Goal: Task Accomplishment & Management: Use online tool/utility

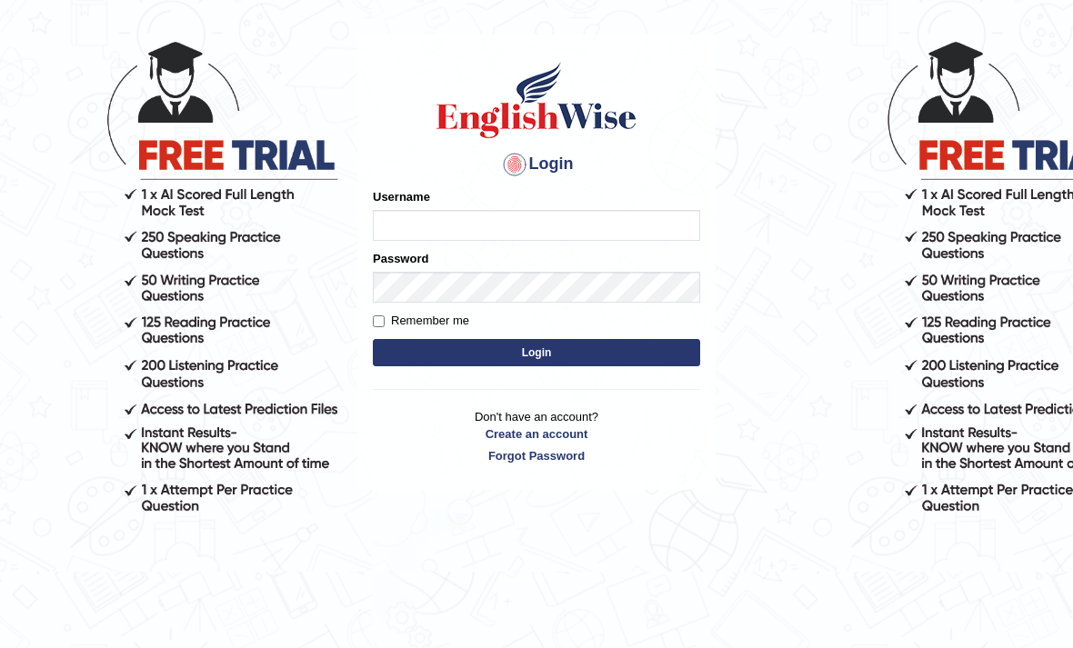
click at [393, 226] on input "Username" at bounding box center [536, 225] width 327 height 31
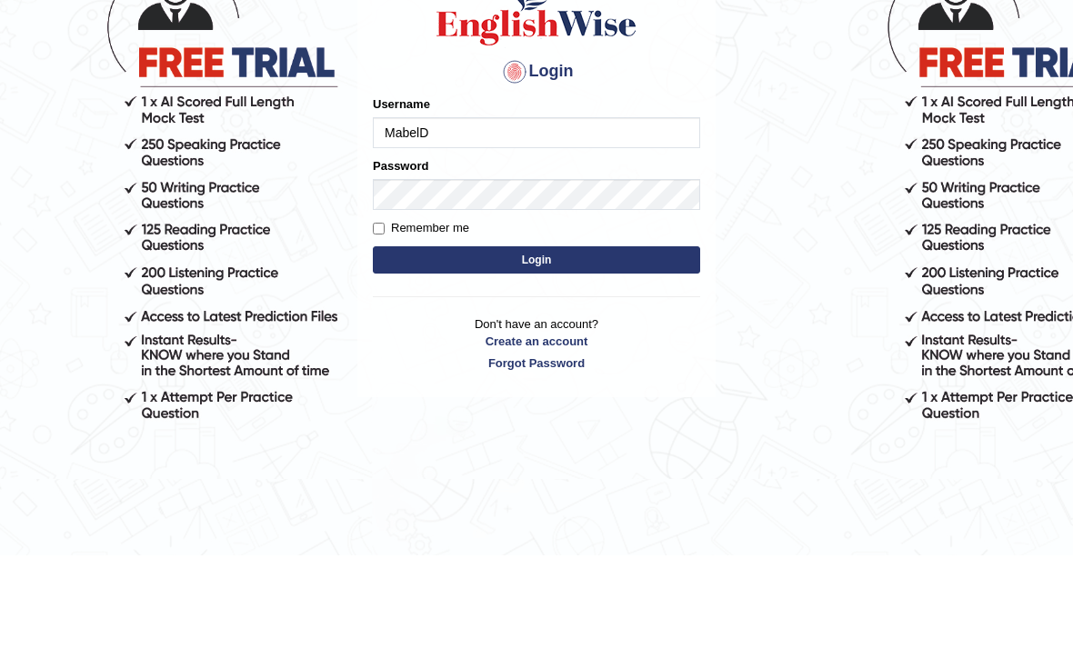
type input "MabelD"
click at [662, 339] on button "Login" at bounding box center [536, 352] width 327 height 27
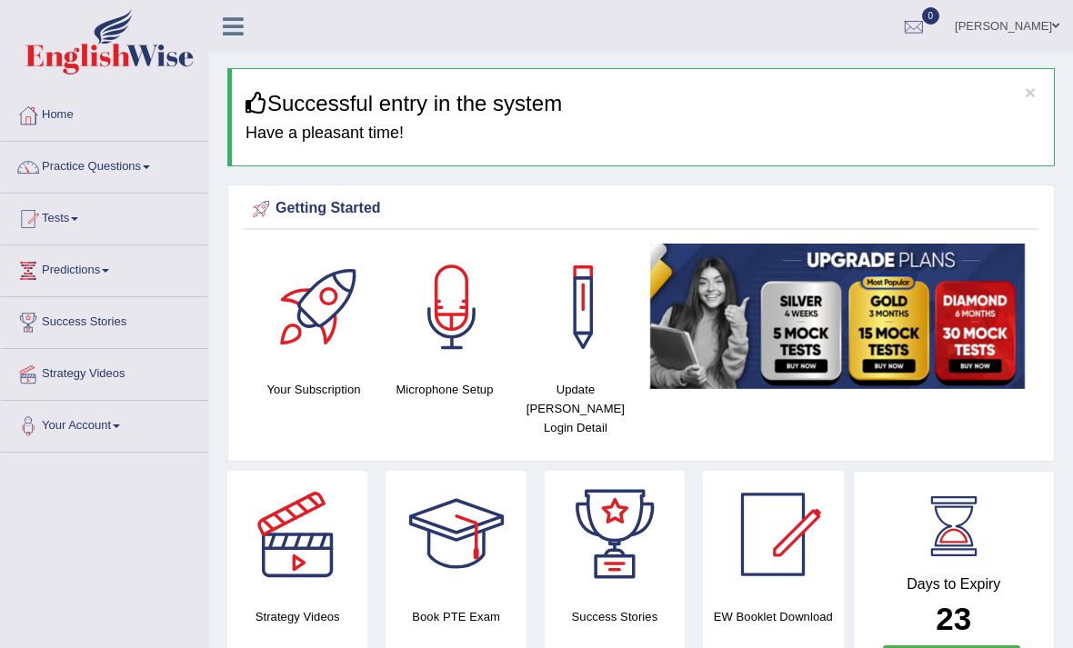
click at [87, 226] on link "Tests" at bounding box center [104, 216] width 207 height 45
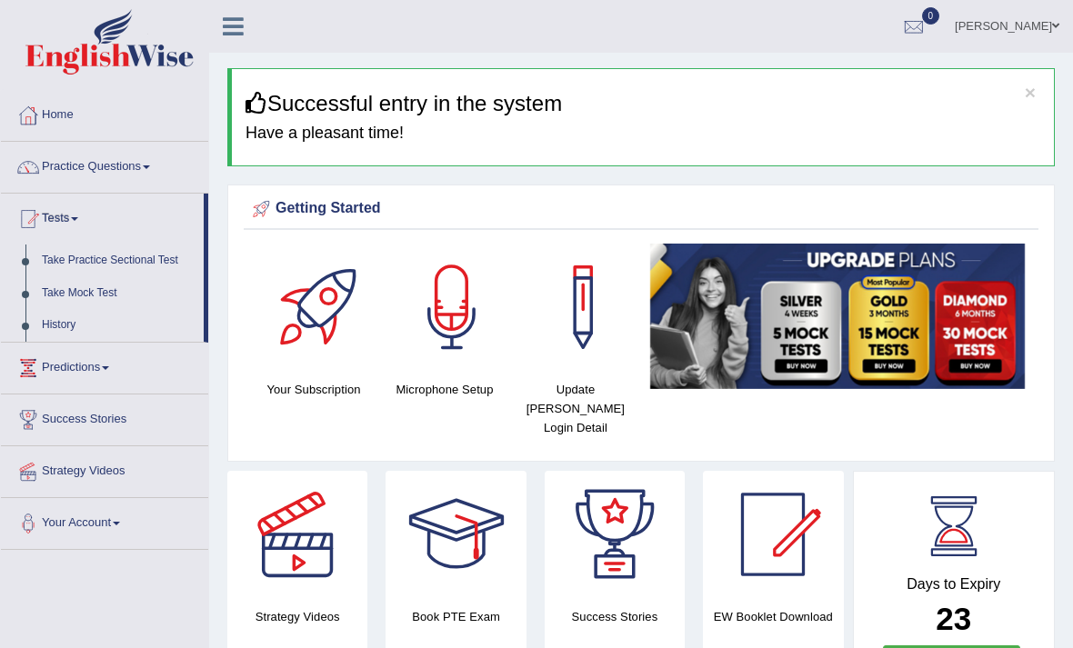
click at [52, 283] on div at bounding box center [536, 324] width 1073 height 648
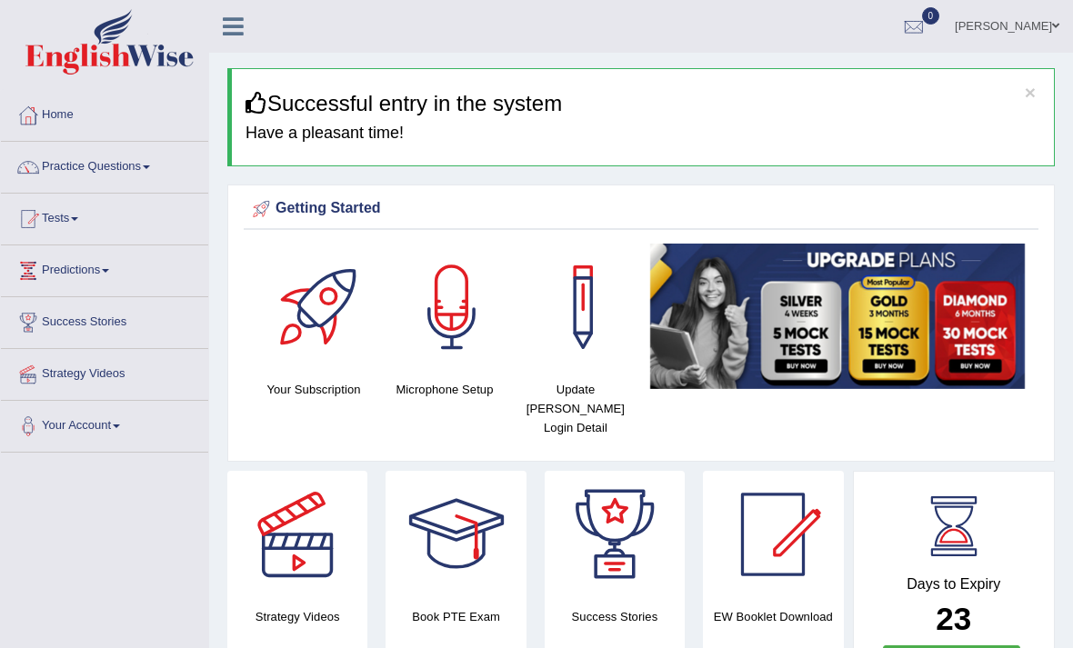
click at [65, 256] on link "Predictions" at bounding box center [104, 268] width 207 height 45
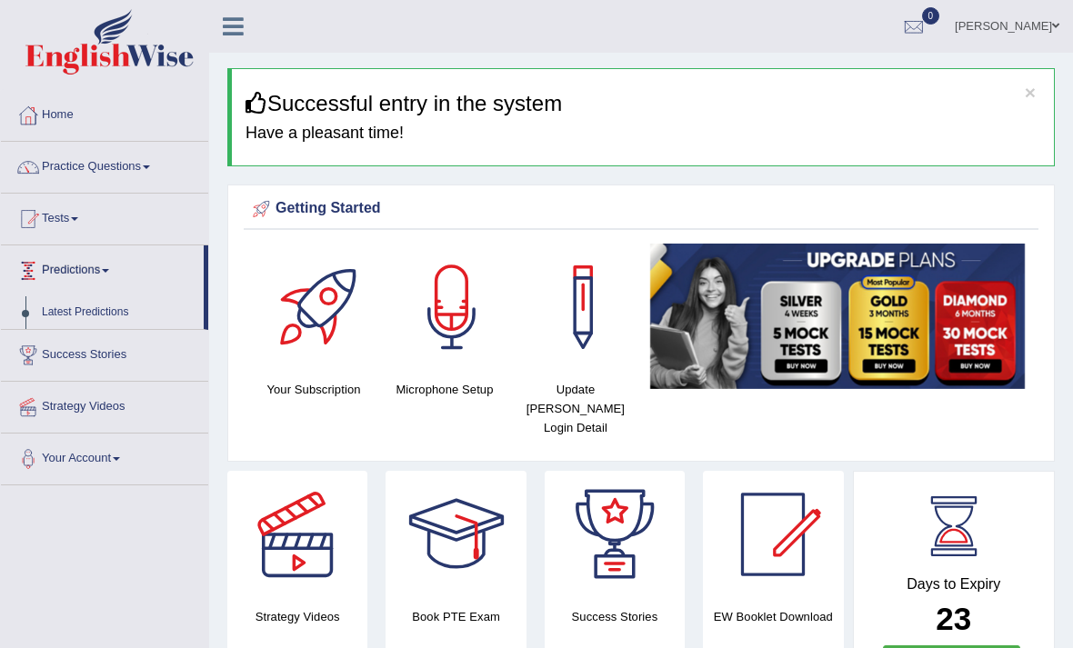
click at [43, 213] on div at bounding box center [536, 324] width 1073 height 648
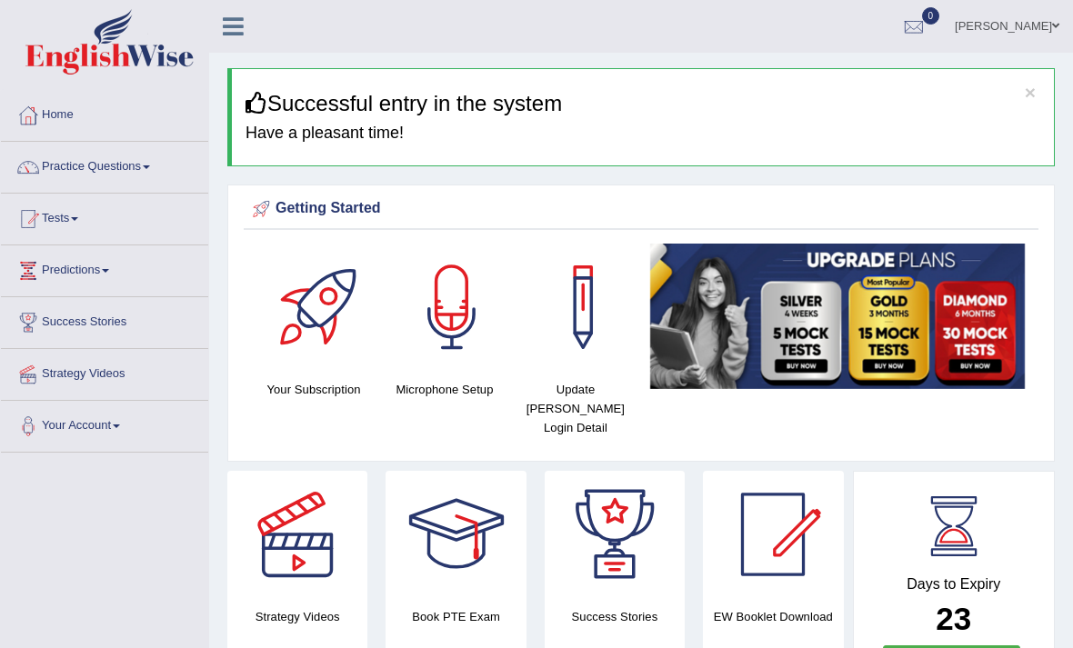
click at [55, 210] on link "Tests" at bounding box center [104, 216] width 207 height 45
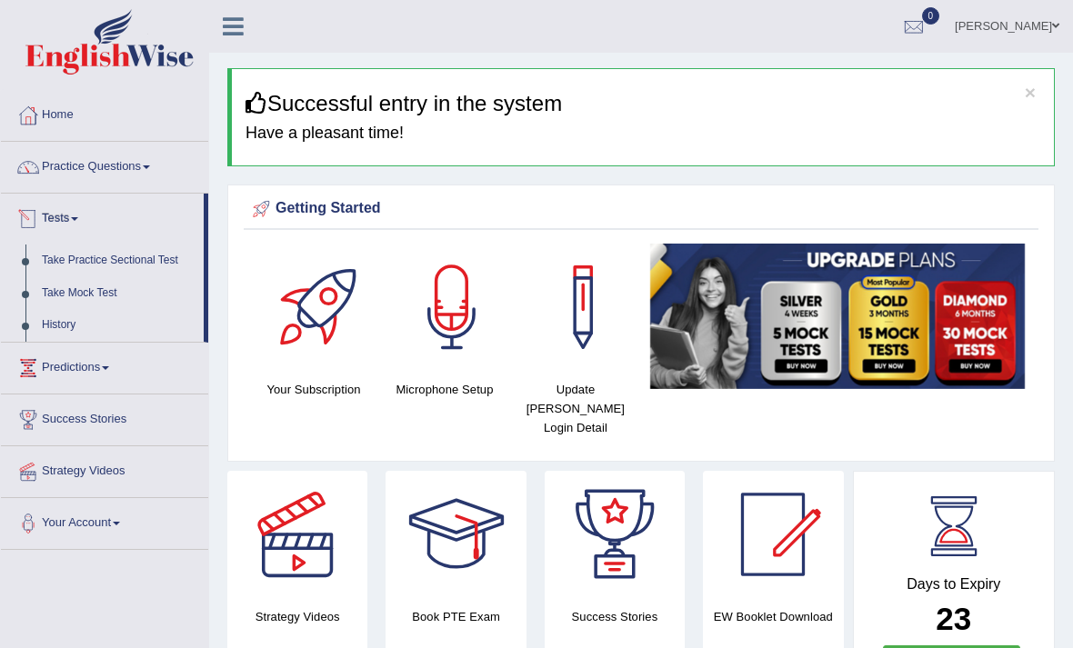
click at [101, 148] on div at bounding box center [536, 324] width 1073 height 648
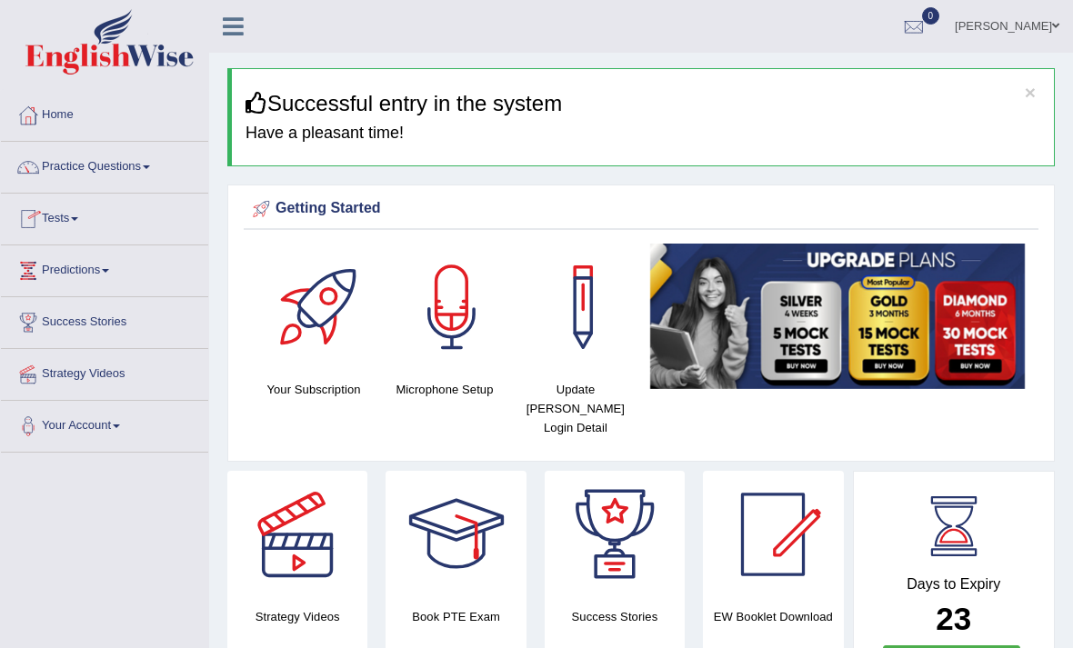
click at [92, 152] on link "Practice Questions" at bounding box center [104, 164] width 207 height 45
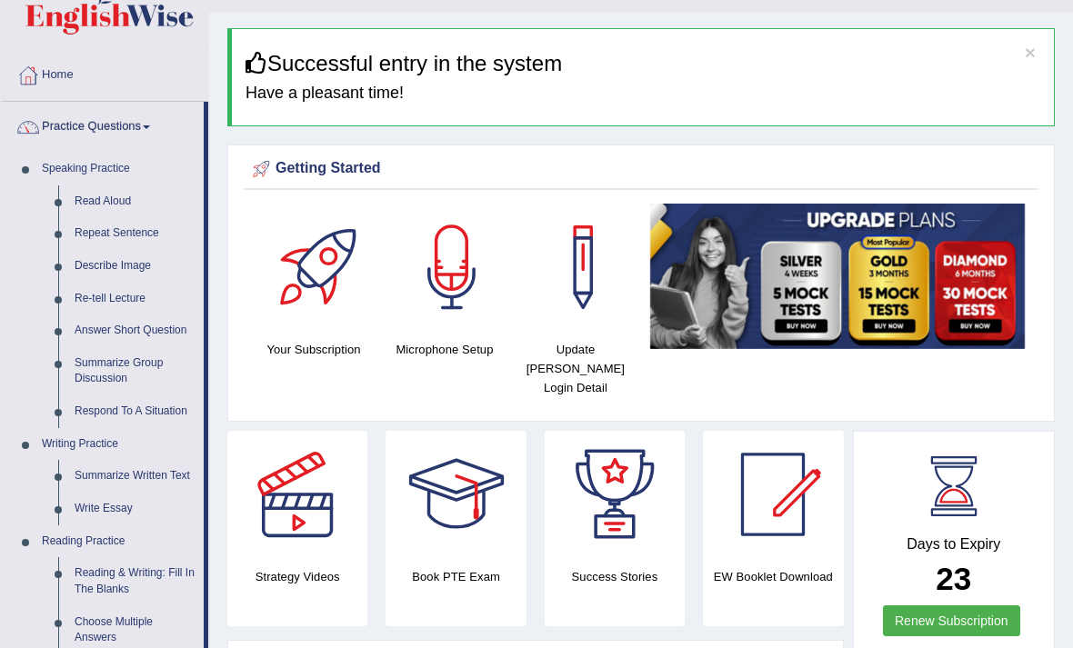
scroll to position [37, 0]
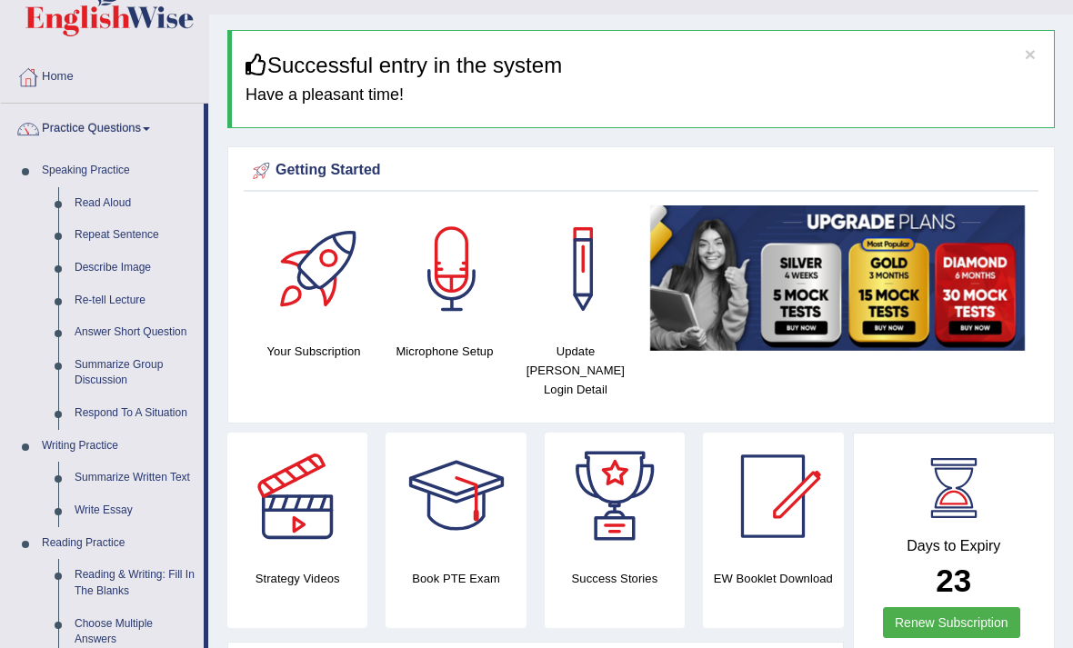
click at [71, 124] on div at bounding box center [536, 324] width 1073 height 648
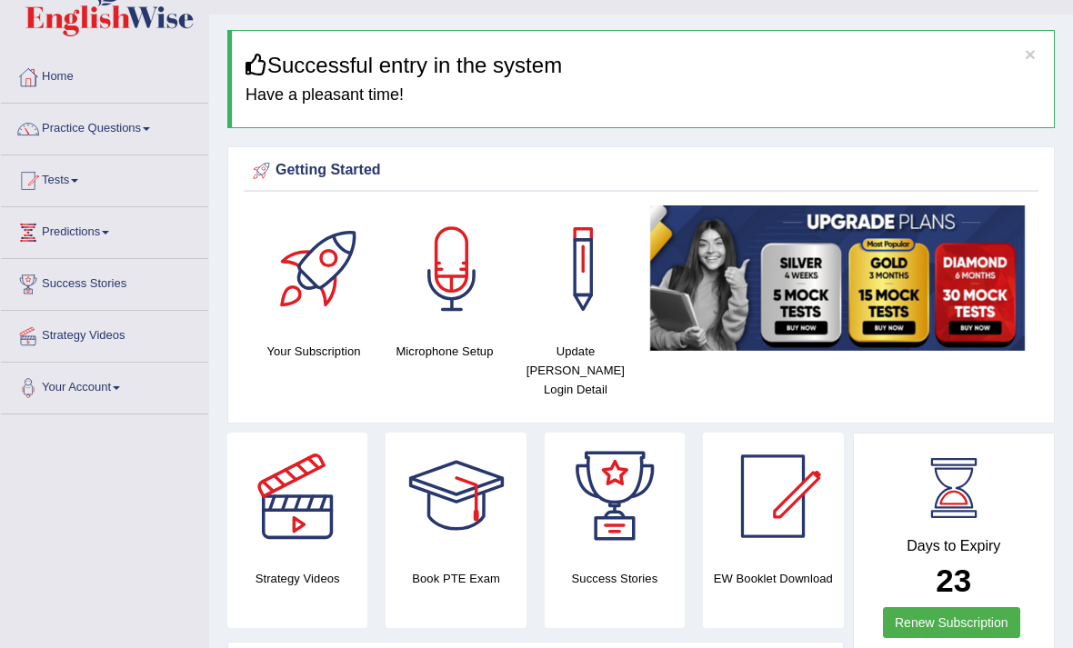
click at [61, 189] on link "Tests" at bounding box center [104, 178] width 207 height 45
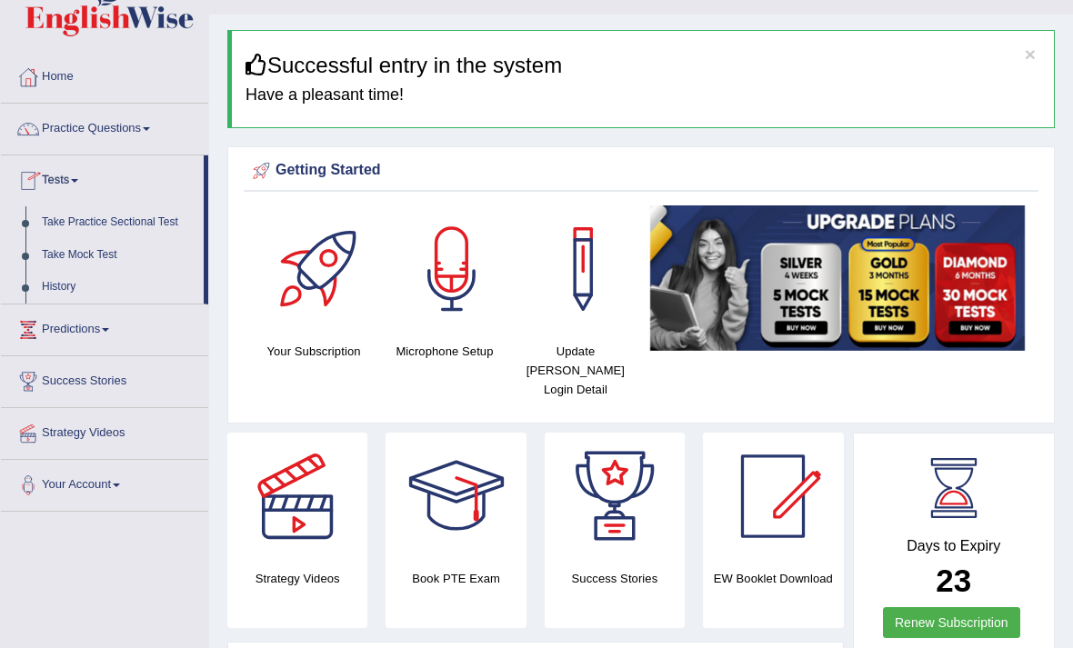
click at [56, 136] on div at bounding box center [536, 324] width 1073 height 648
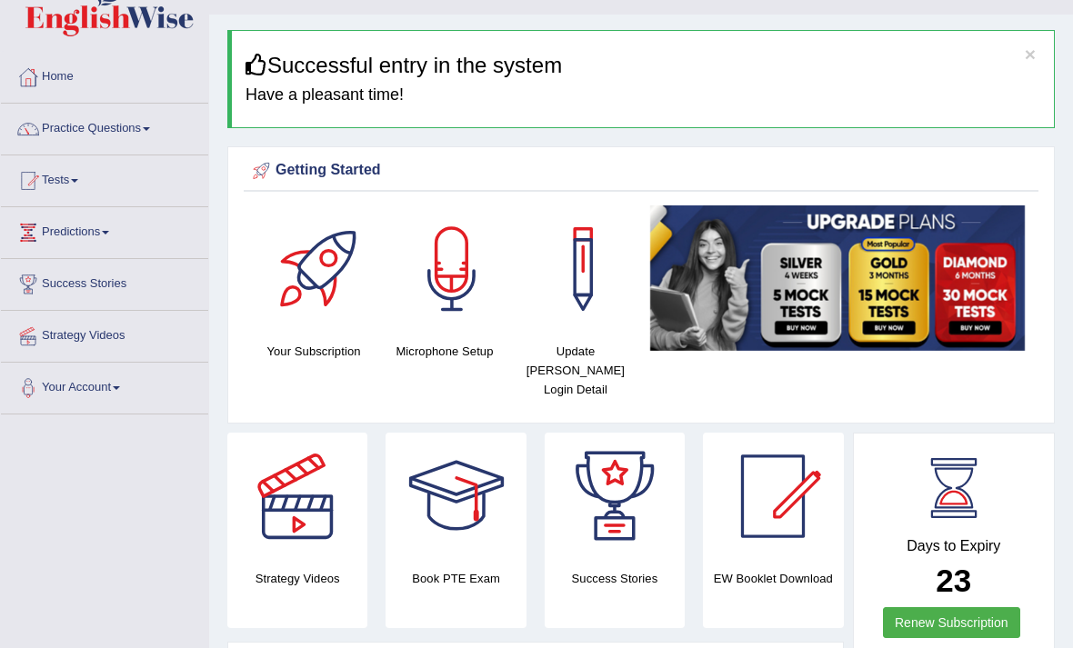
click at [59, 110] on link "Practice Questions" at bounding box center [104, 126] width 207 height 45
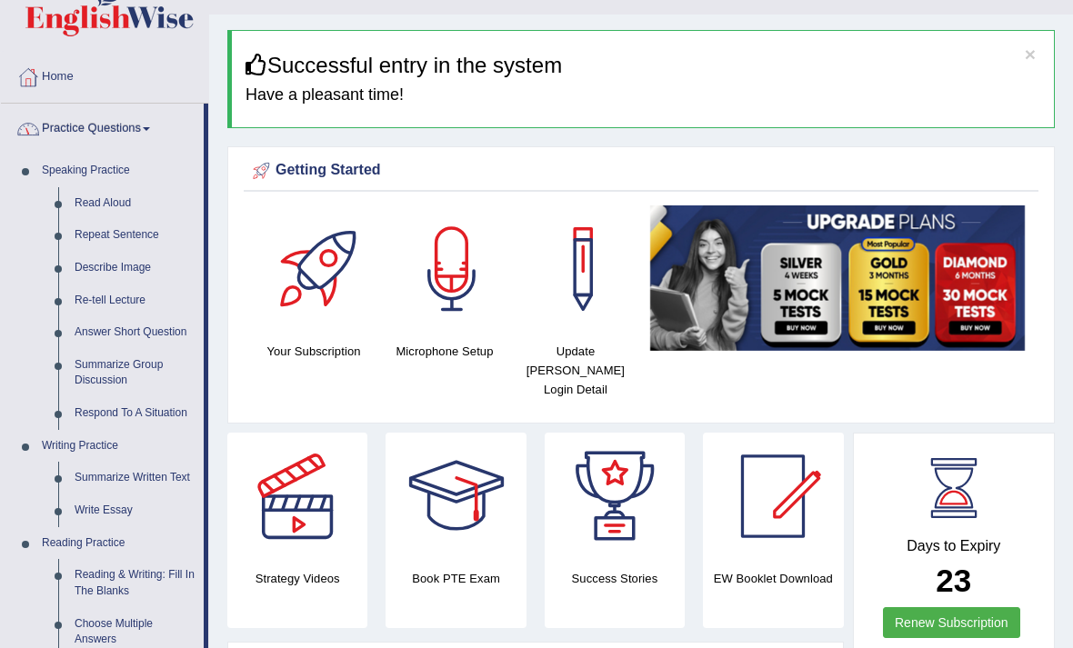
click at [89, 206] on div at bounding box center [536, 324] width 1073 height 648
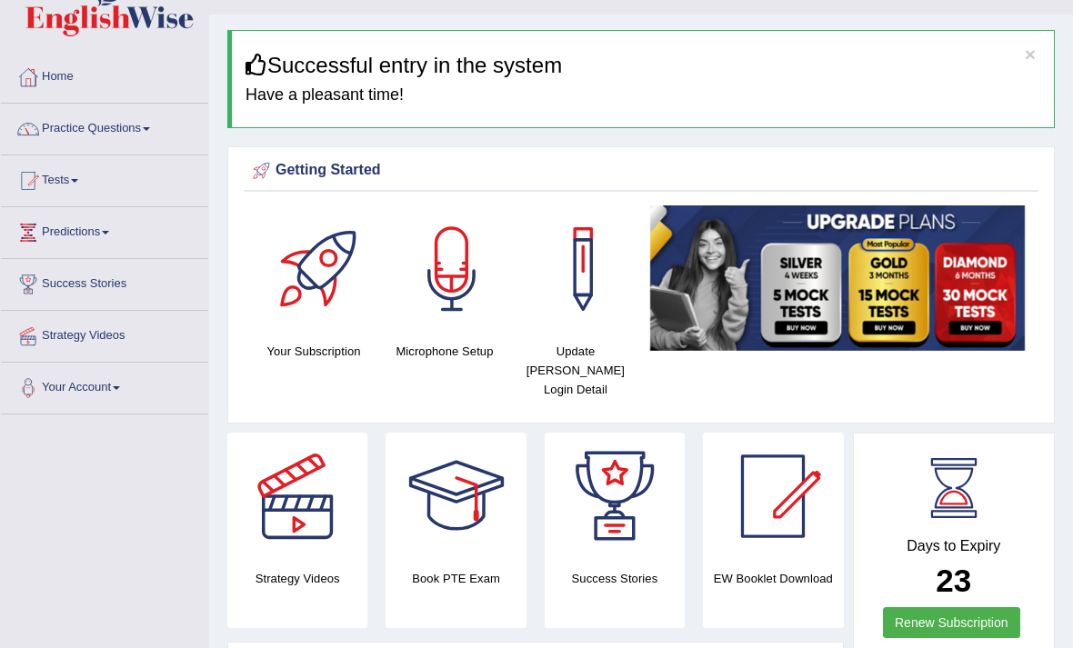
click at [47, 116] on link "Practice Questions" at bounding box center [104, 126] width 207 height 45
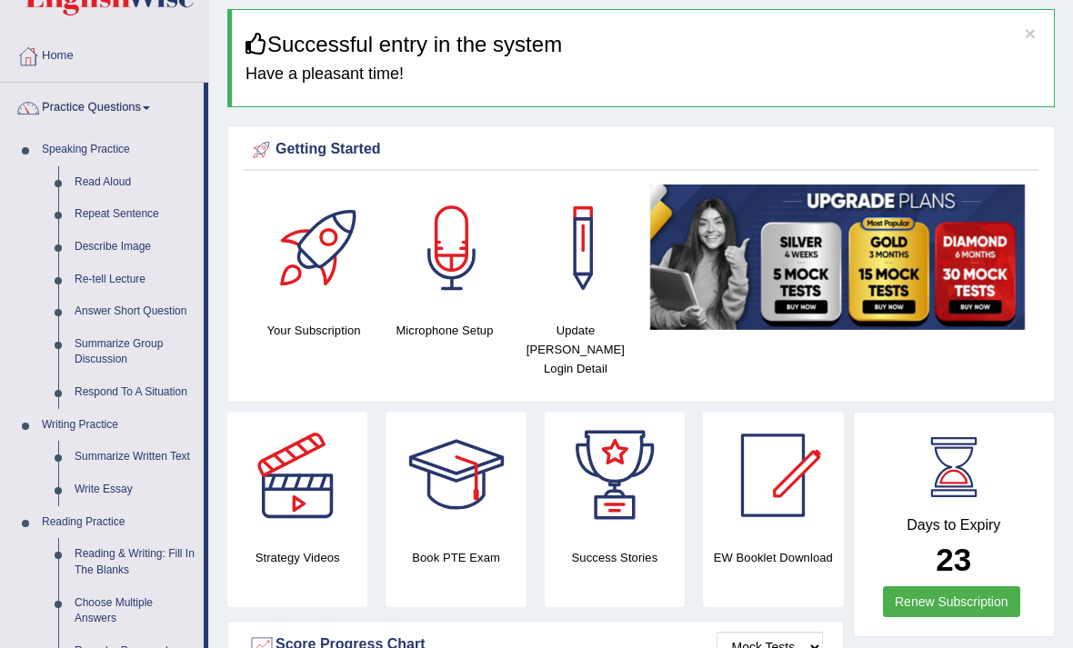
scroll to position [0, 0]
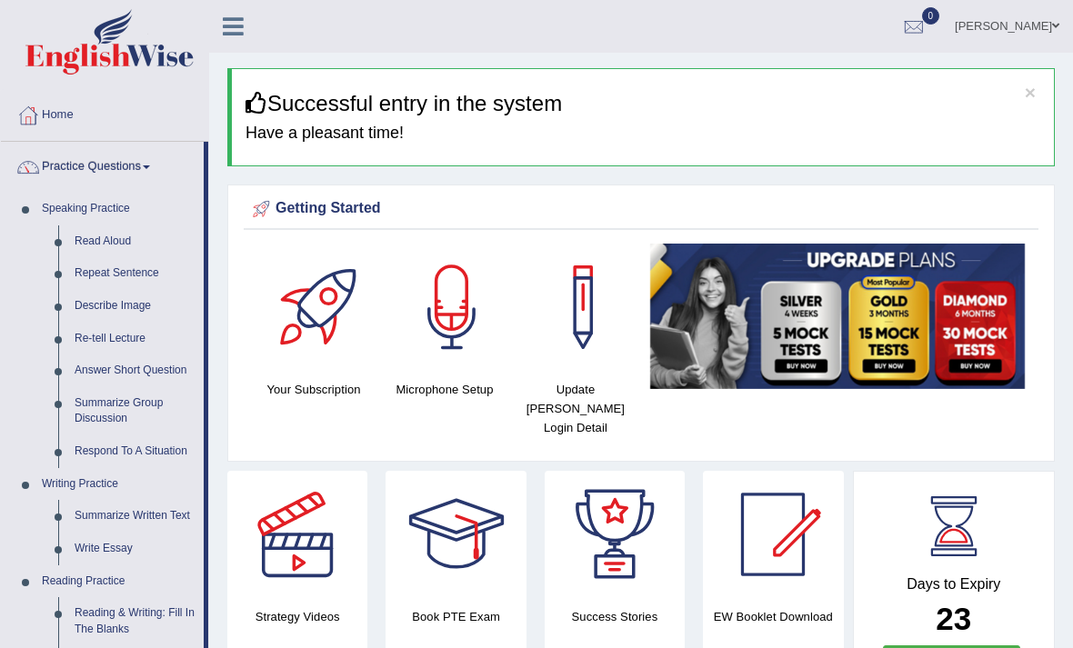
click at [46, 112] on div at bounding box center [536, 324] width 1073 height 648
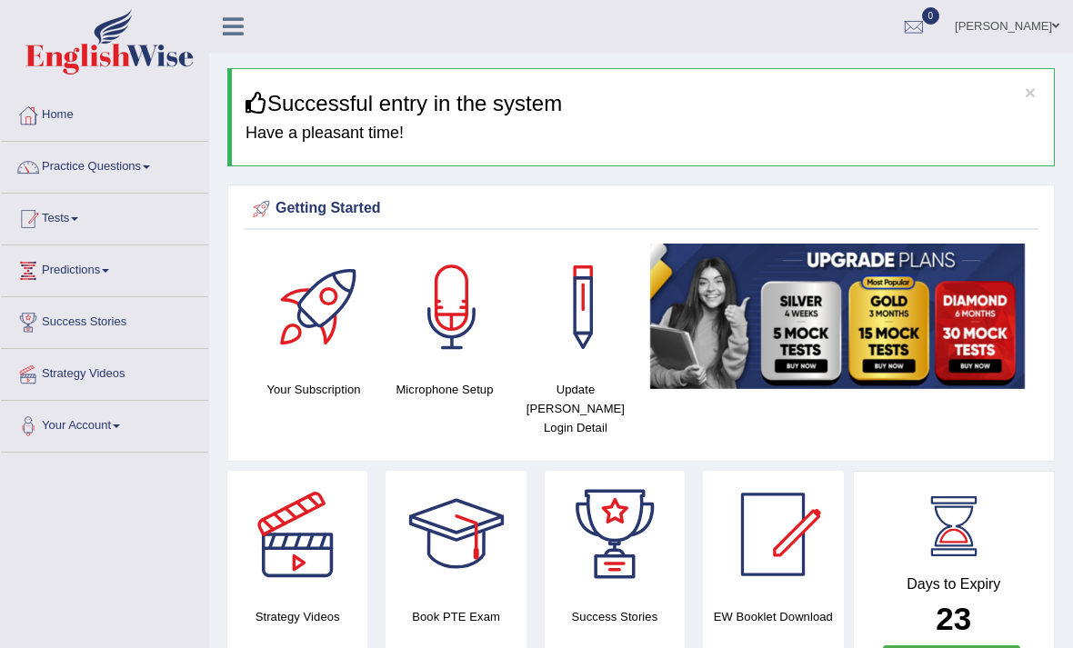
click at [64, 218] on link "Tests" at bounding box center [104, 216] width 207 height 45
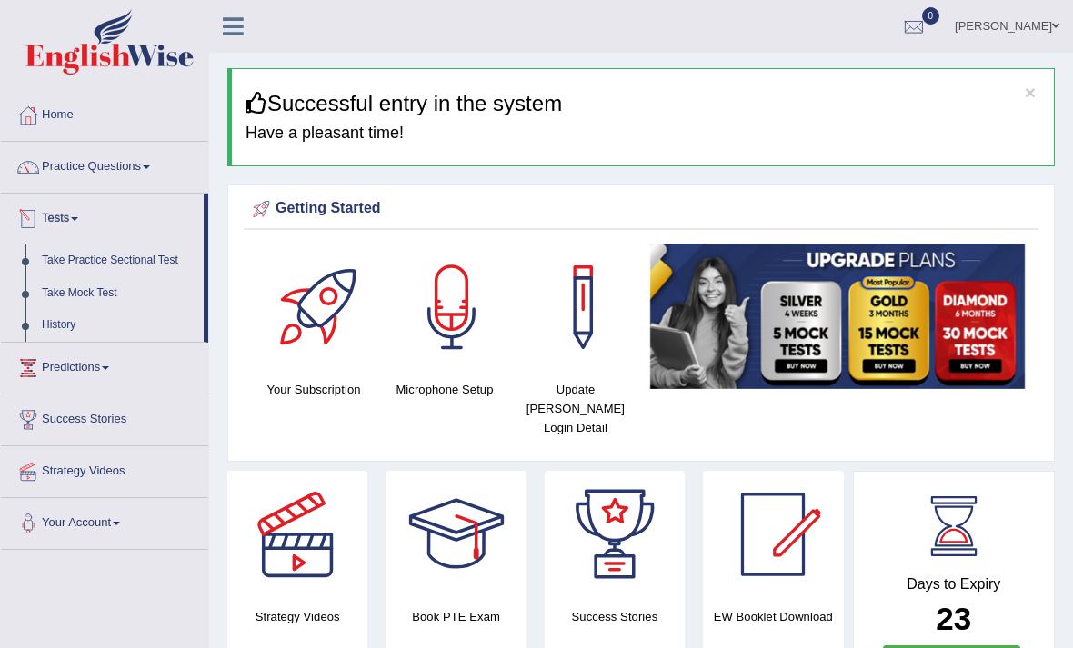
click at [78, 267] on div at bounding box center [536, 324] width 1073 height 648
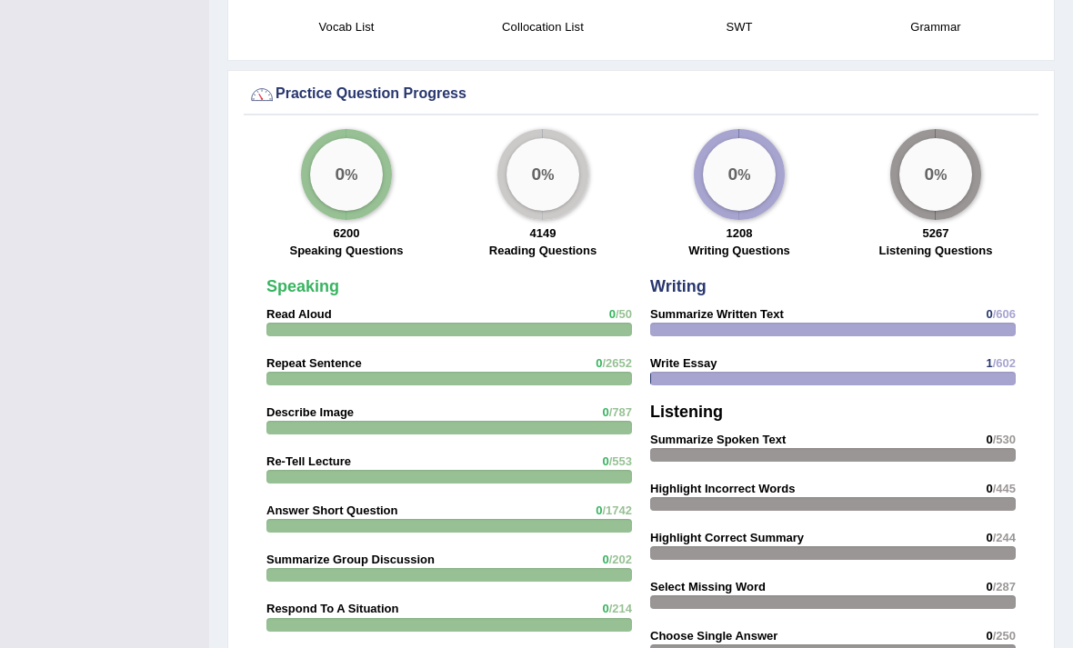
scroll to position [1395, 0]
click at [351, 182] on div "0 %" at bounding box center [346, 174] width 73 height 73
click at [339, 189] on div "0 %" at bounding box center [346, 174] width 73 height 73
click at [336, 200] on div "0 %" at bounding box center [346, 174] width 73 height 73
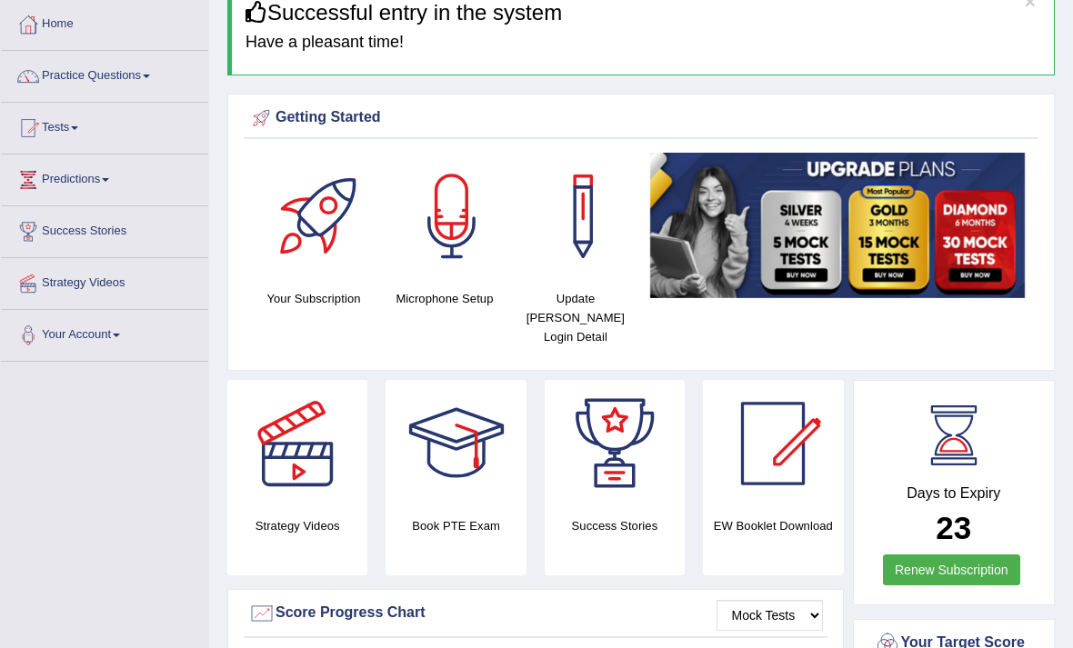
scroll to position [0, 0]
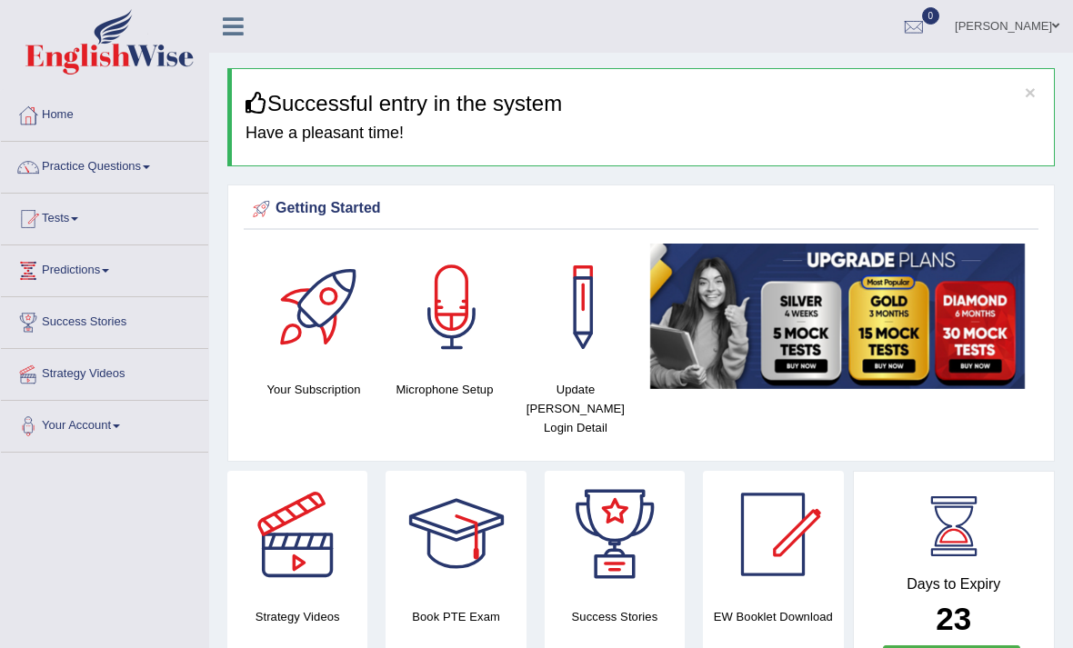
click at [235, 24] on icon at bounding box center [233, 27] width 21 height 24
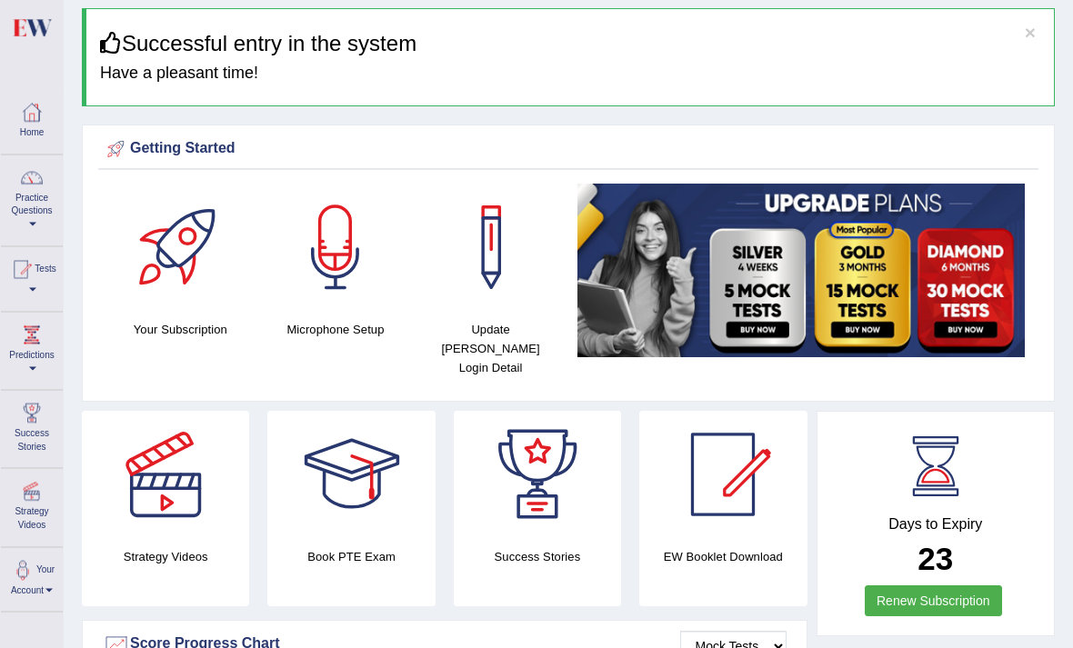
scroll to position [67, 0]
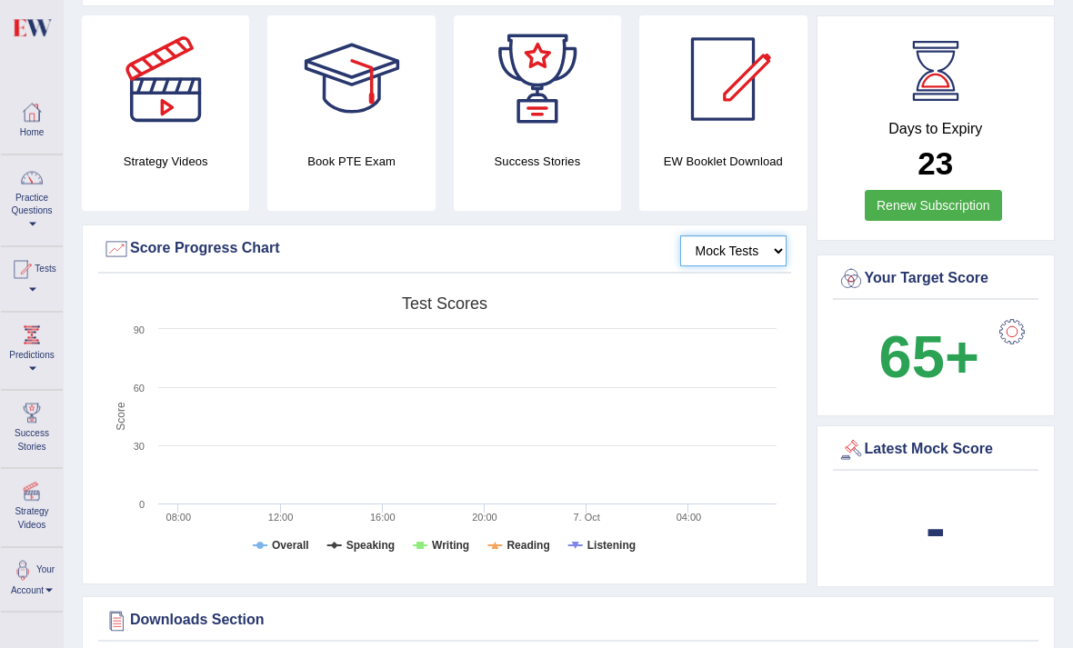
click at [729, 236] on select "Mock Tests" at bounding box center [733, 251] width 106 height 31
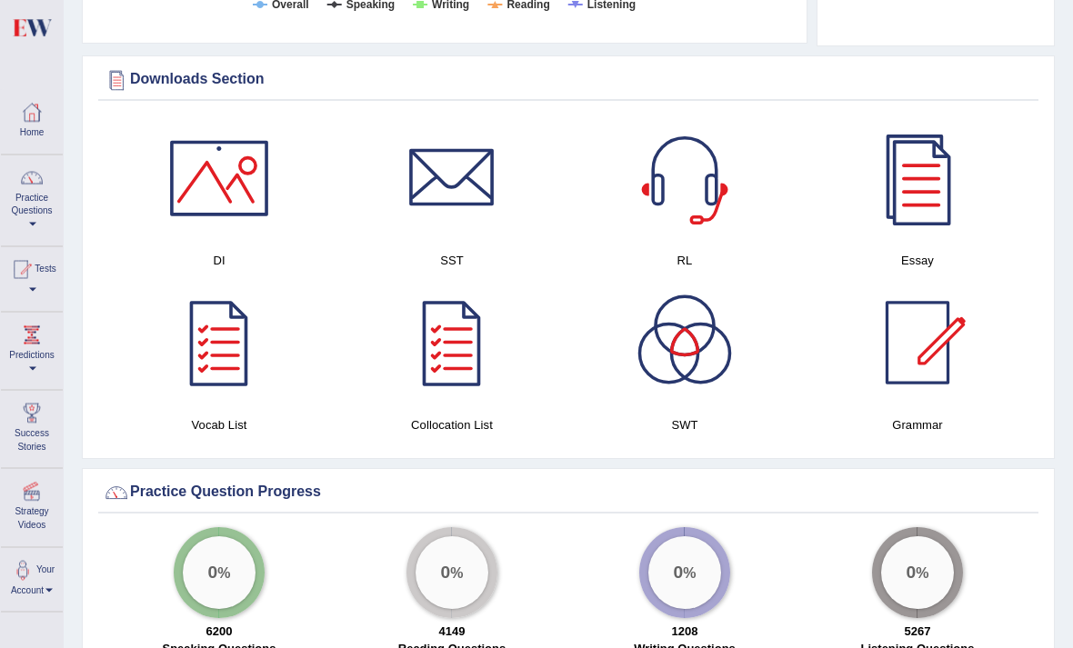
scroll to position [997, 0]
click at [905, 325] on div at bounding box center [917, 342] width 127 height 127
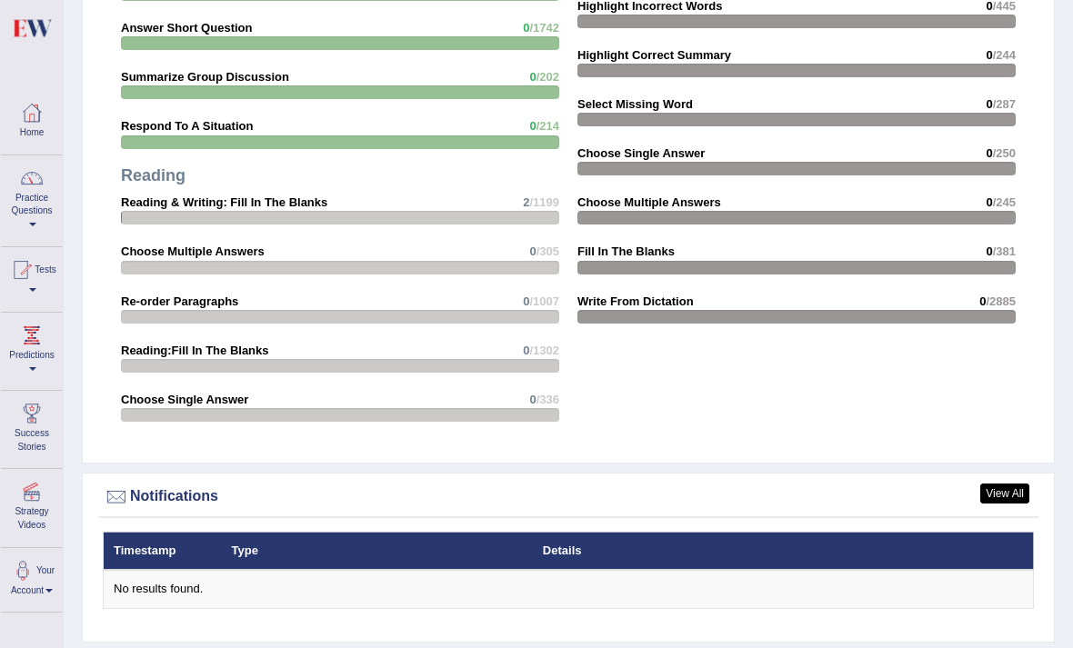
scroll to position [1985, 0]
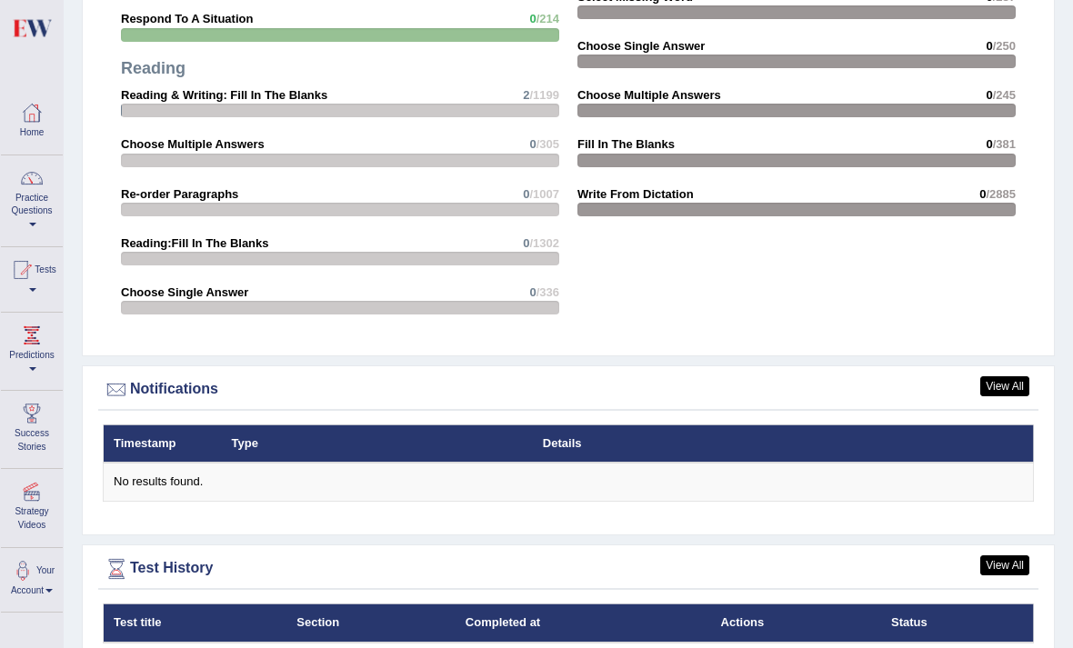
click at [38, 198] on link "Practice Questions" at bounding box center [32, 198] width 62 height 85
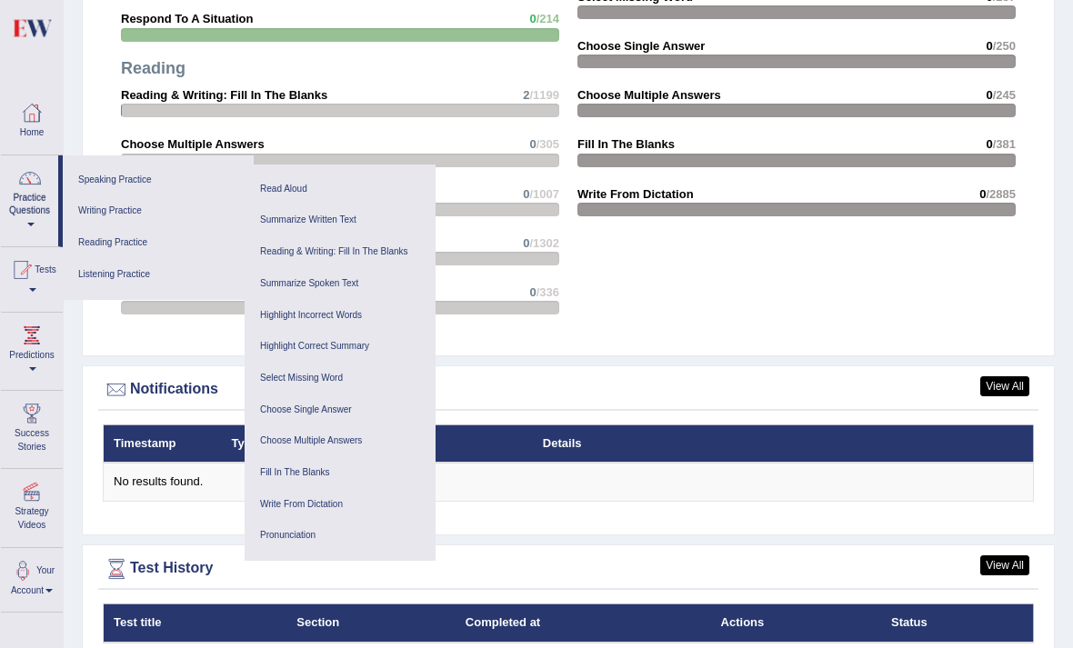
click at [95, 185] on link "Speaking Practice" at bounding box center [158, 181] width 173 height 32
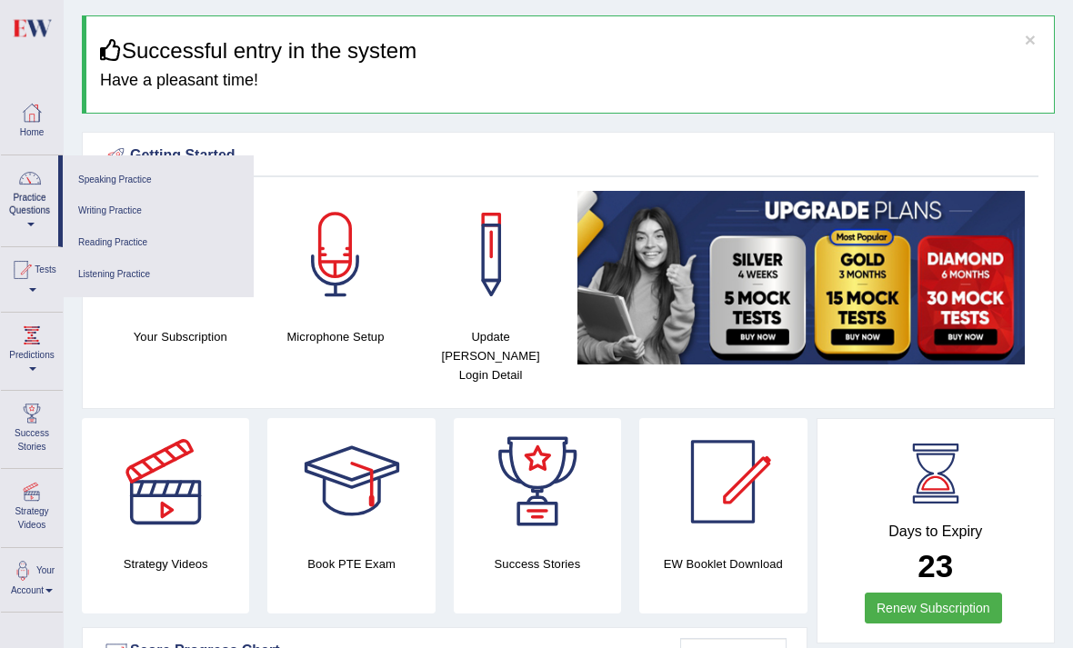
scroll to position [58, 0]
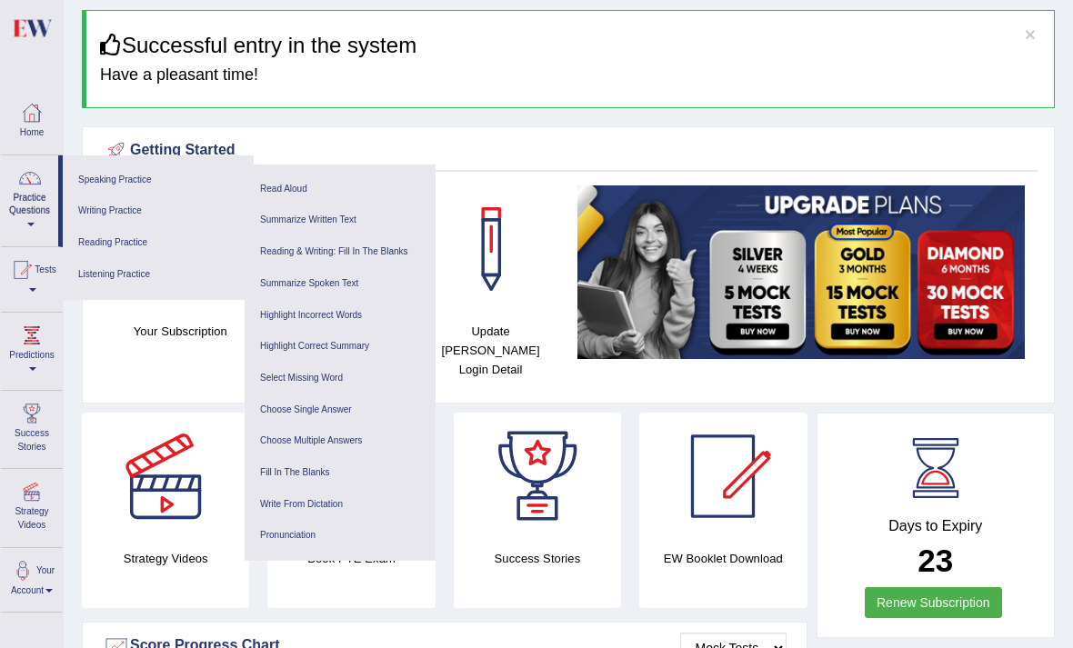
click at [281, 193] on link "Read Aloud" at bounding box center [340, 190] width 173 height 32
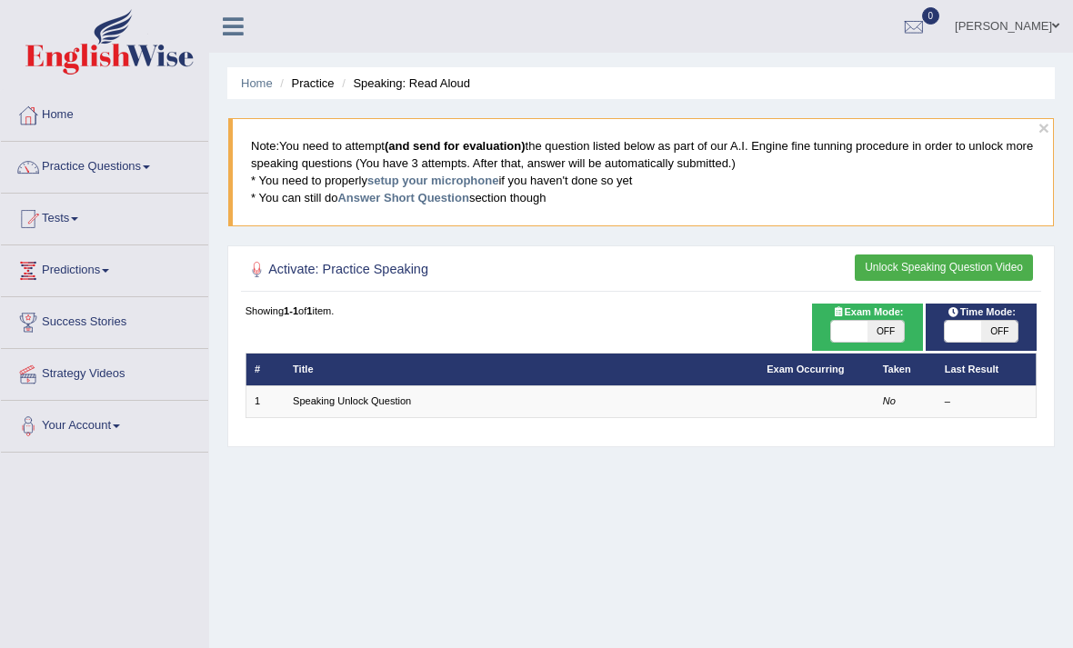
click at [880, 343] on span "OFF" at bounding box center [886, 332] width 36 height 22
checkbox input "true"
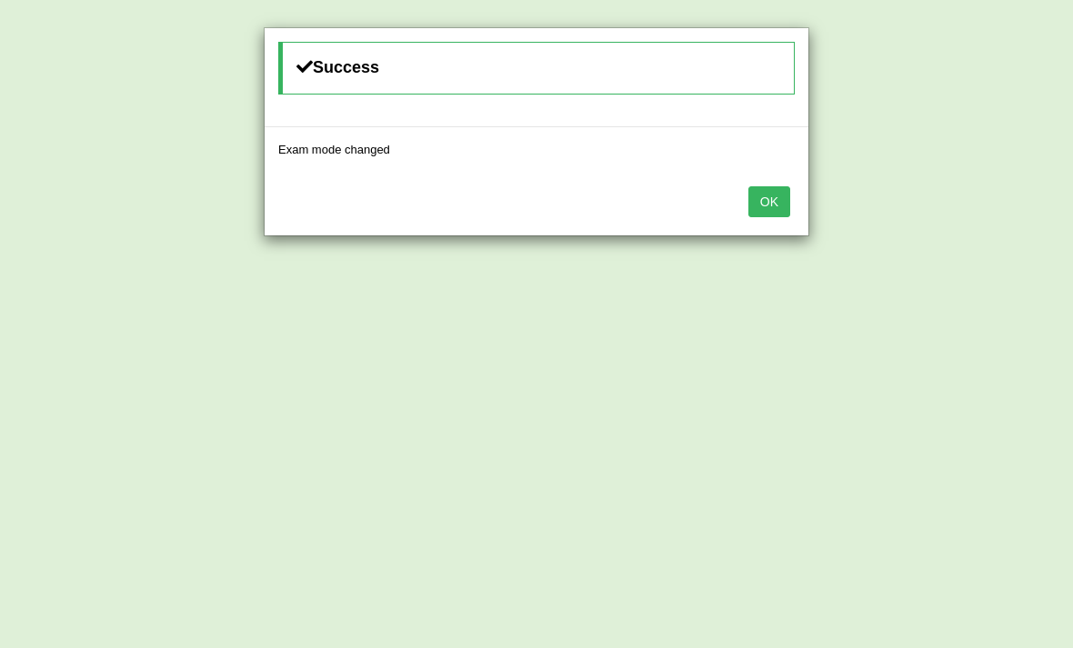
click at [988, 336] on div "Success Exam mode changed OK" at bounding box center [536, 324] width 1073 height 648
click at [781, 208] on button "OK" at bounding box center [769, 201] width 42 height 31
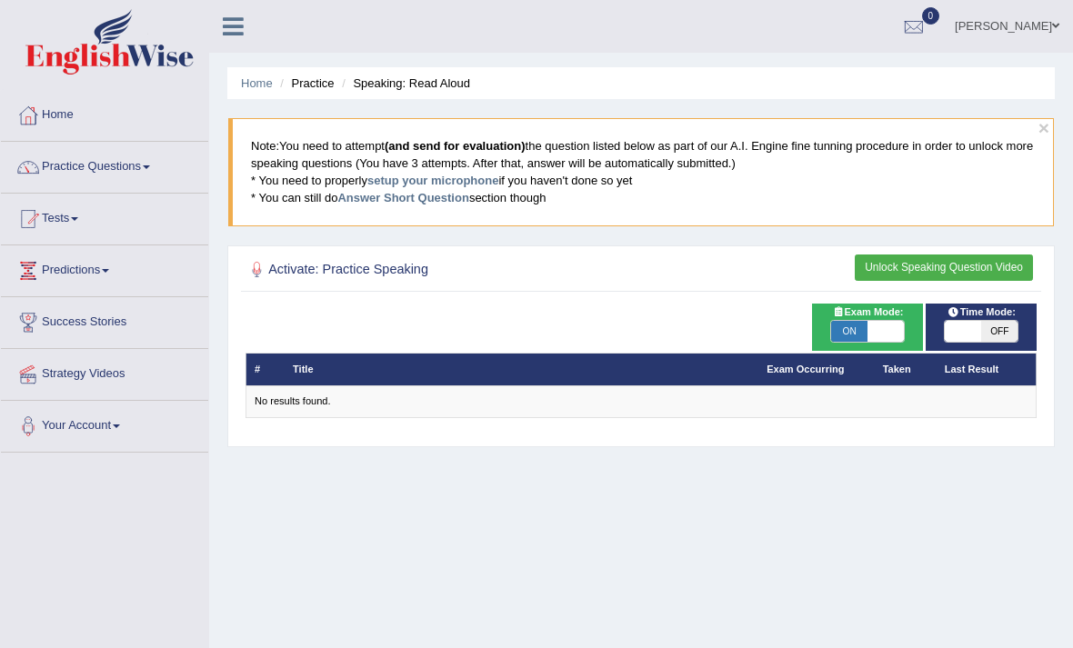
click at [992, 331] on span "OFF" at bounding box center [999, 332] width 36 height 22
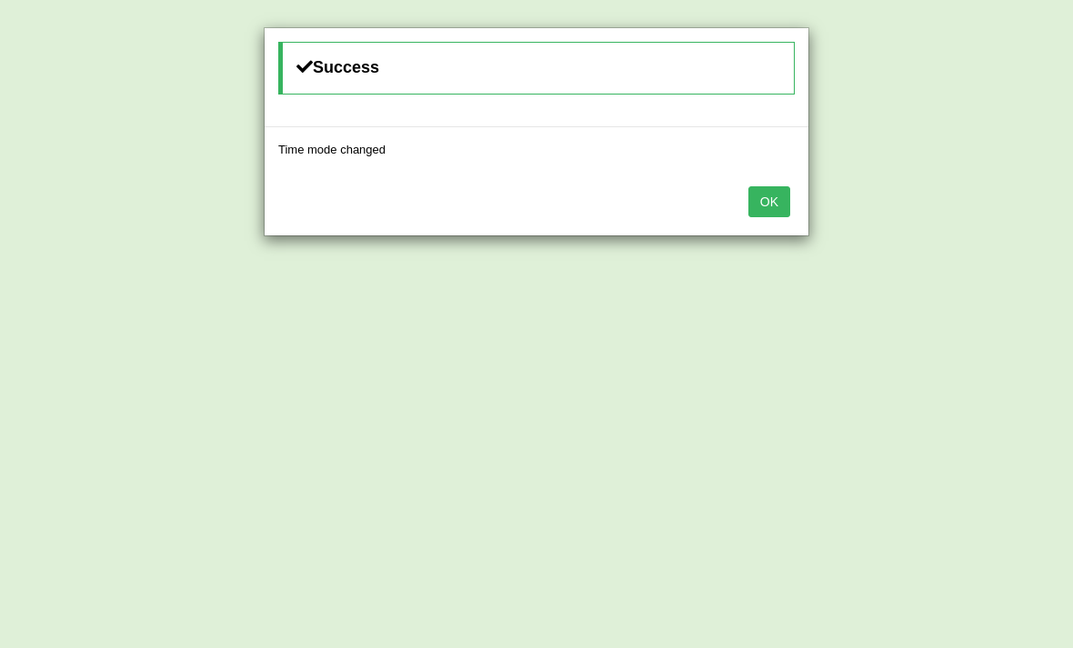
click at [788, 191] on button "OK" at bounding box center [769, 201] width 42 height 31
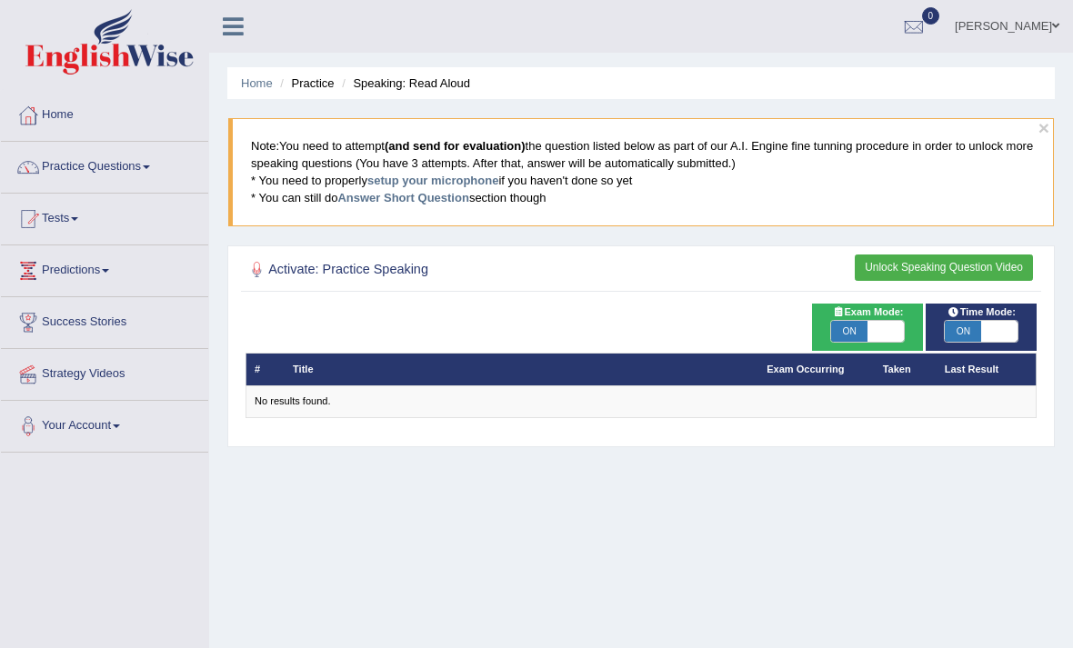
click at [944, 259] on button "Unlock Speaking Question Video" at bounding box center [944, 268] width 178 height 26
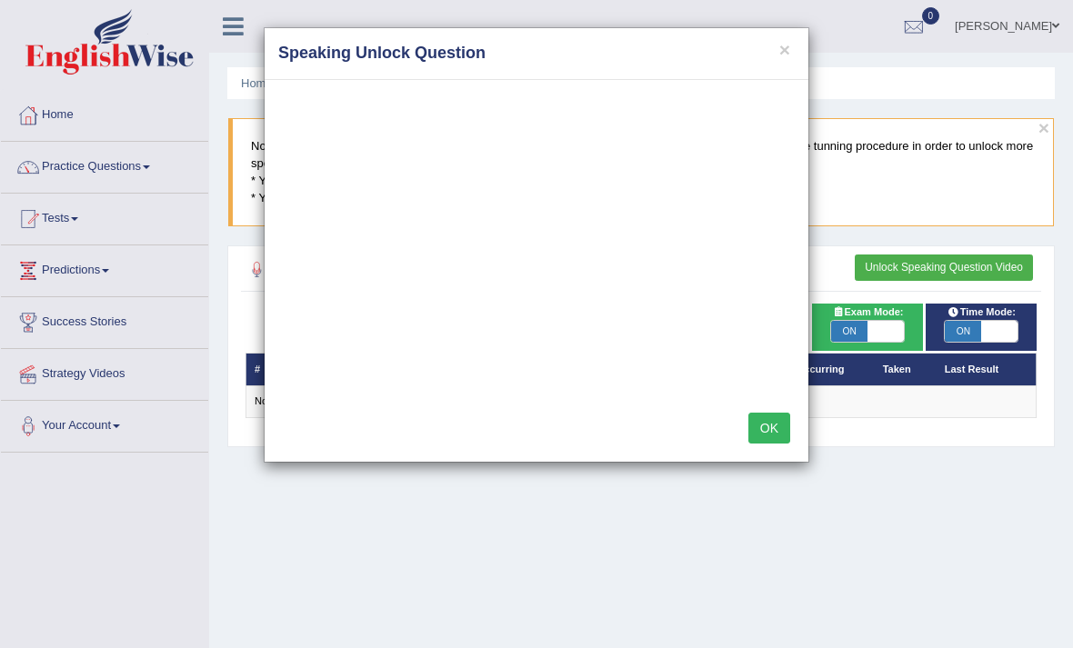
click at [772, 435] on button "OK" at bounding box center [769, 428] width 42 height 31
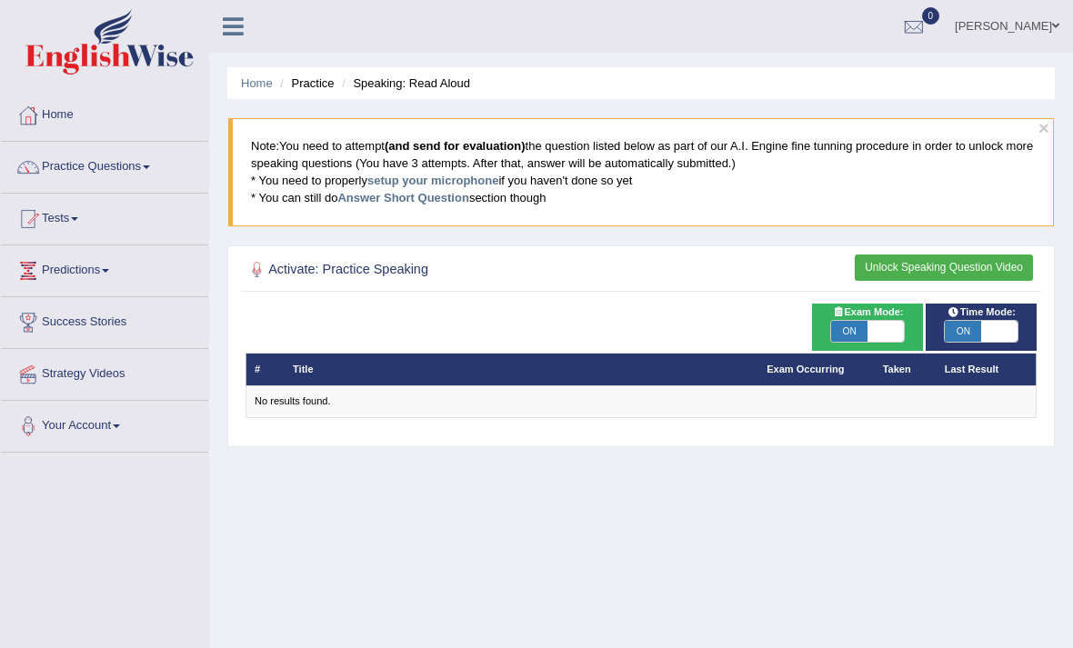
click at [981, 328] on span at bounding box center [999, 332] width 36 height 22
checkbox input "false"
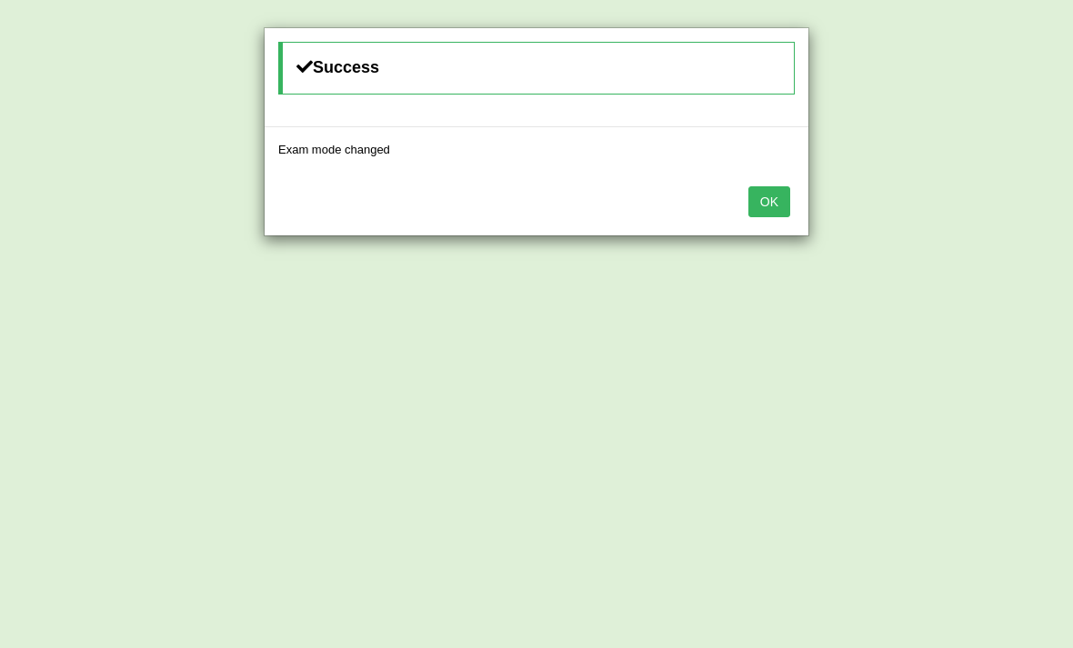
click at [769, 211] on button "OK" at bounding box center [769, 201] width 42 height 31
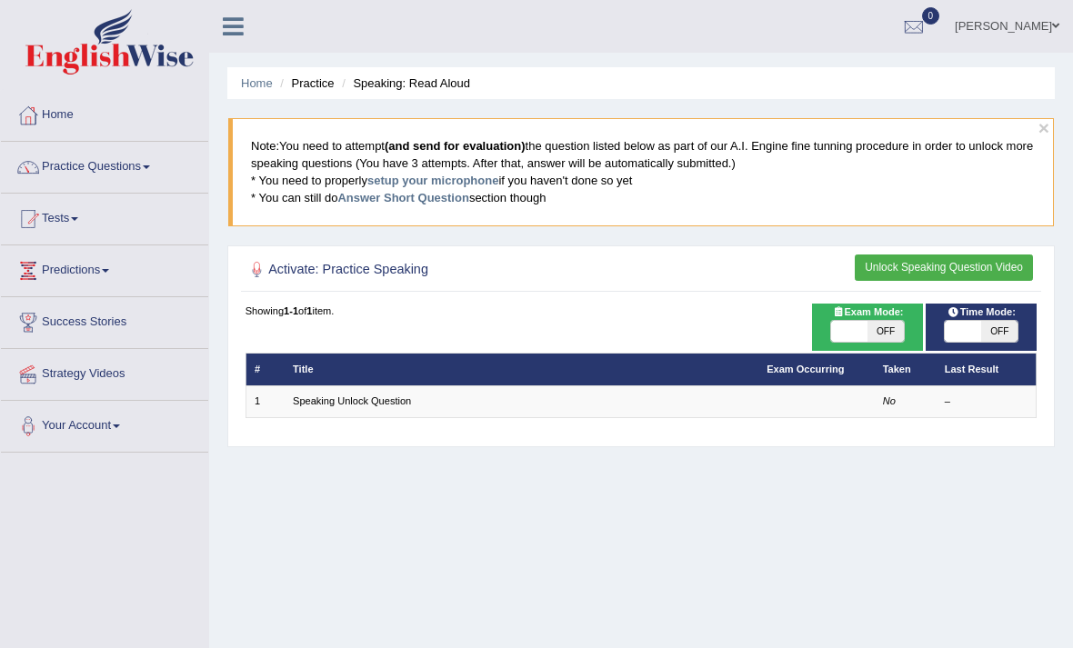
click at [403, 407] on link "Speaking Unlock Question" at bounding box center [352, 401] width 118 height 11
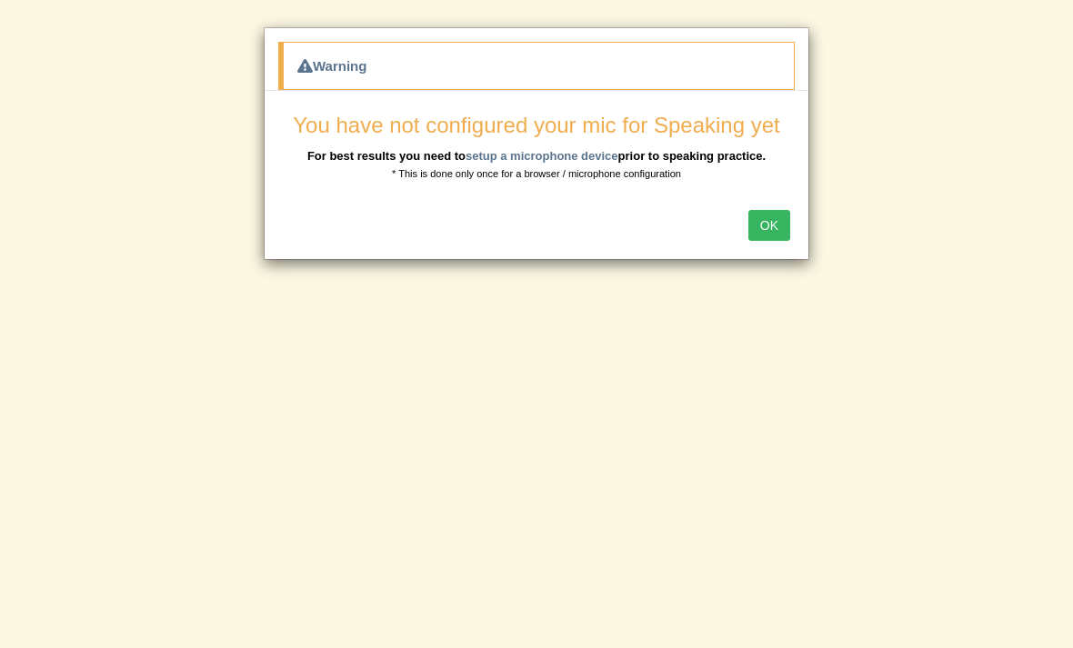
click at [768, 224] on button "OK" at bounding box center [769, 225] width 42 height 31
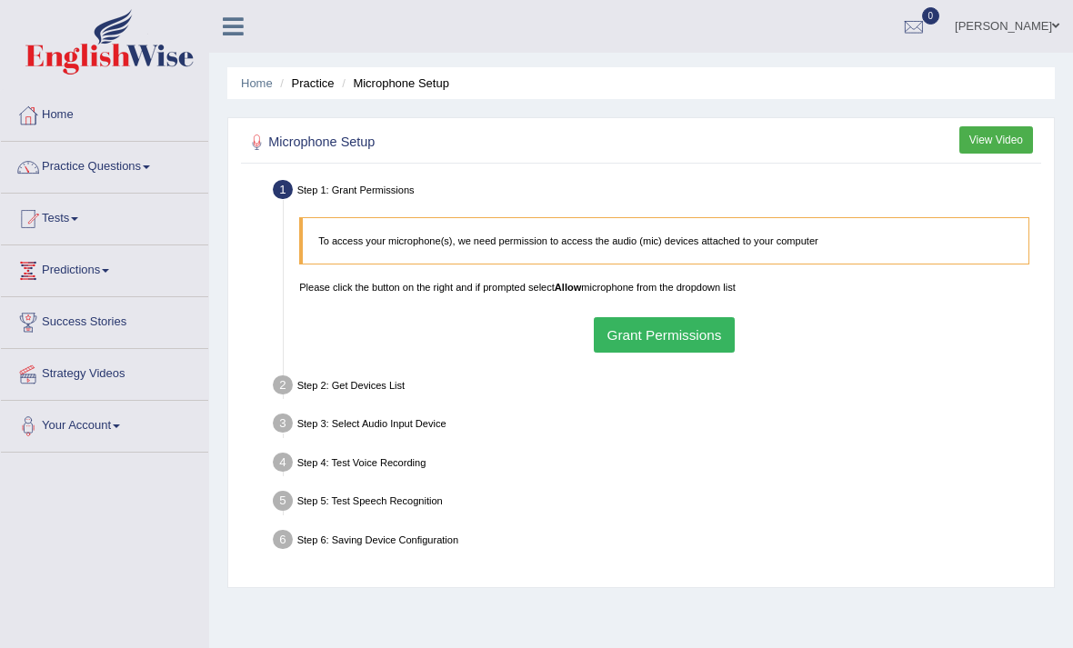
click at [699, 349] on button "Grant Permissions" at bounding box center [664, 334] width 141 height 35
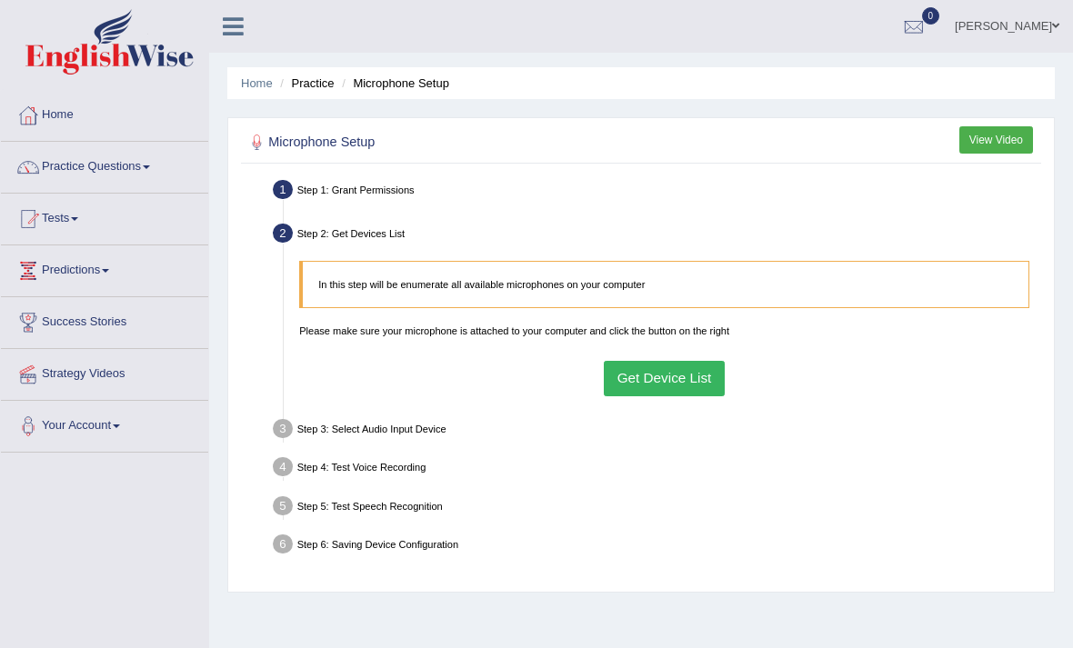
click at [687, 397] on button "Get Device List" at bounding box center [664, 378] width 121 height 35
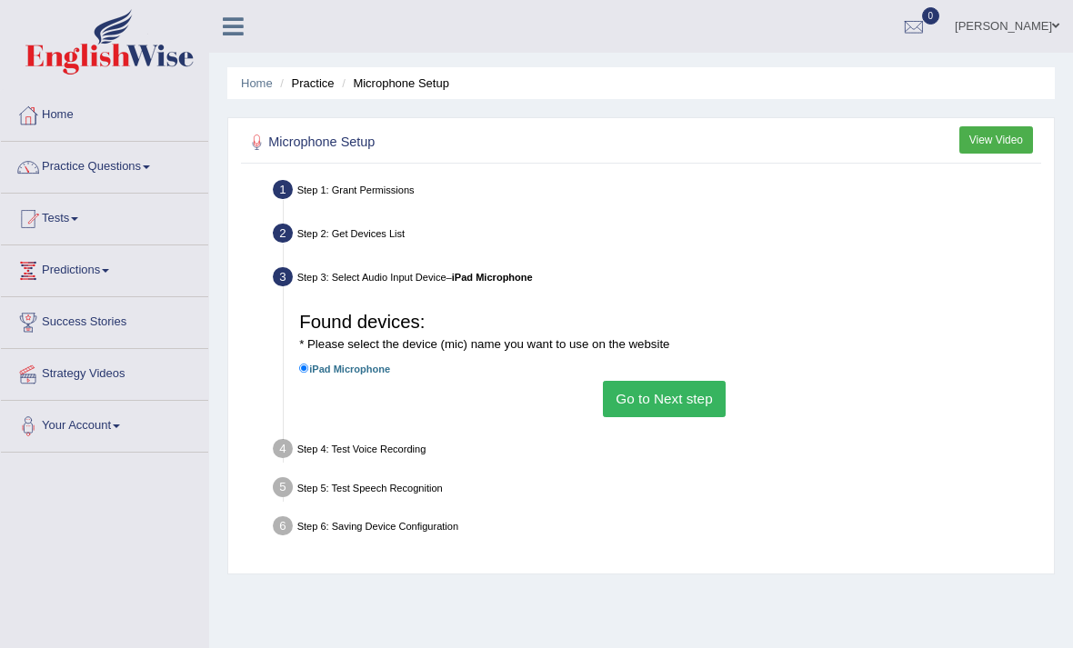
click at [698, 417] on button "Go to Next step" at bounding box center [664, 398] width 123 height 35
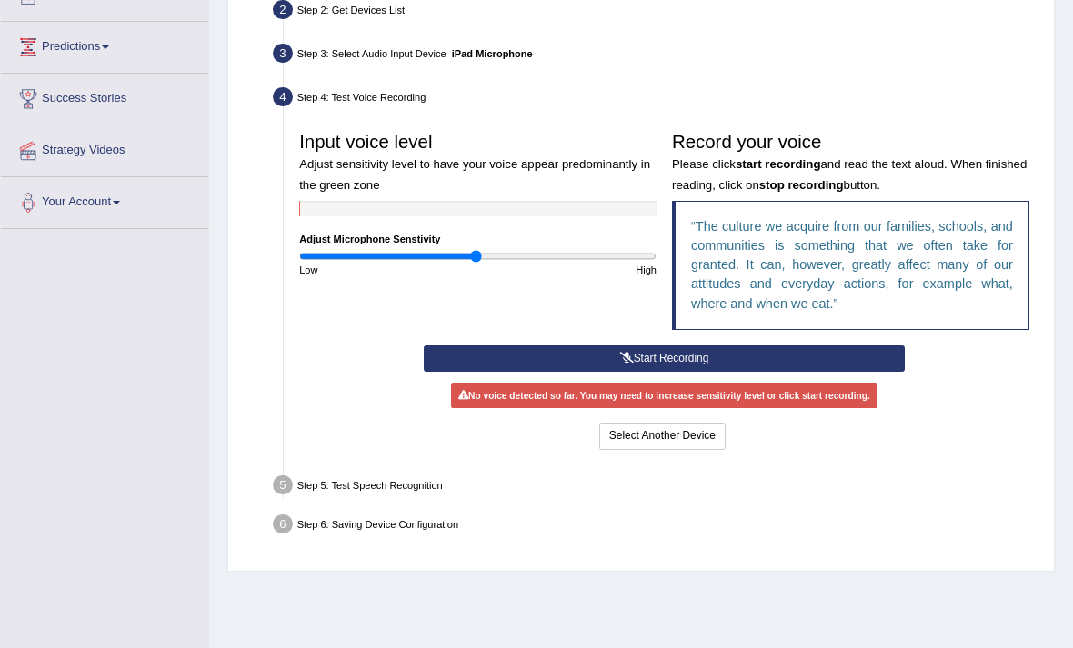
scroll to position [224, 0]
click at [816, 372] on button "Start Recording" at bounding box center [664, 359] width 481 height 26
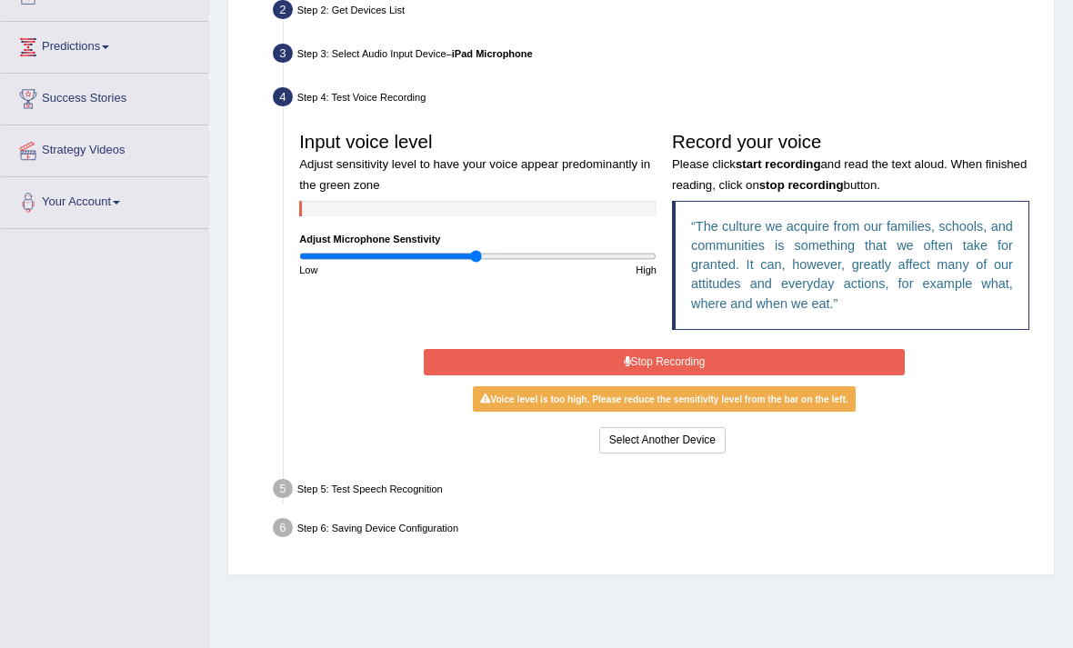
click at [857, 376] on button "Stop Recording" at bounding box center [664, 362] width 481 height 26
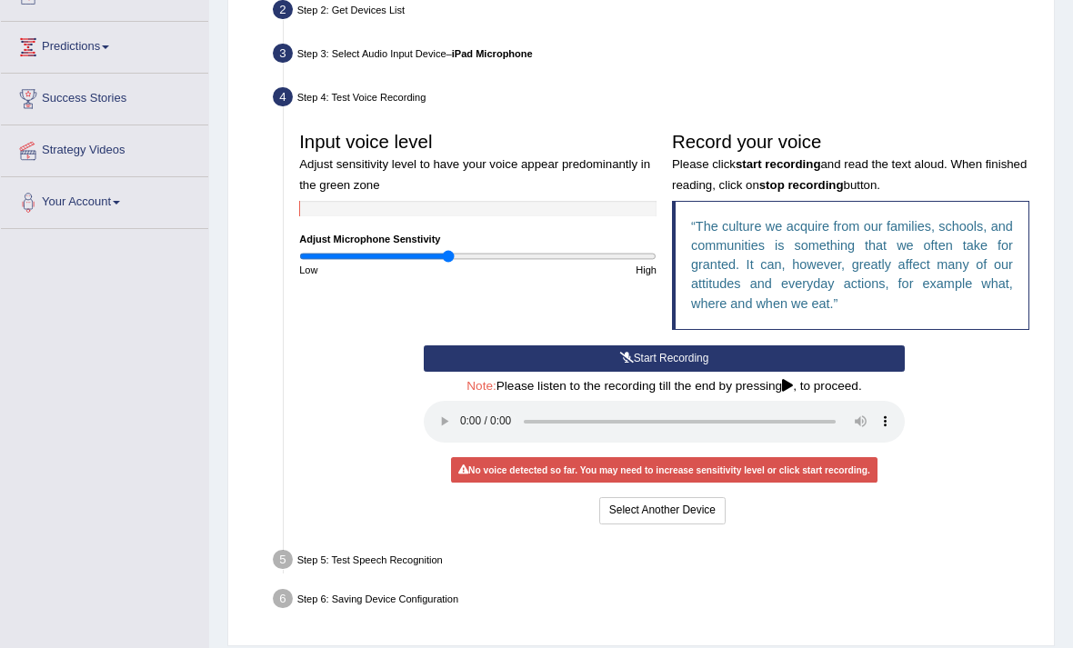
type input "0.84"
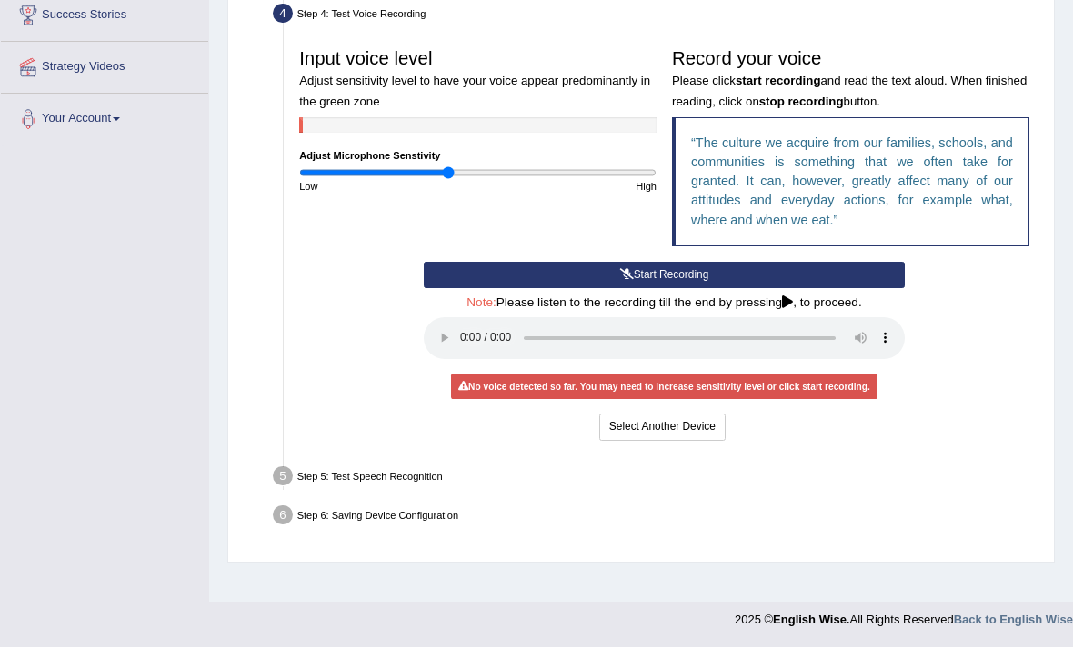
scroll to position [331, 0]
click at [793, 310] on icon at bounding box center [787, 303] width 11 height 13
click at [758, 289] on button "Start Recording" at bounding box center [664, 276] width 481 height 26
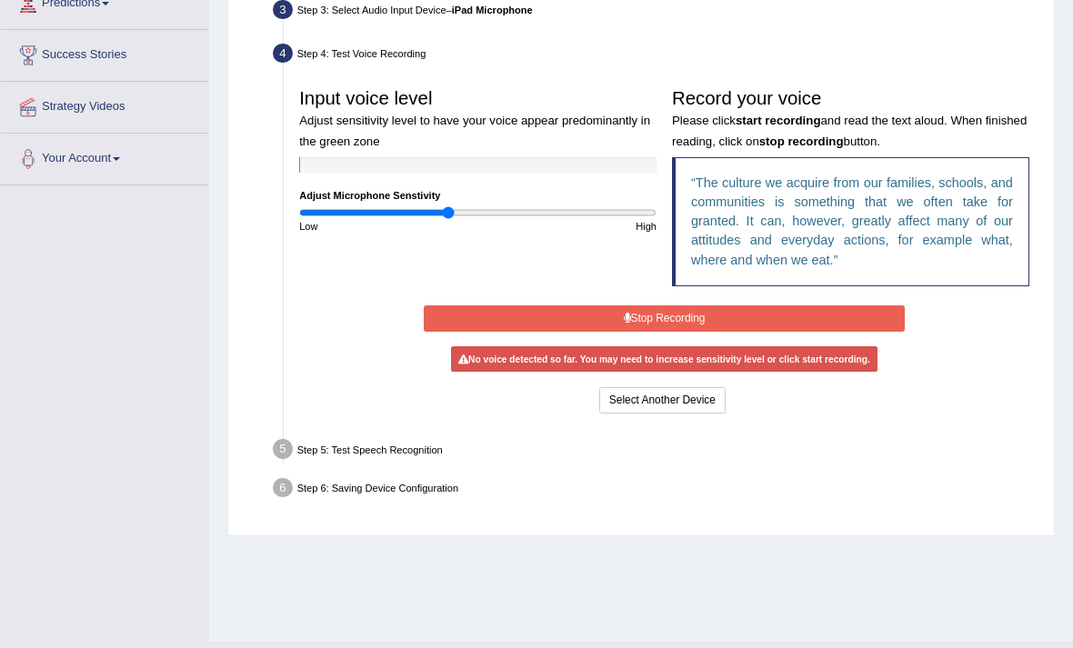
scroll to position [258, 0]
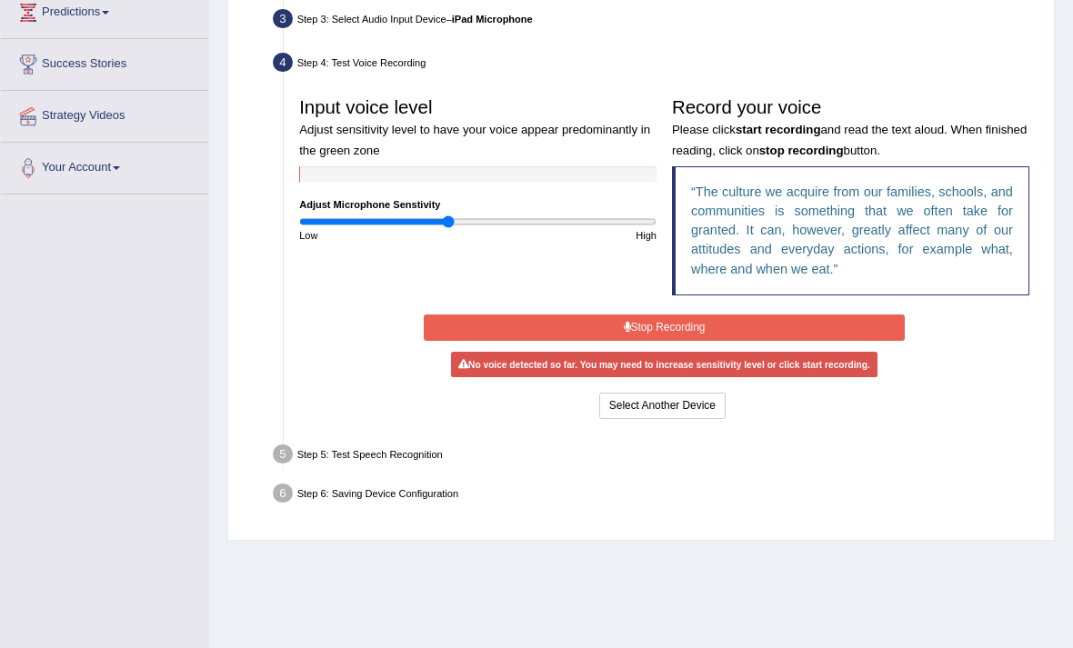
click at [754, 341] on button "Stop Recording" at bounding box center [664, 328] width 481 height 26
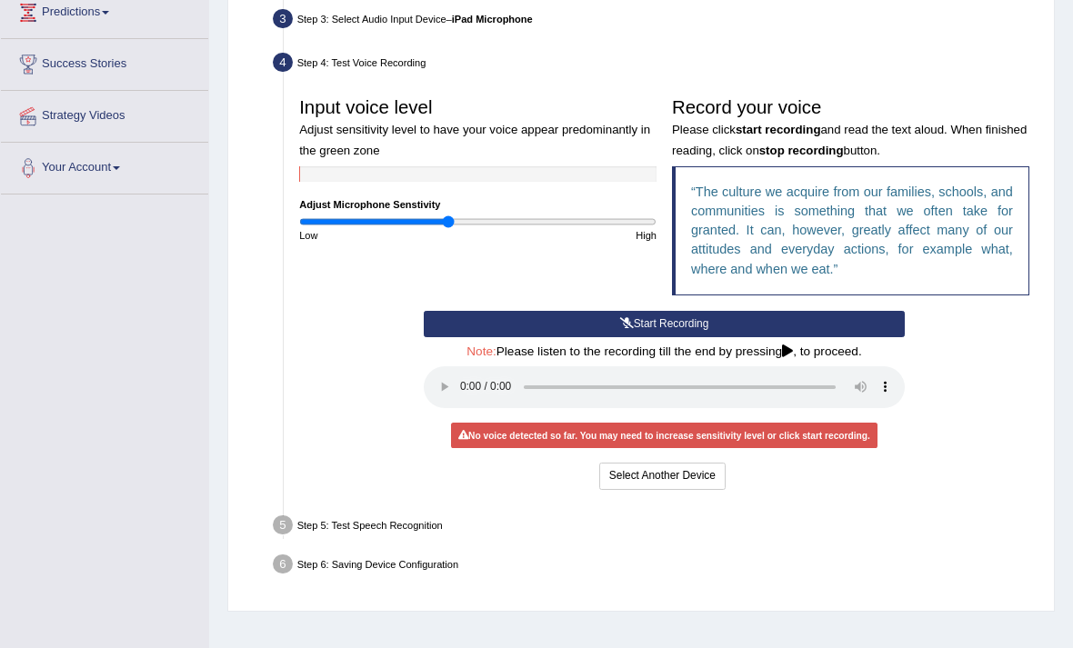
click at [768, 337] on button "Start Recording" at bounding box center [664, 324] width 481 height 26
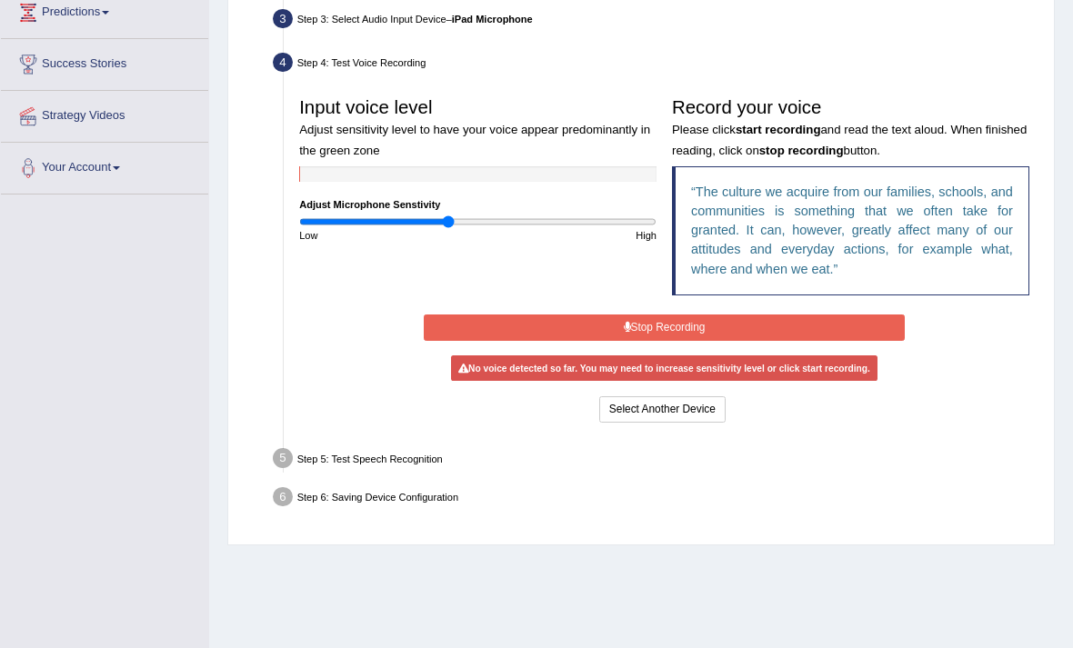
scroll to position [253, 0]
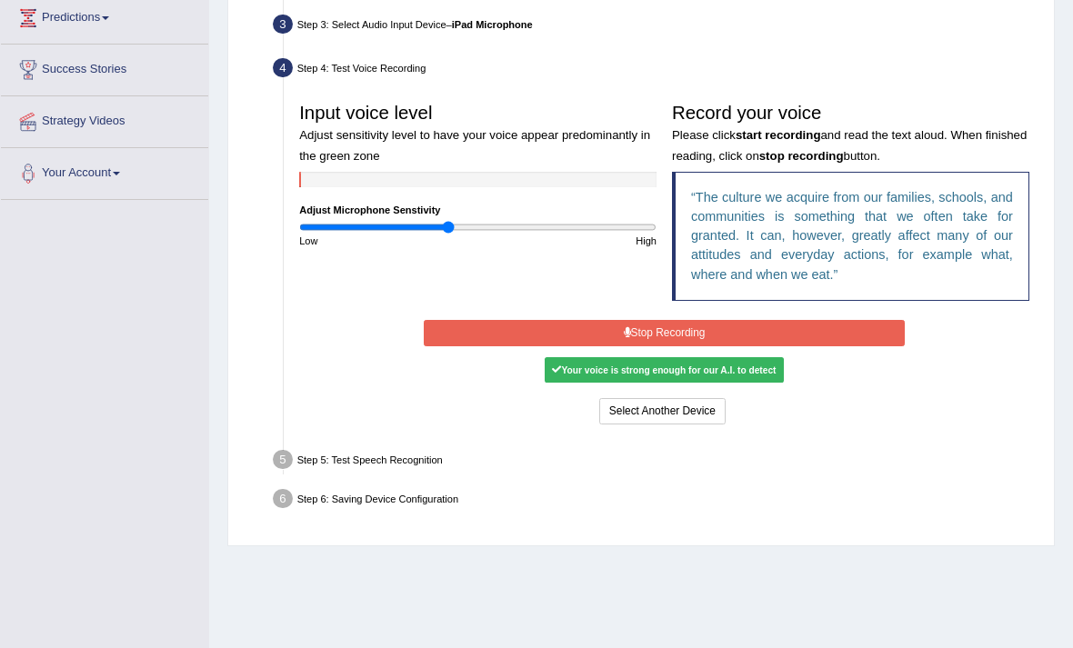
click at [861, 347] on button "Stop Recording" at bounding box center [664, 333] width 481 height 26
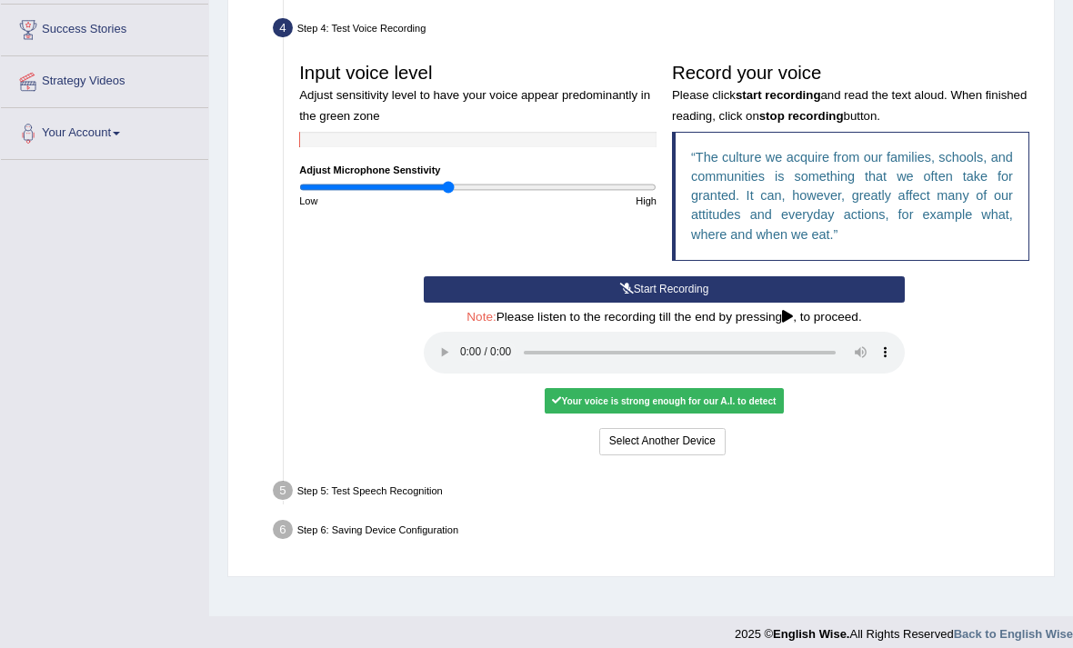
scroll to position [296, 0]
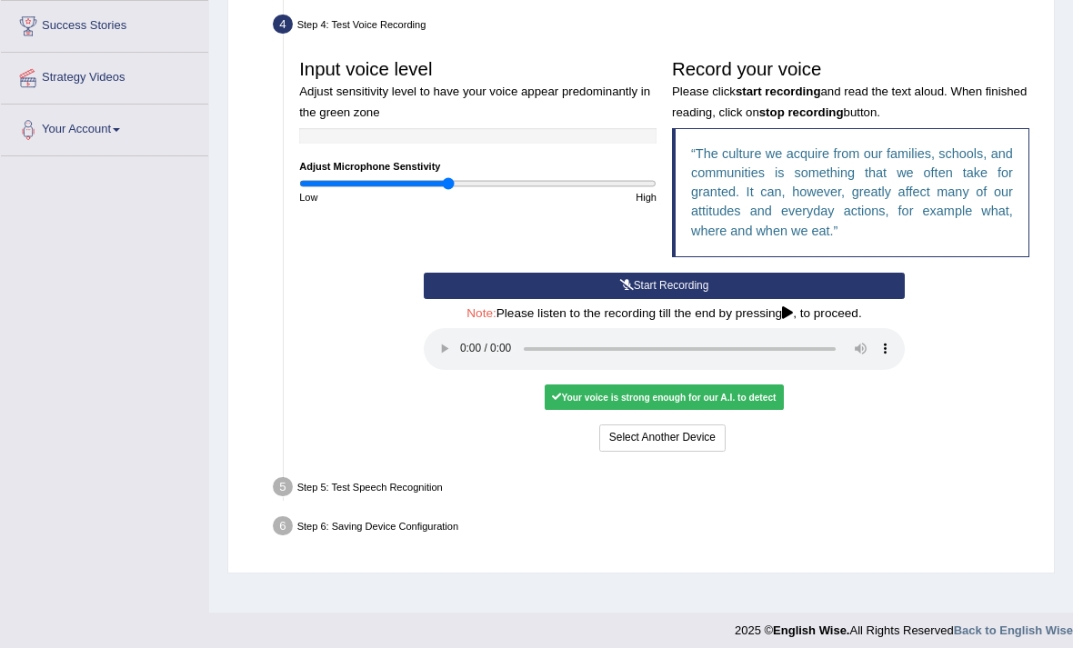
click at [467, 370] on audio at bounding box center [664, 349] width 481 height 42
click at [687, 451] on button "Voice is ok. Go to Next step" at bounding box center [728, 438] width 153 height 26
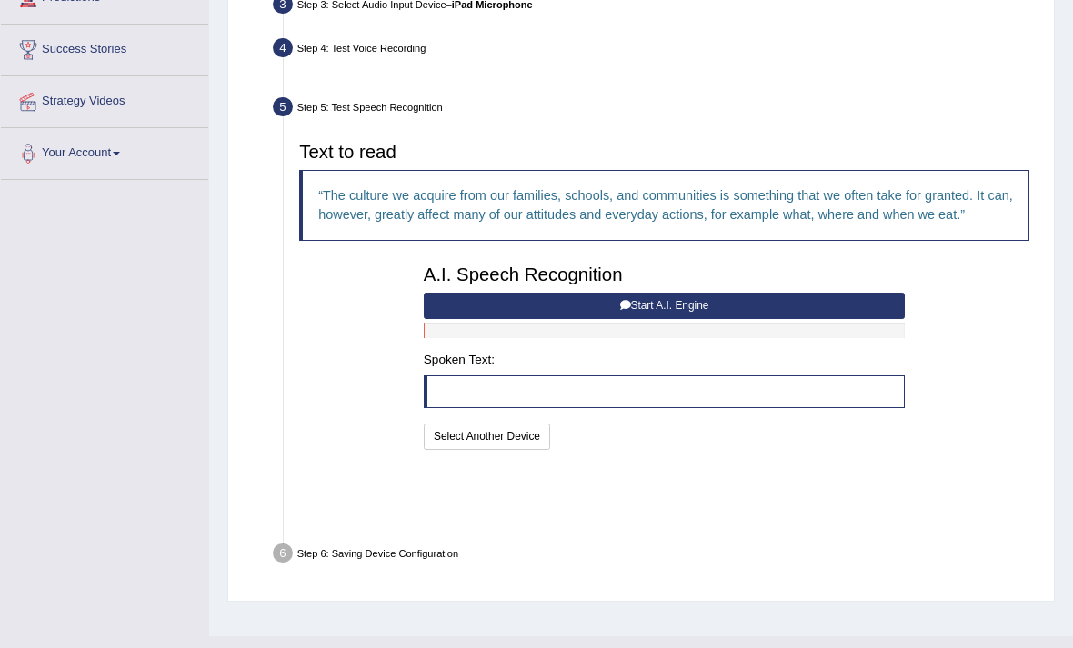
scroll to position [248, 0]
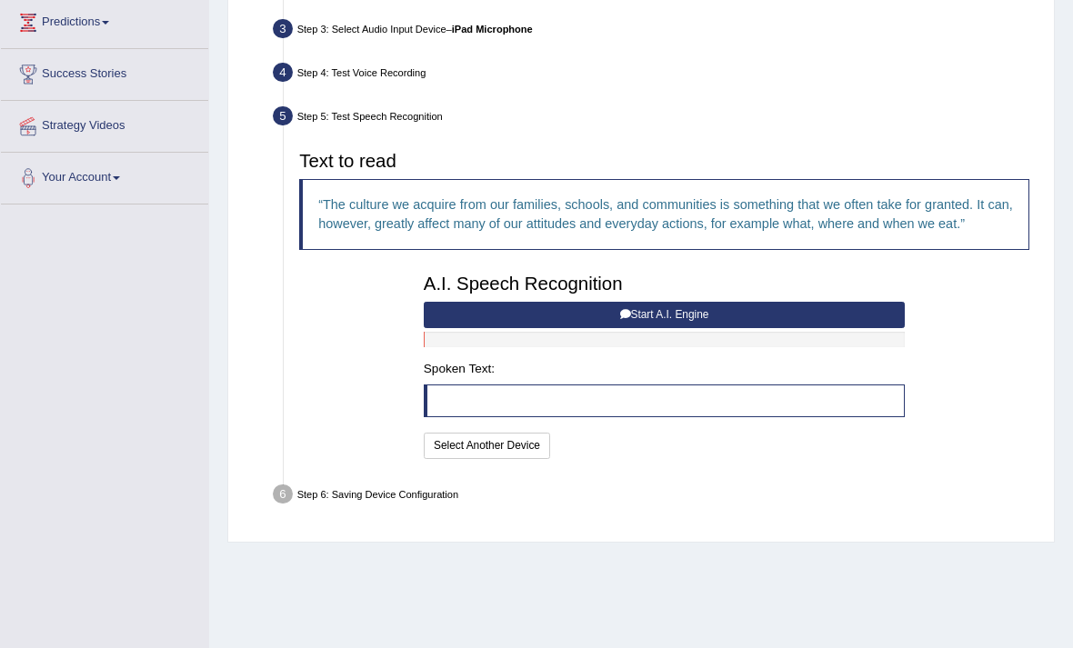
click at [474, 328] on button "Start A.I. Engine" at bounding box center [664, 315] width 481 height 26
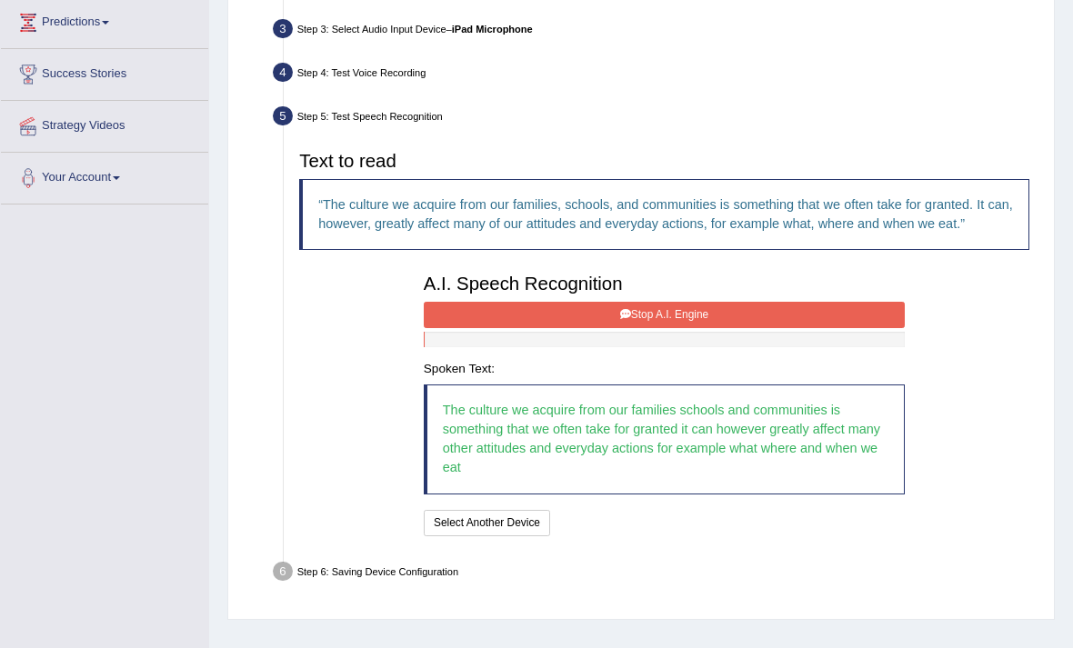
click at [849, 328] on button "Stop A.I. Engine" at bounding box center [664, 315] width 481 height 26
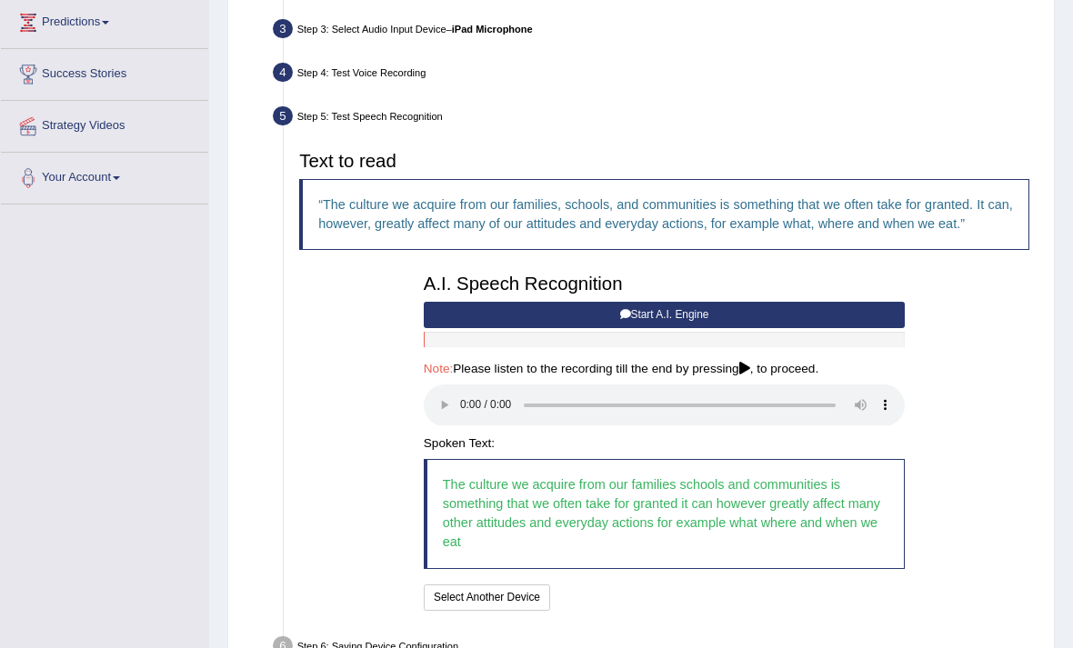
click at [469, 427] on audio at bounding box center [664, 406] width 481 height 42
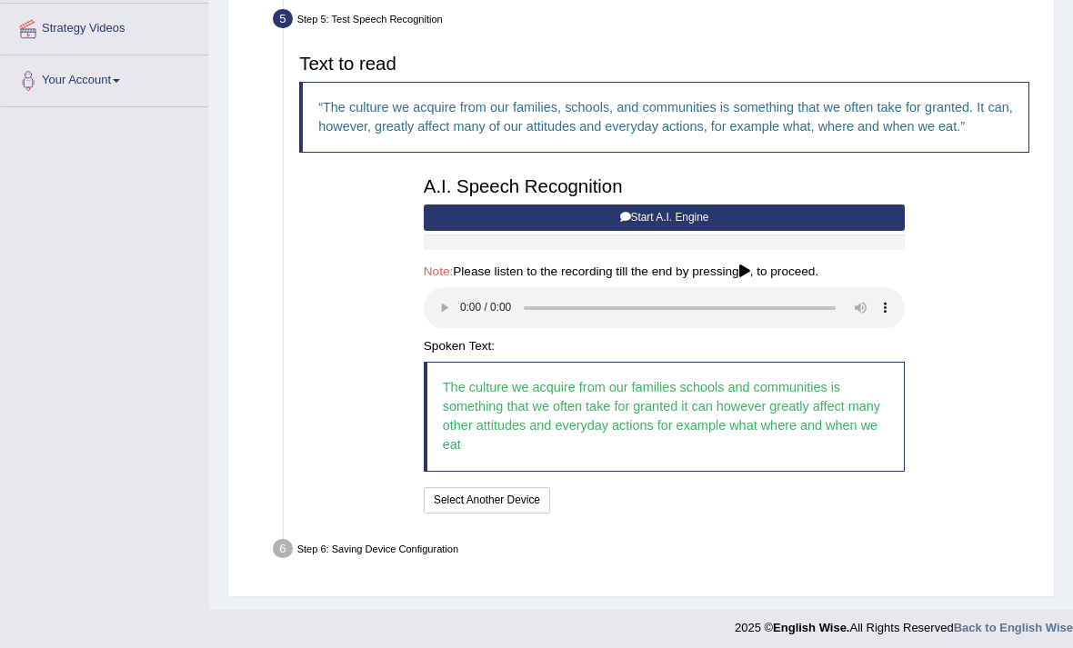
scroll to position [346, 0]
click at [630, 514] on button "Speech is ok. Go to Last step" at bounding box center [638, 500] width 162 height 26
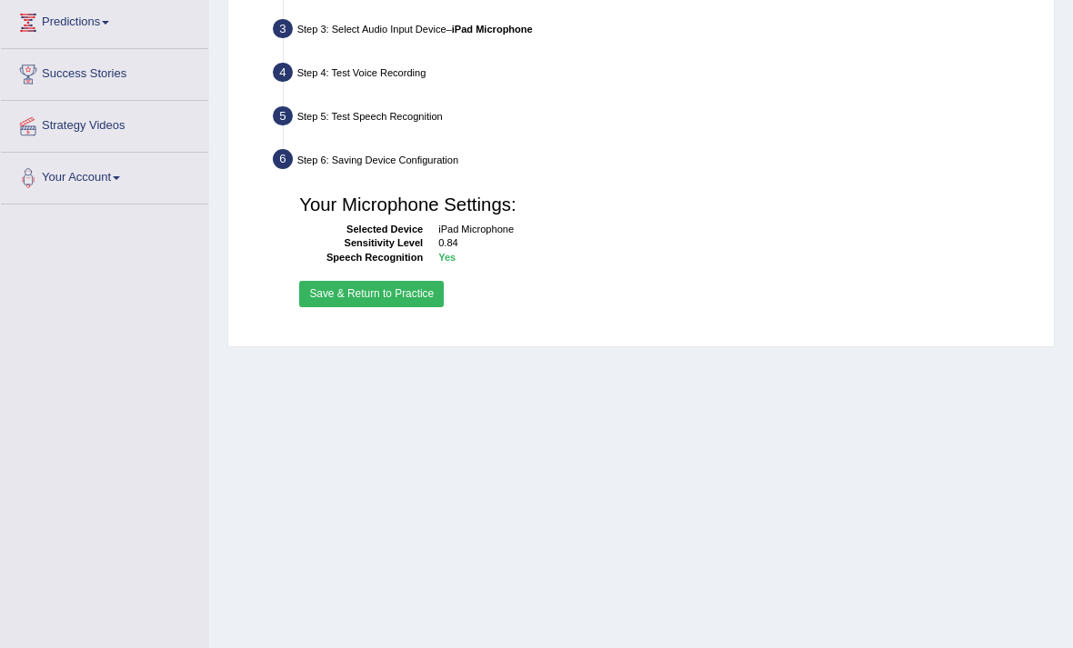
click at [347, 307] on button "Save & Return to Practice" at bounding box center [371, 294] width 145 height 26
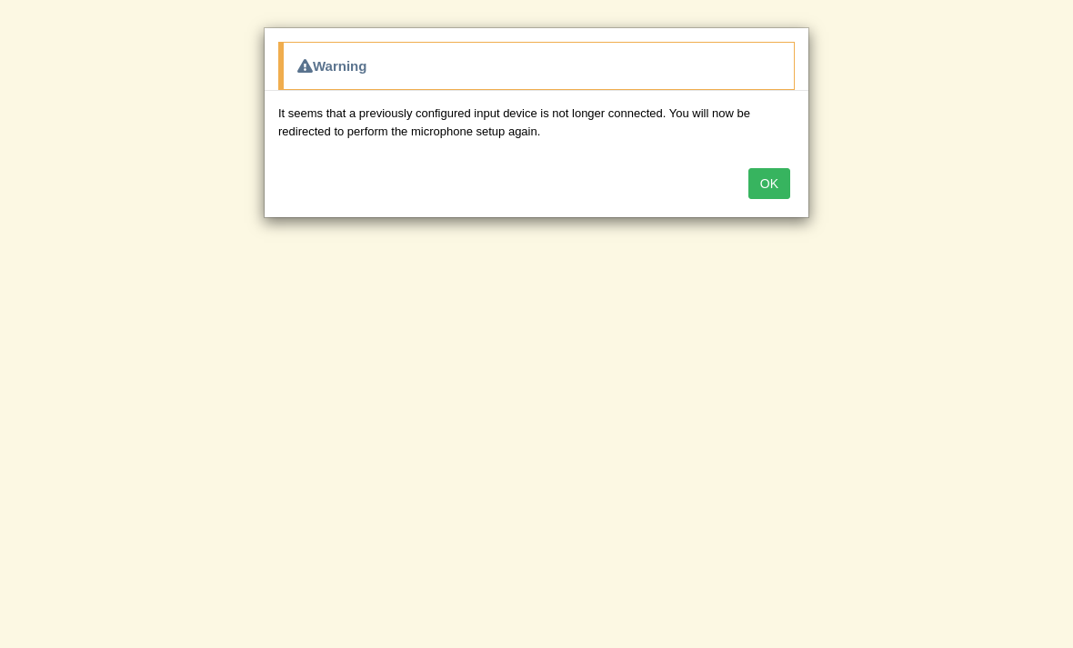
click at [772, 187] on button "OK" at bounding box center [769, 183] width 42 height 31
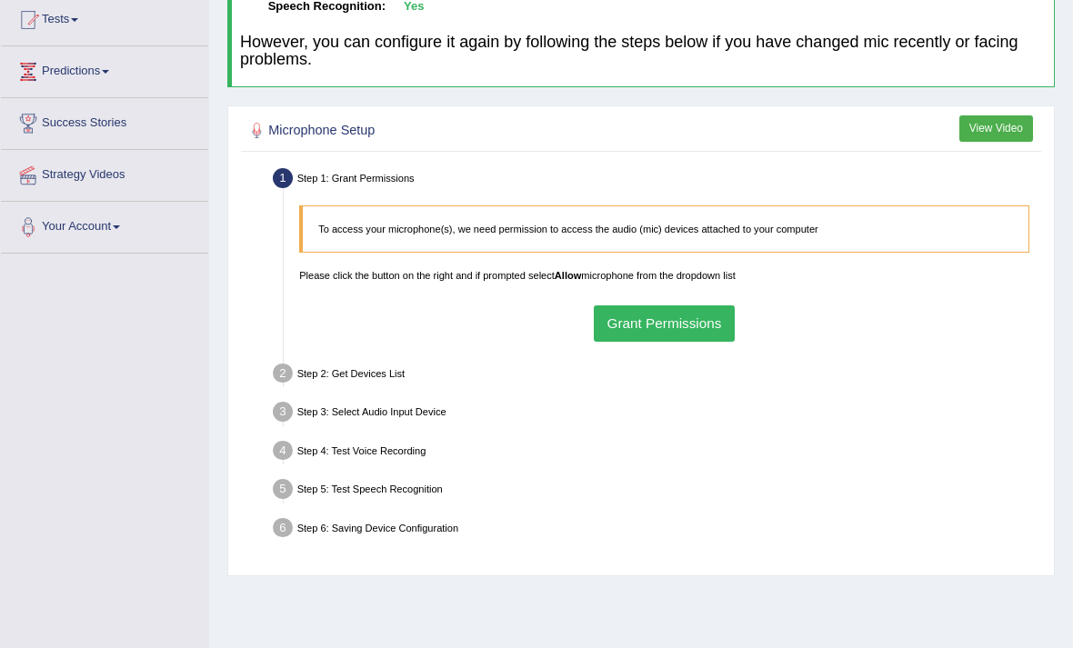
scroll to position [156, 0]
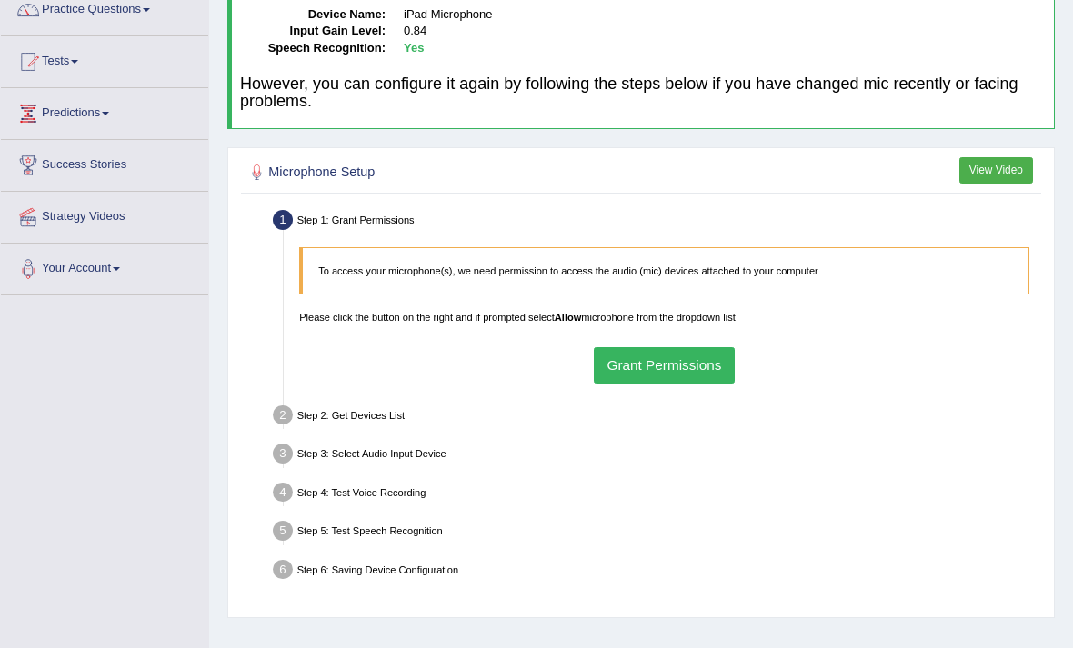
click at [971, 168] on button "View Video" at bounding box center [996, 171] width 74 height 26
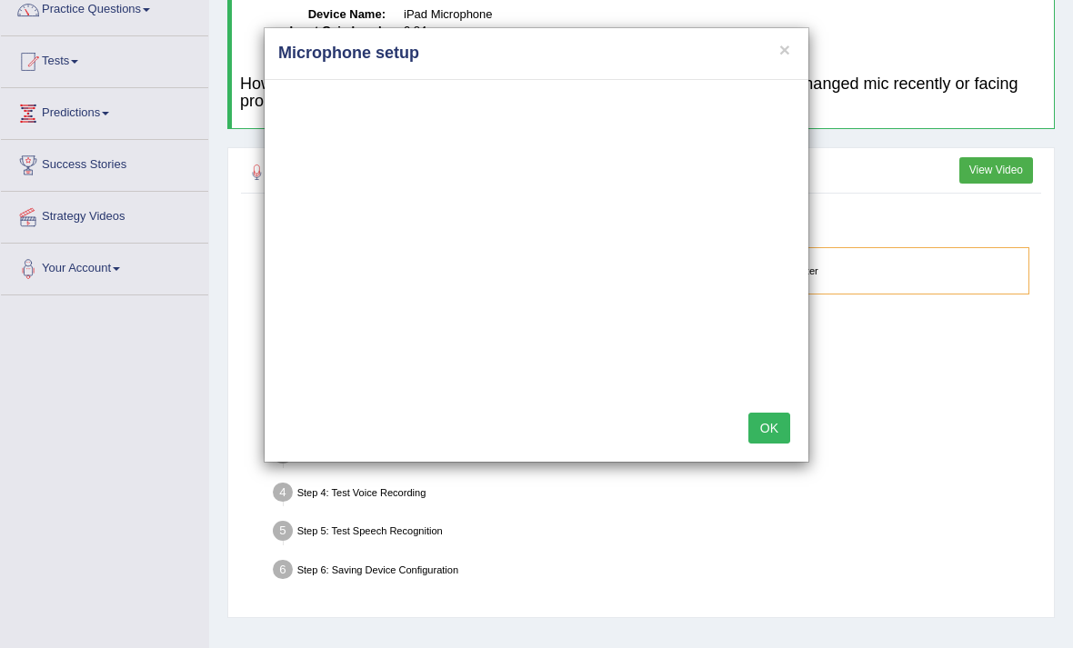
click at [775, 68] on div "× Microphone setup" at bounding box center [537, 54] width 544 height 52
click at [787, 46] on button "×" at bounding box center [784, 49] width 11 height 19
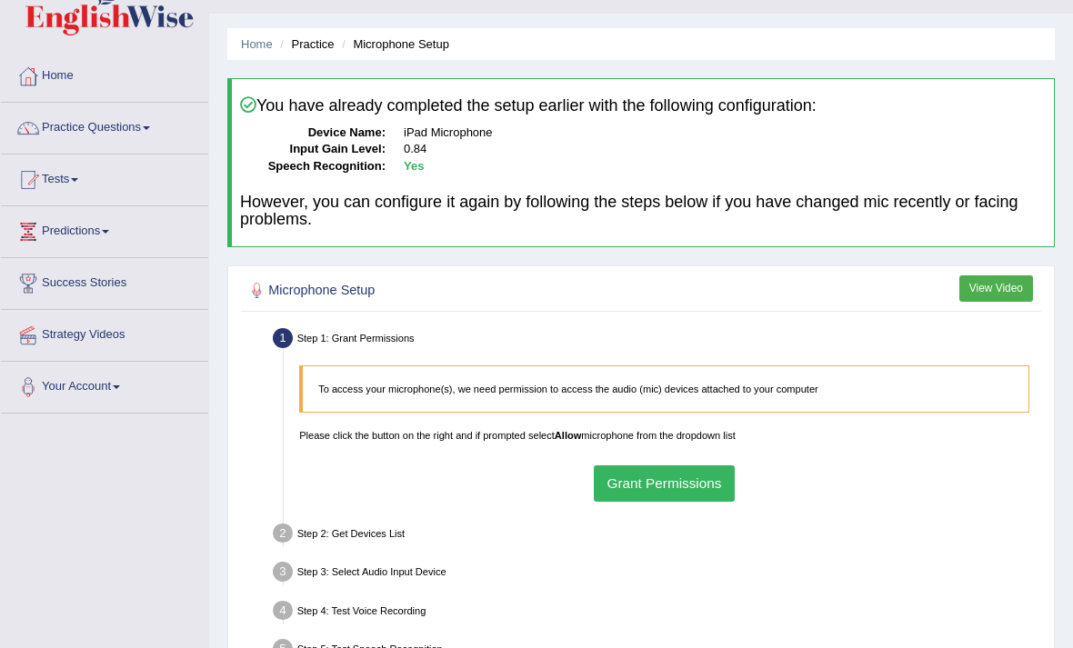
scroll to position [271, 0]
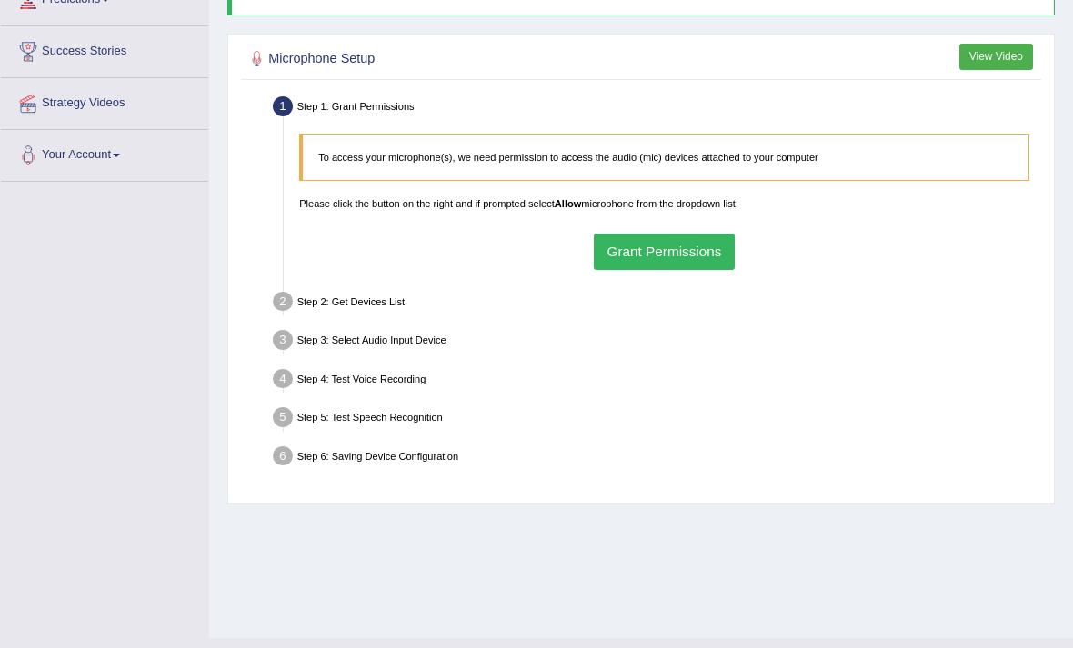
click at [322, 476] on div "Step 6: Saving Device Configuration" at bounding box center [656, 459] width 781 height 34
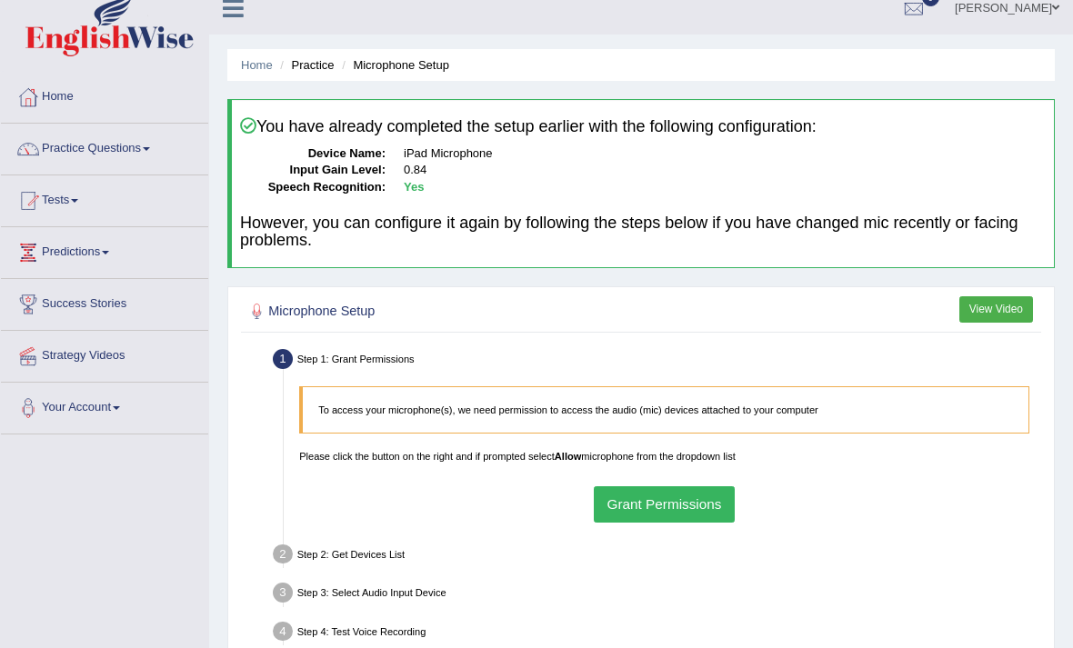
scroll to position [18, 0]
click at [387, 166] on dl "Device Name: iPad Microphone Input Gain Level: 0.84 Speech Recognition: Yes" at bounding box center [643, 171] width 806 height 51
click at [300, 146] on dt "Device Name:" at bounding box center [313, 154] width 146 height 17
click at [97, 203] on link "Tests" at bounding box center [104, 197] width 207 height 45
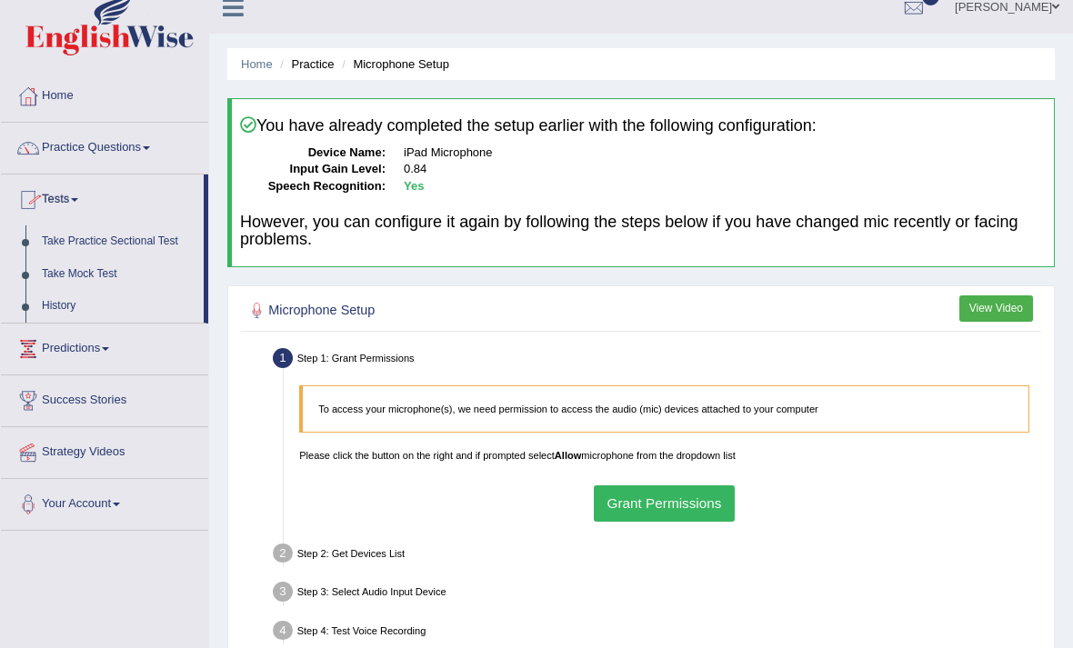
click at [76, 272] on div at bounding box center [536, 324] width 1073 height 648
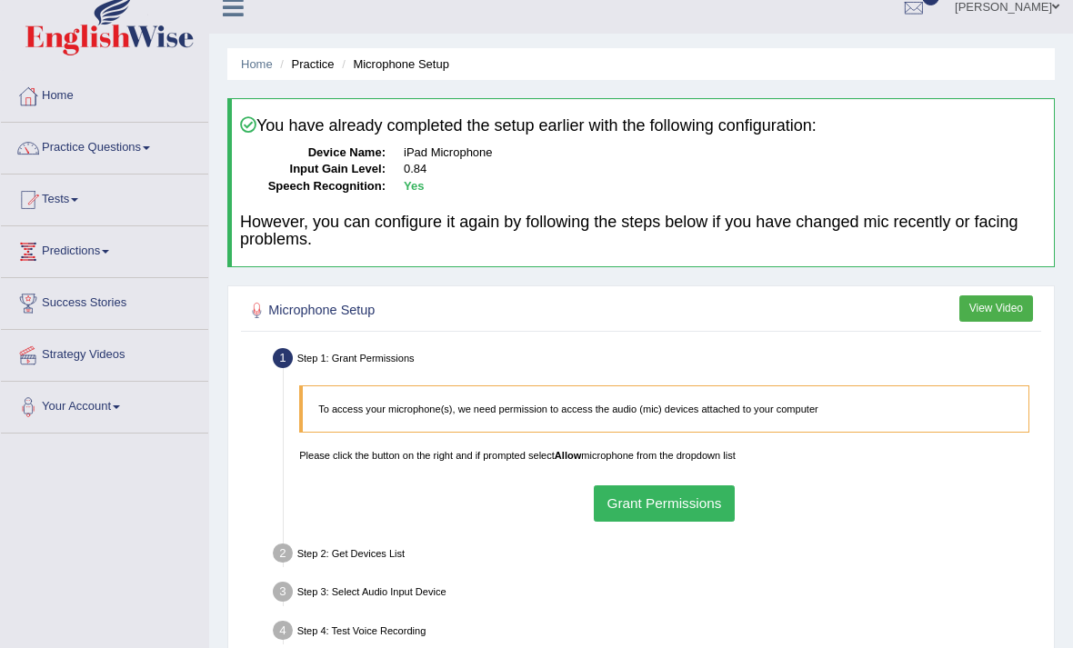
click at [58, 207] on link "Tests" at bounding box center [104, 197] width 207 height 45
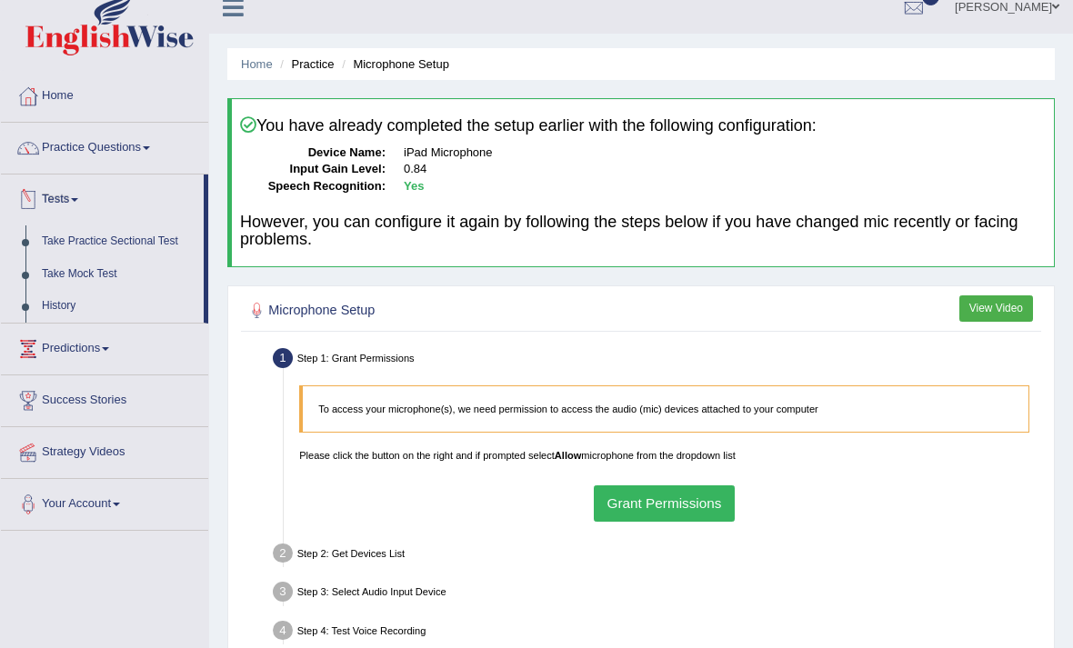
click at [121, 241] on div at bounding box center [536, 324] width 1073 height 648
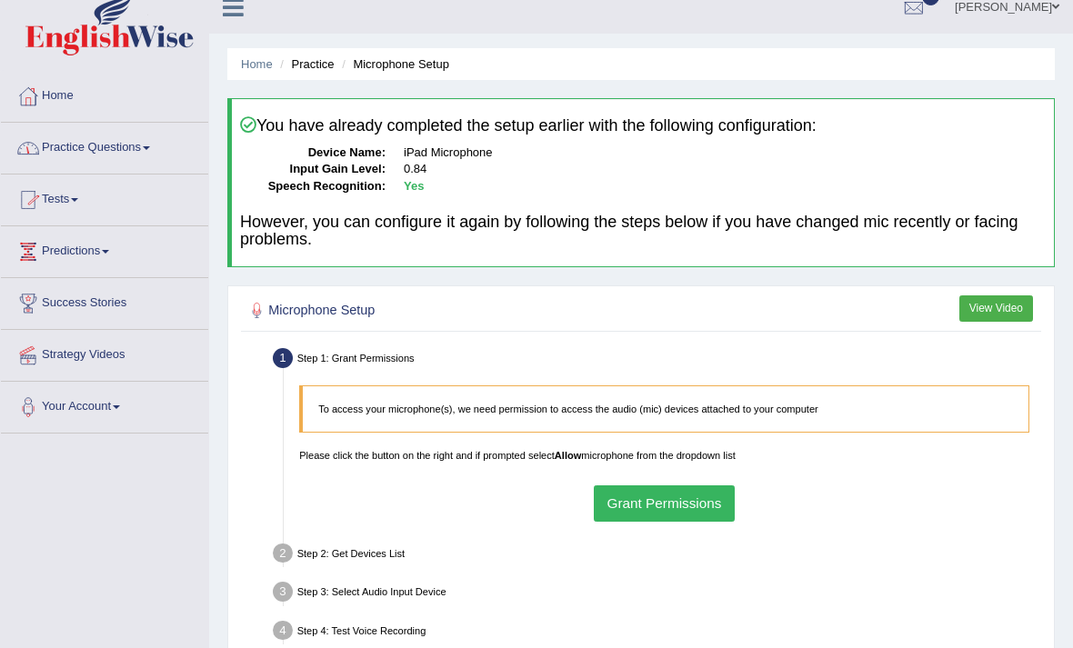
click at [75, 135] on link "Practice Questions" at bounding box center [104, 145] width 207 height 45
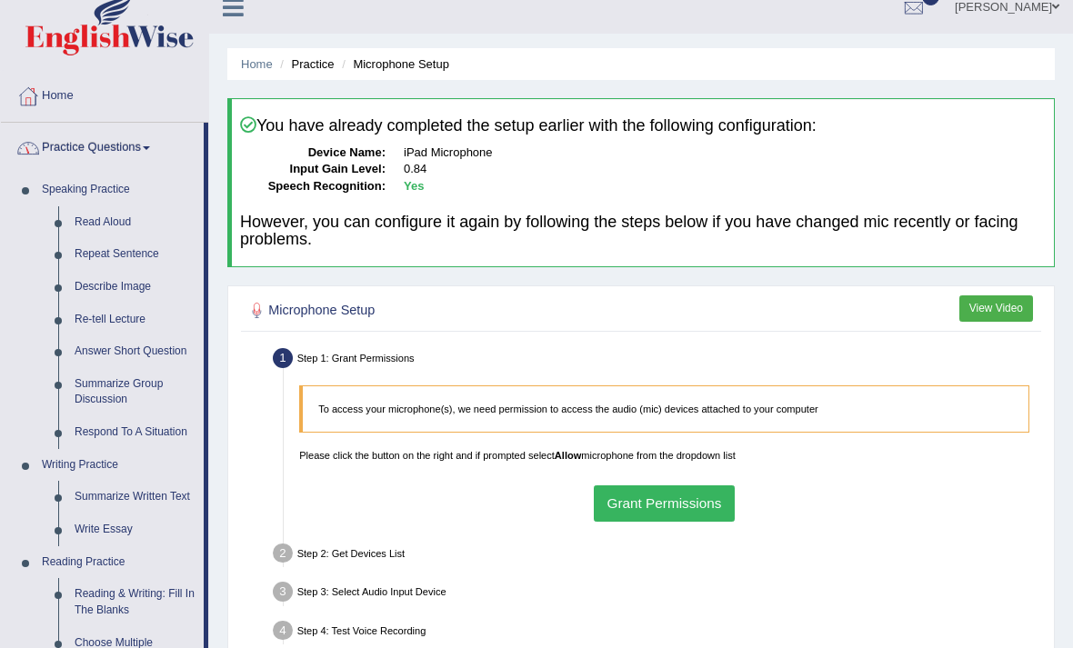
click at [96, 253] on div at bounding box center [536, 324] width 1073 height 648
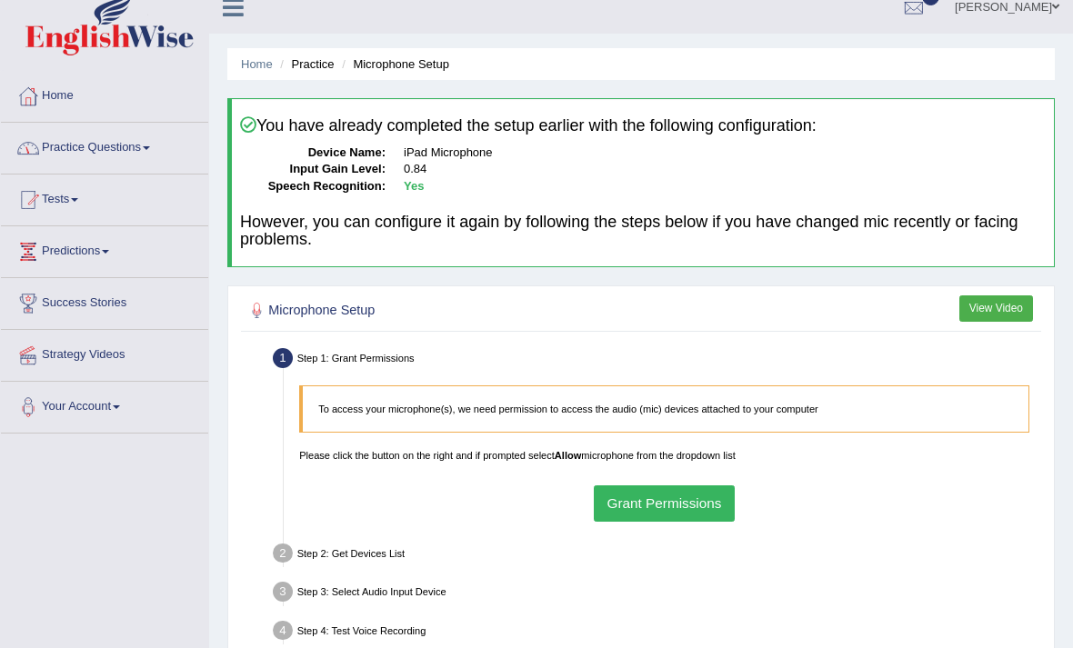
click at [56, 143] on link "Practice Questions" at bounding box center [104, 145] width 207 height 45
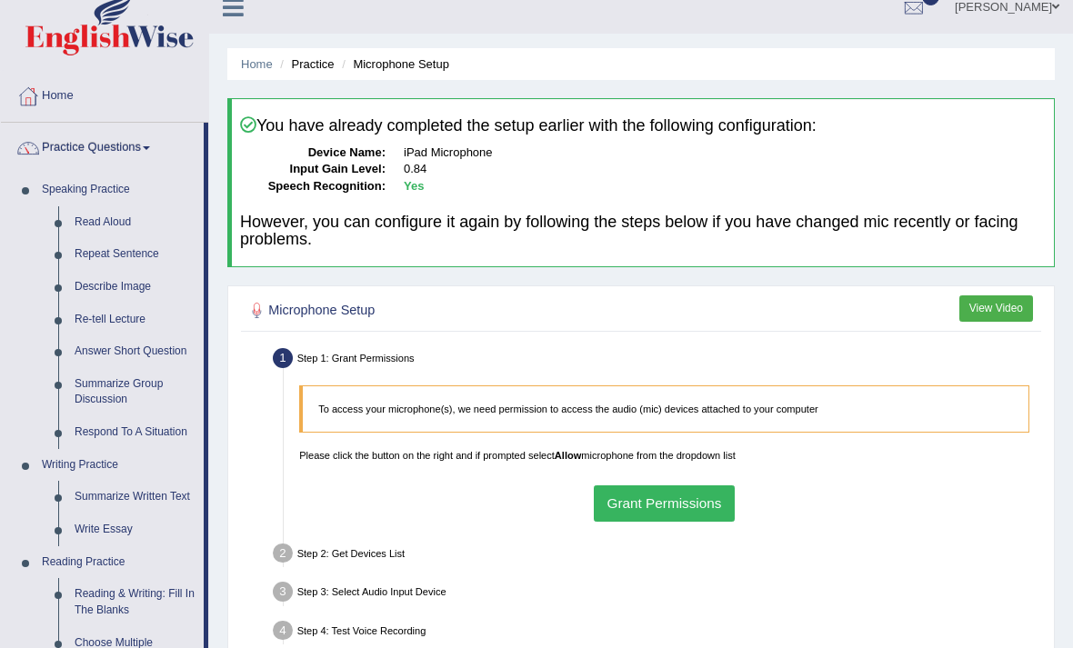
click at [251, 70] on div at bounding box center [536, 324] width 1073 height 648
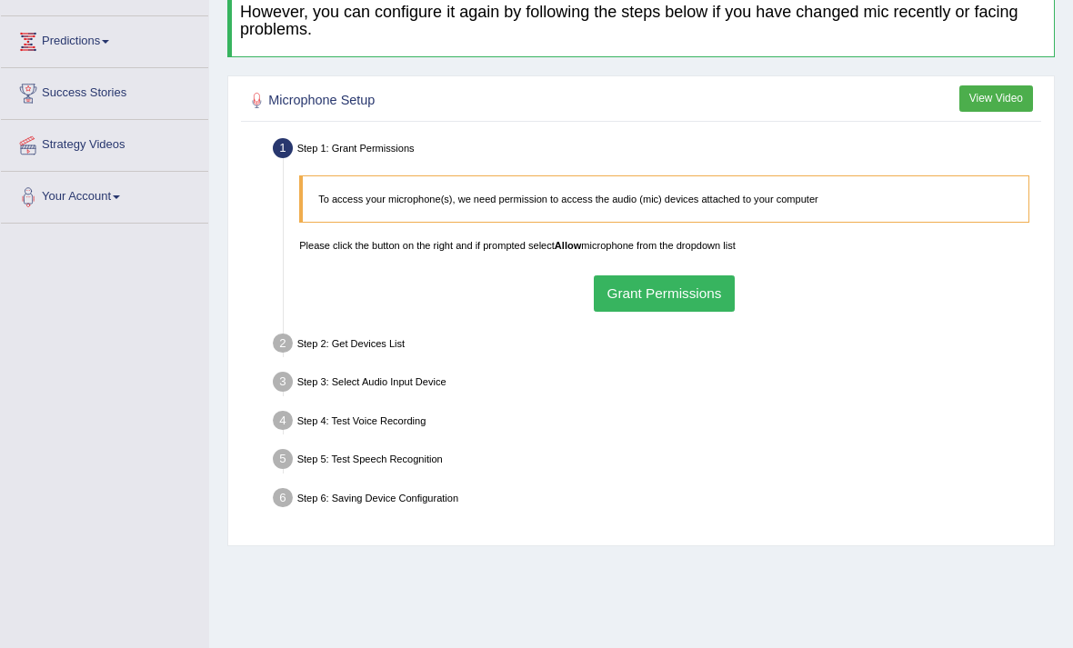
scroll to position [231, 0]
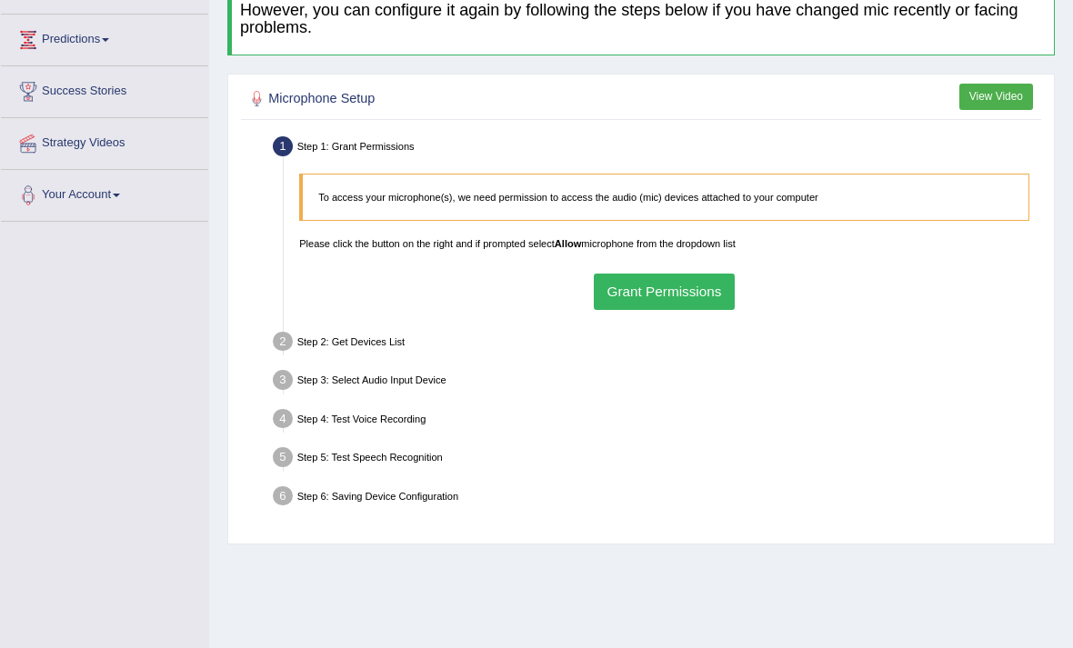
click at [616, 304] on button "Grant Permissions" at bounding box center [664, 291] width 141 height 35
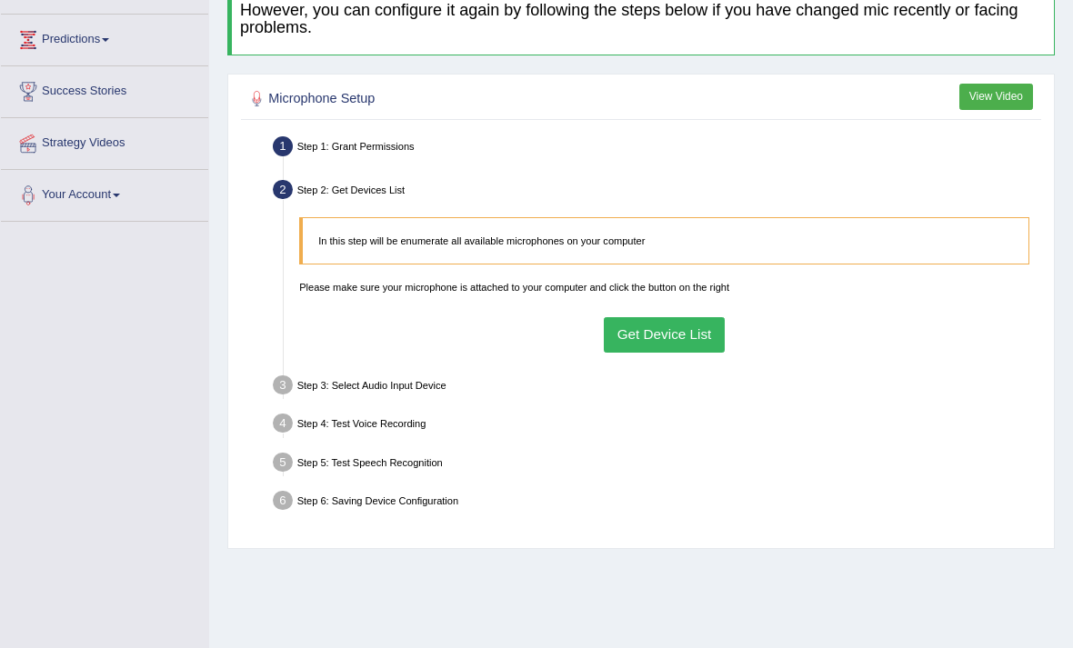
click at [619, 347] on button "Get Device List" at bounding box center [664, 334] width 121 height 35
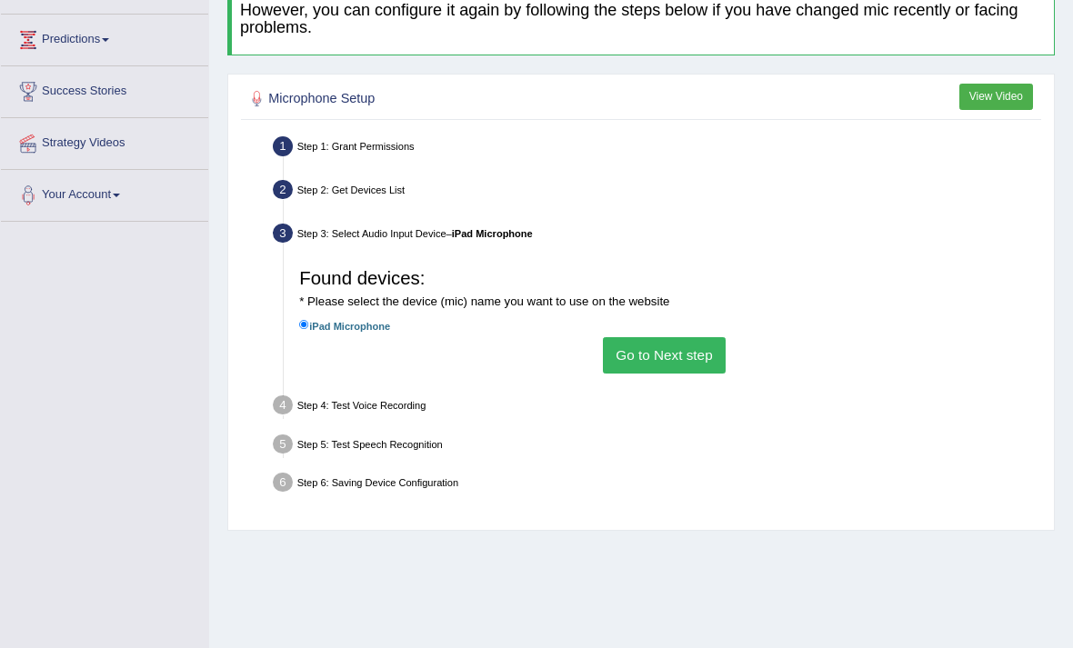
click at [606, 373] on button "Go to Next step" at bounding box center [664, 354] width 123 height 35
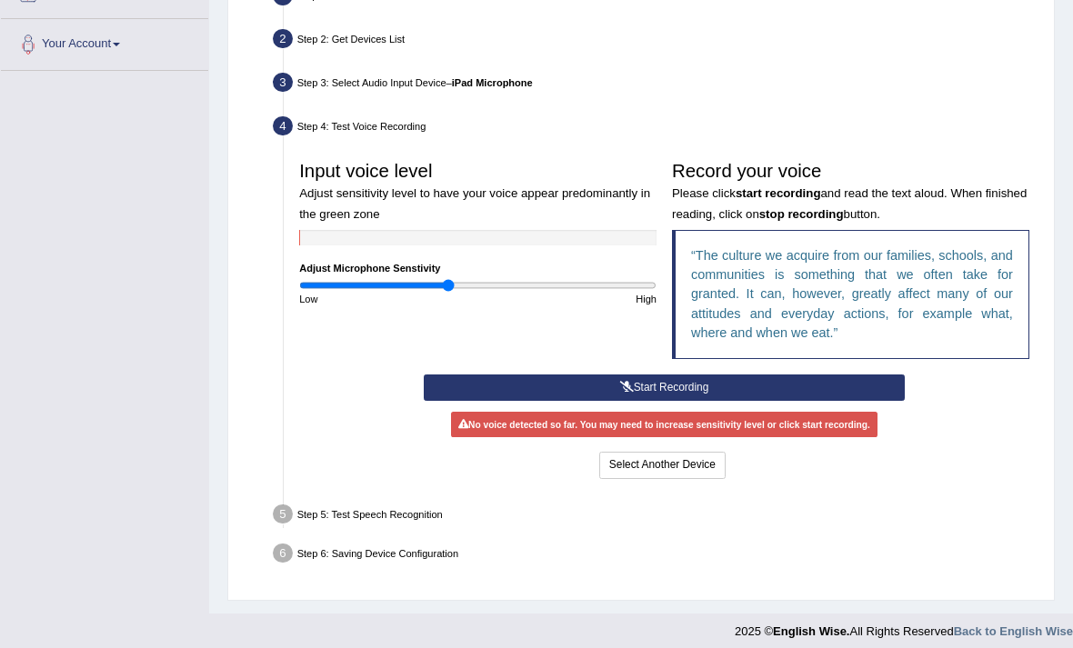
scroll to position [381, 0]
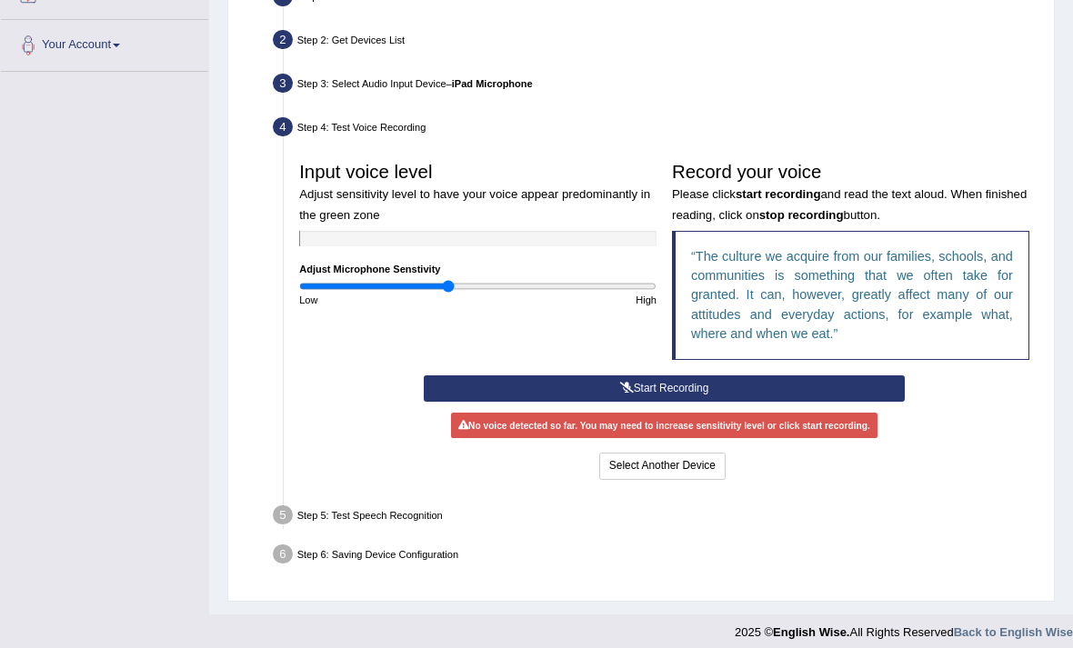
click at [457, 402] on button "Start Recording" at bounding box center [664, 389] width 481 height 26
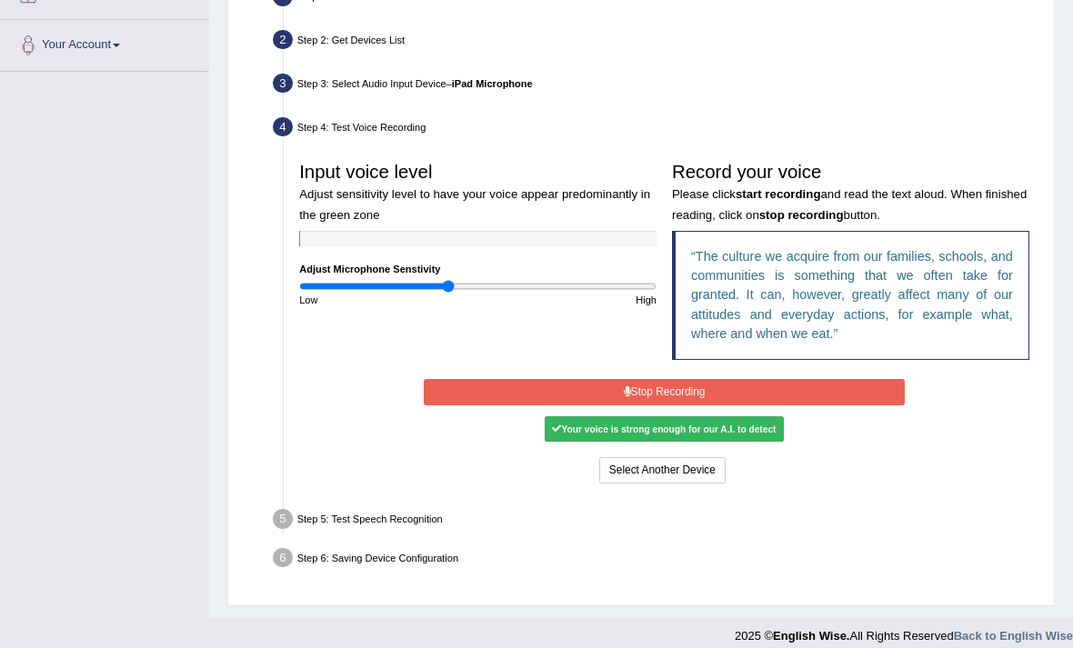
click at [447, 406] on button "Stop Recording" at bounding box center [664, 392] width 481 height 26
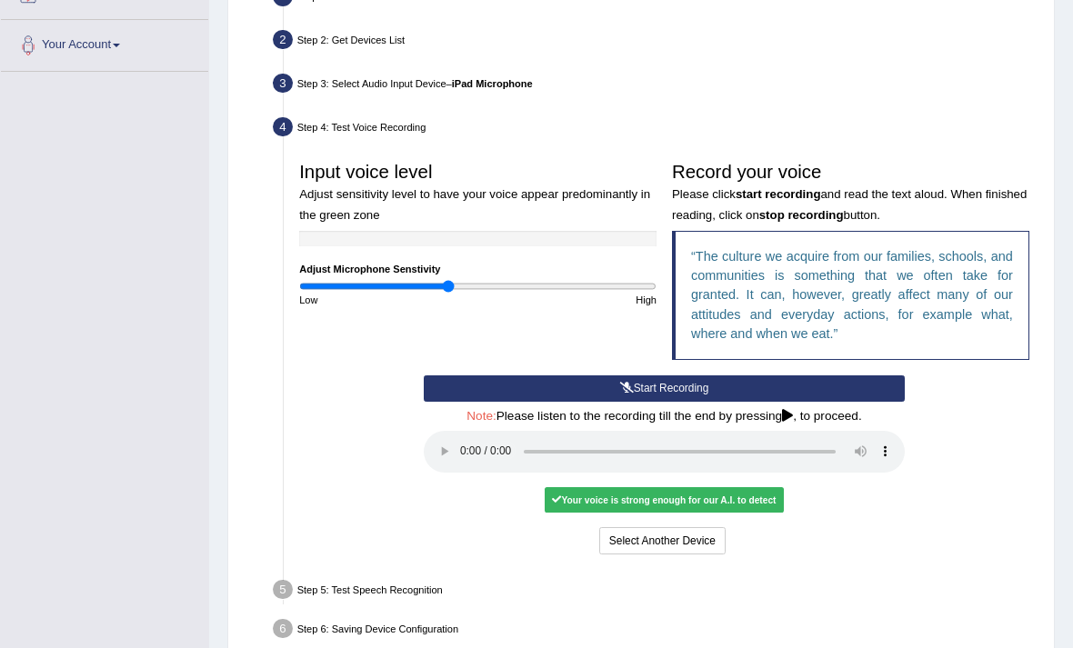
click at [462, 473] on audio at bounding box center [664, 452] width 481 height 42
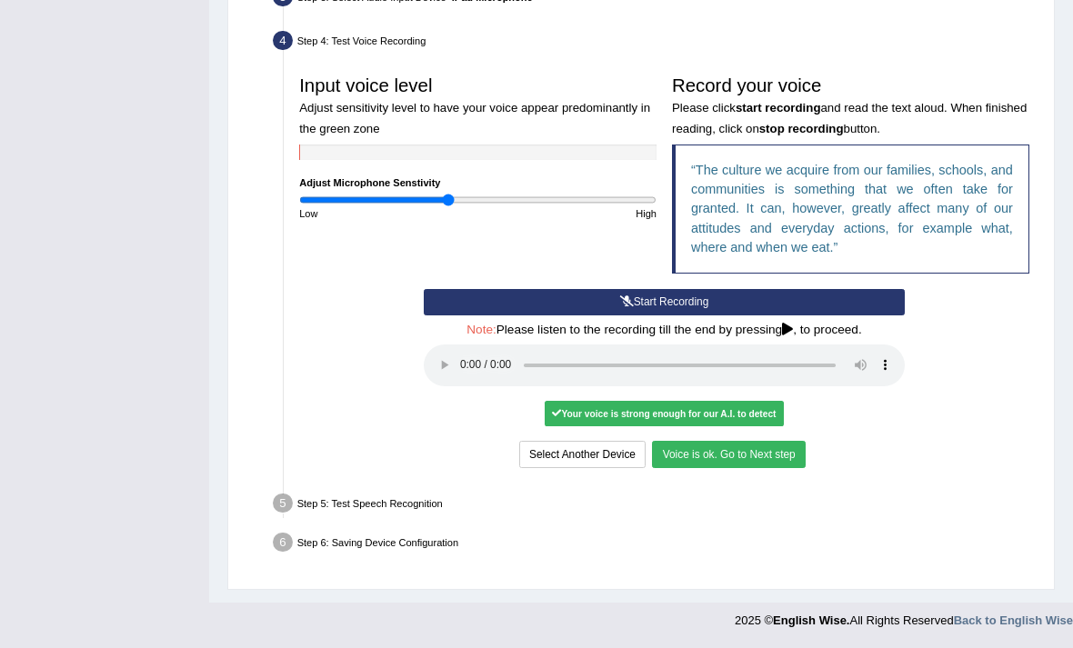
click at [678, 467] on button "Voice is ok. Go to Next step" at bounding box center [728, 454] width 153 height 26
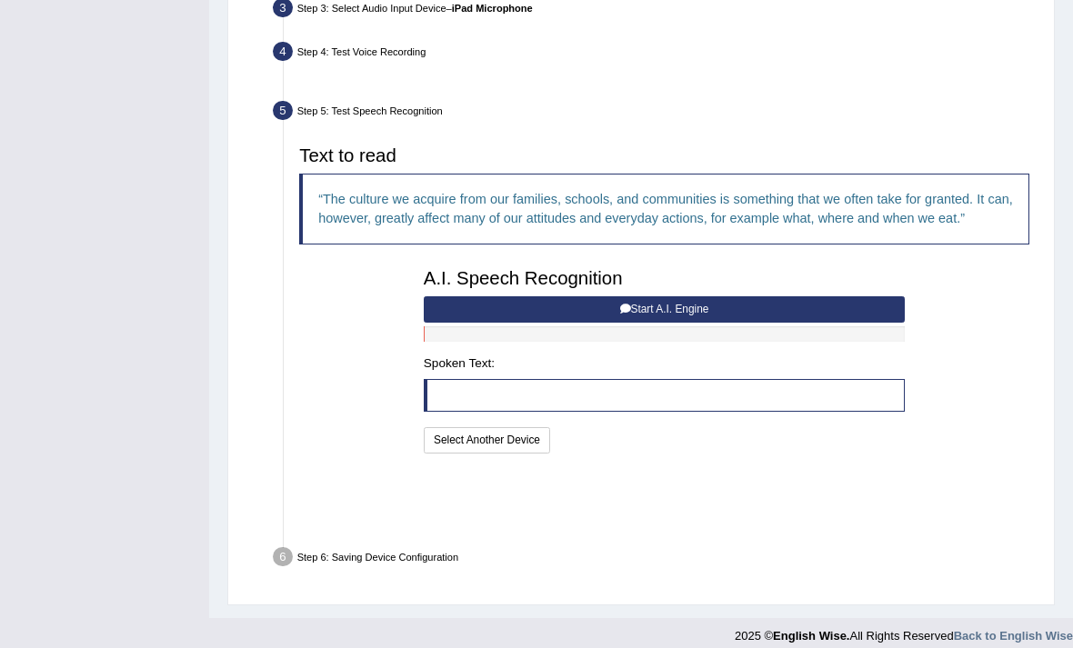
scroll to position [414, 0]
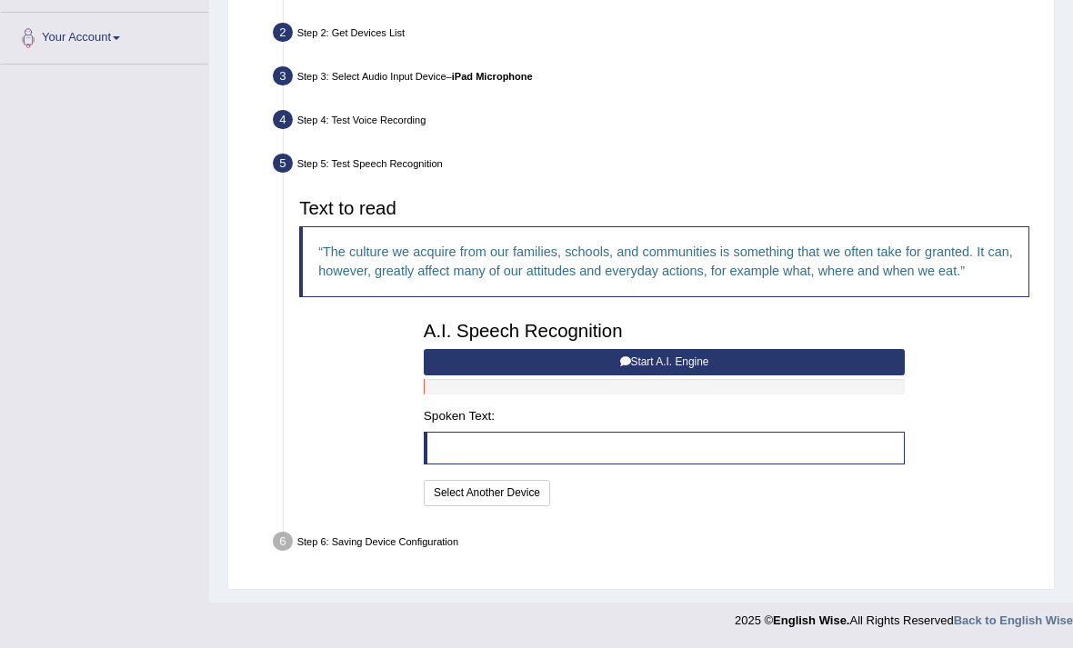
click at [448, 376] on button "Start A.I. Engine" at bounding box center [664, 362] width 481 height 26
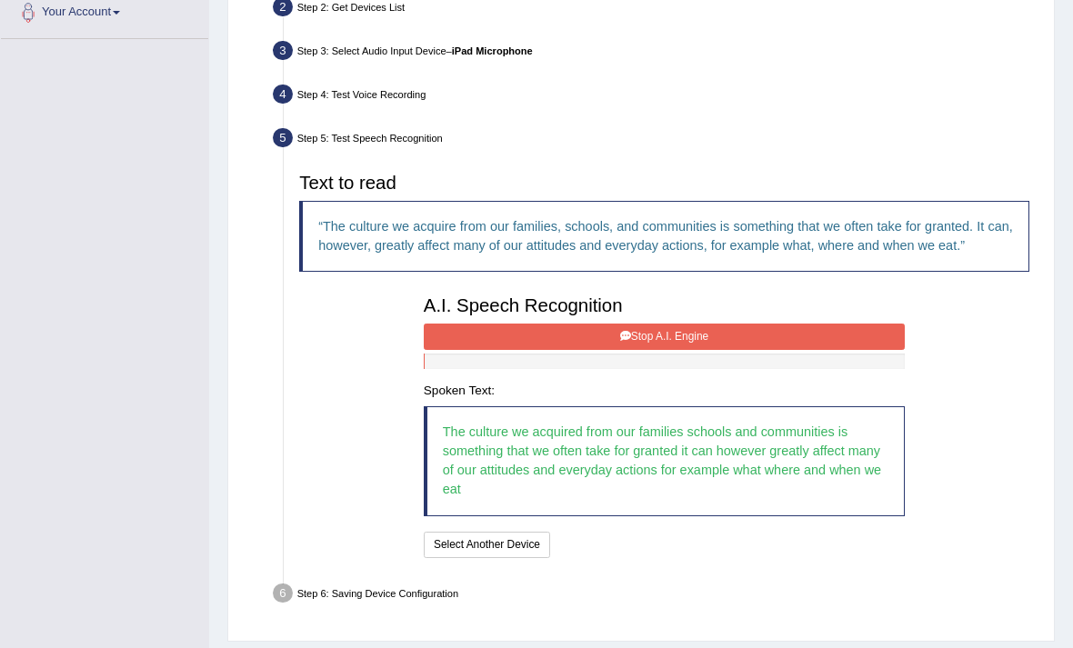
click at [478, 350] on button "Stop A.I. Engine" at bounding box center [664, 337] width 481 height 26
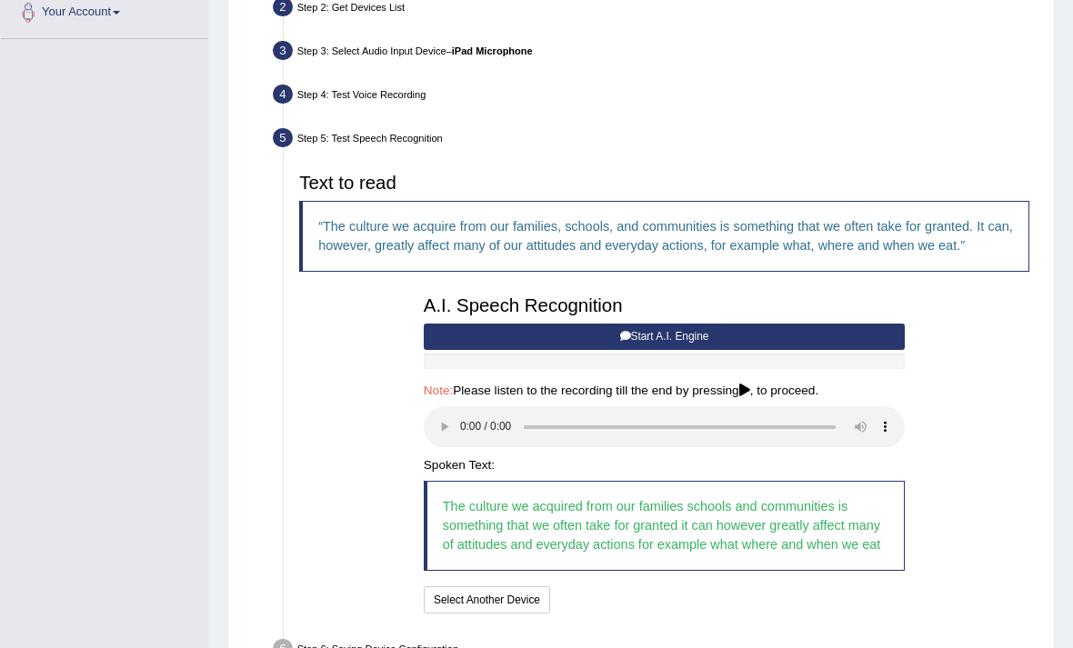
click at [467, 448] on audio at bounding box center [664, 428] width 481 height 42
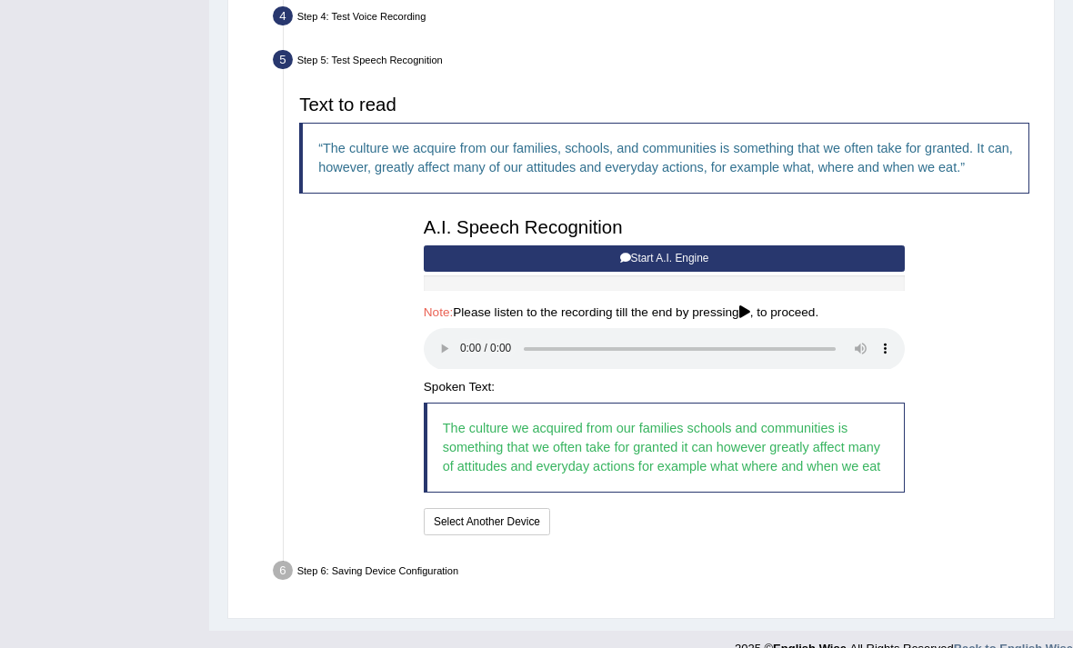
scroll to position [569, 0]
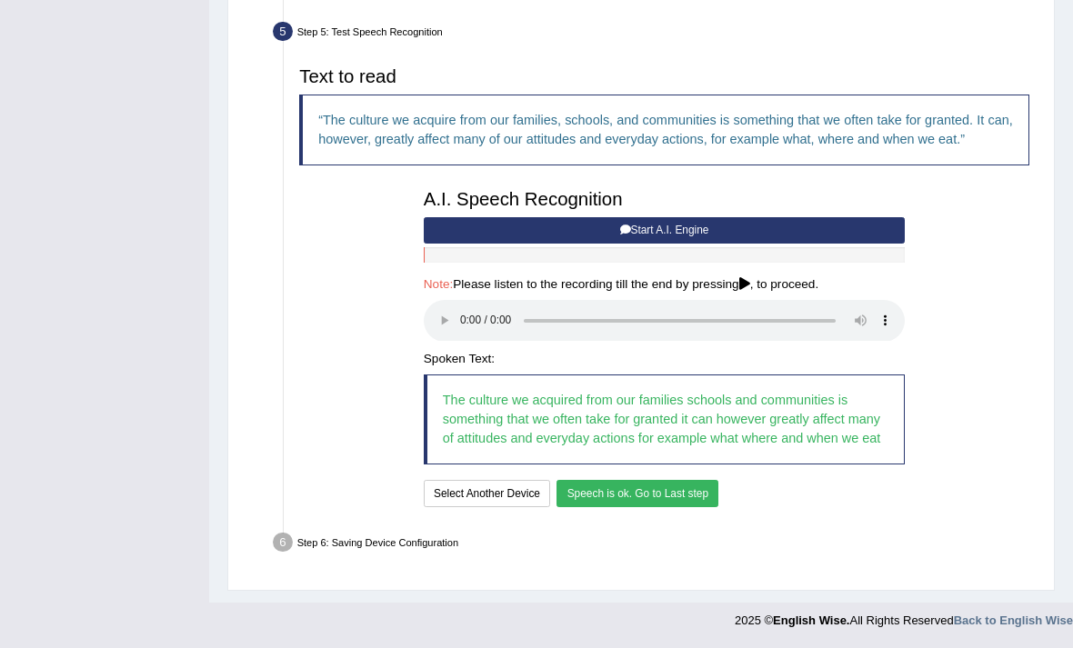
click at [614, 507] on button "Speech is ok. Go to Last step" at bounding box center [638, 493] width 162 height 26
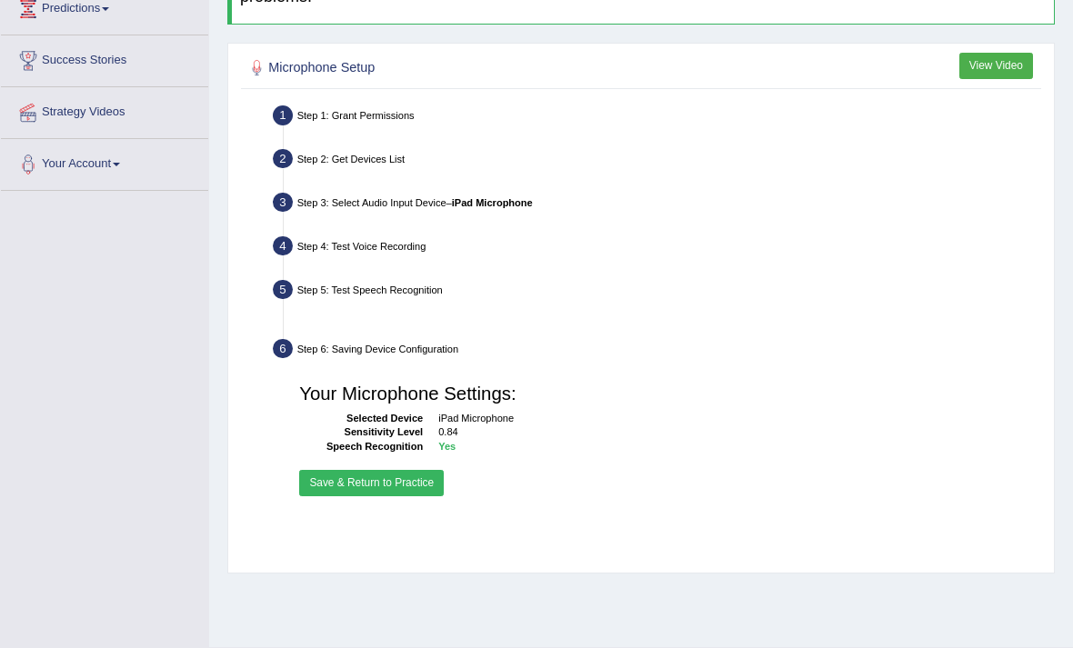
scroll to position [256, 0]
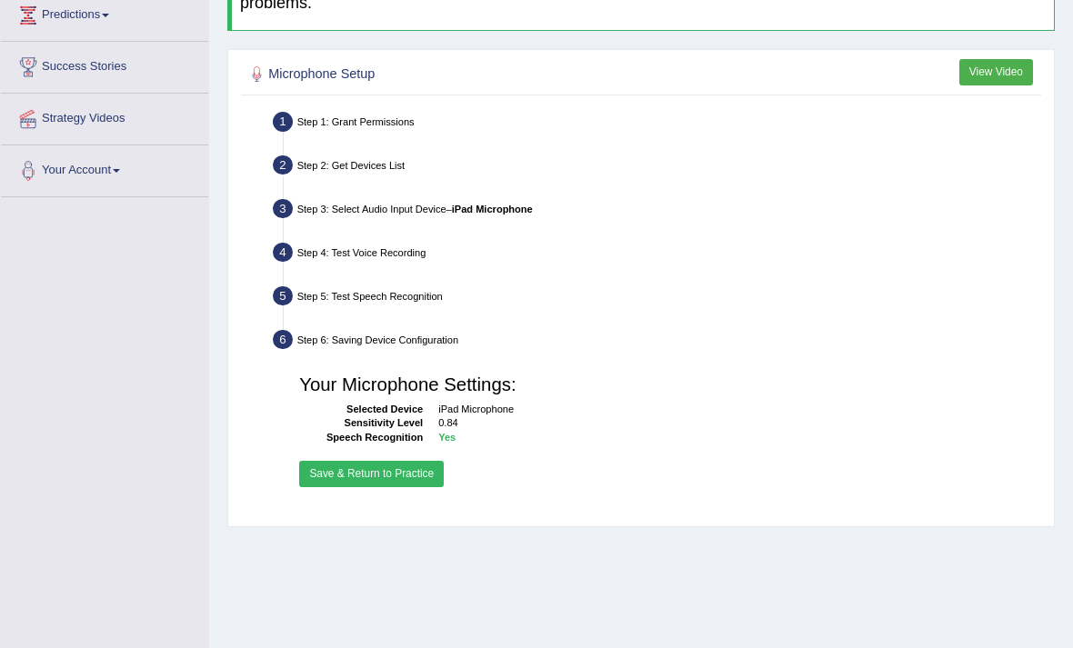
click at [347, 487] on button "Save & Return to Practice" at bounding box center [371, 474] width 145 height 26
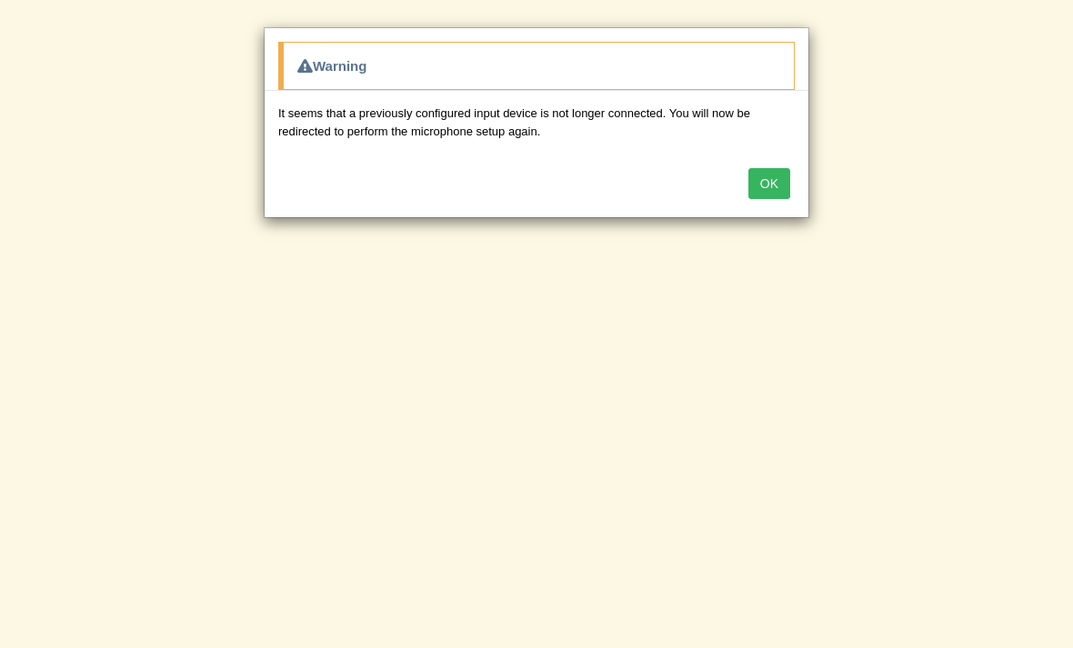
click at [755, 197] on button "OK" at bounding box center [769, 183] width 42 height 31
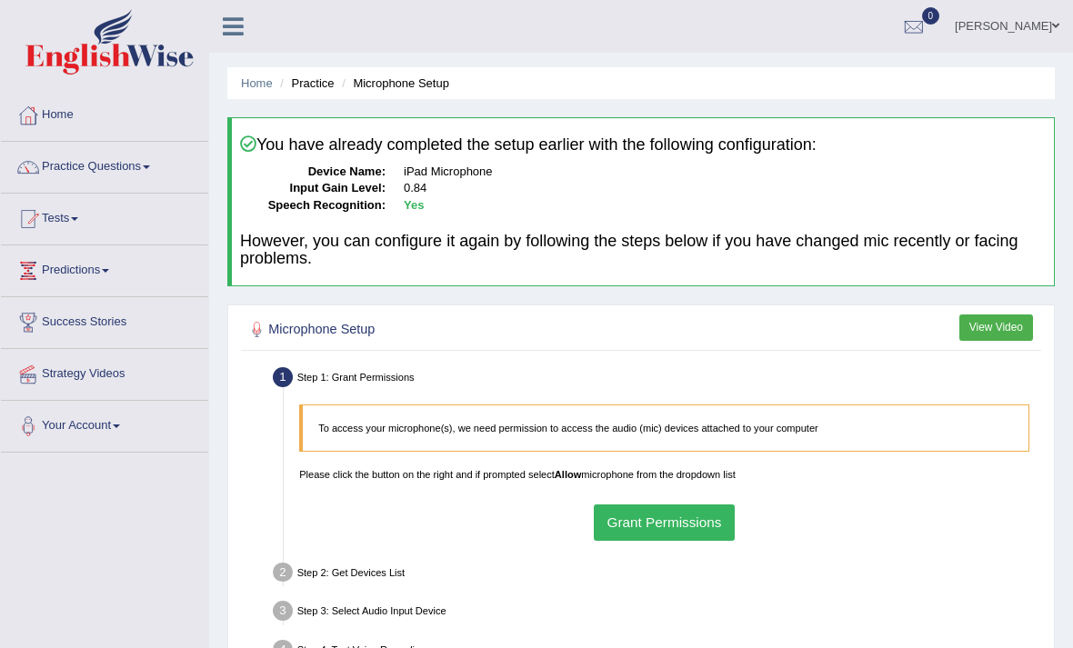
click at [297, 197] on dt "Speech Recognition:" at bounding box center [313, 205] width 146 height 17
click at [311, 167] on dt "Device Name:" at bounding box center [313, 172] width 146 height 17
click at [317, 164] on dt "Device Name:" at bounding box center [313, 172] width 146 height 17
click at [303, 194] on dt "Input Gain Level:" at bounding box center [313, 188] width 146 height 17
click at [279, 207] on dt "Speech Recognition:" at bounding box center [313, 205] width 146 height 17
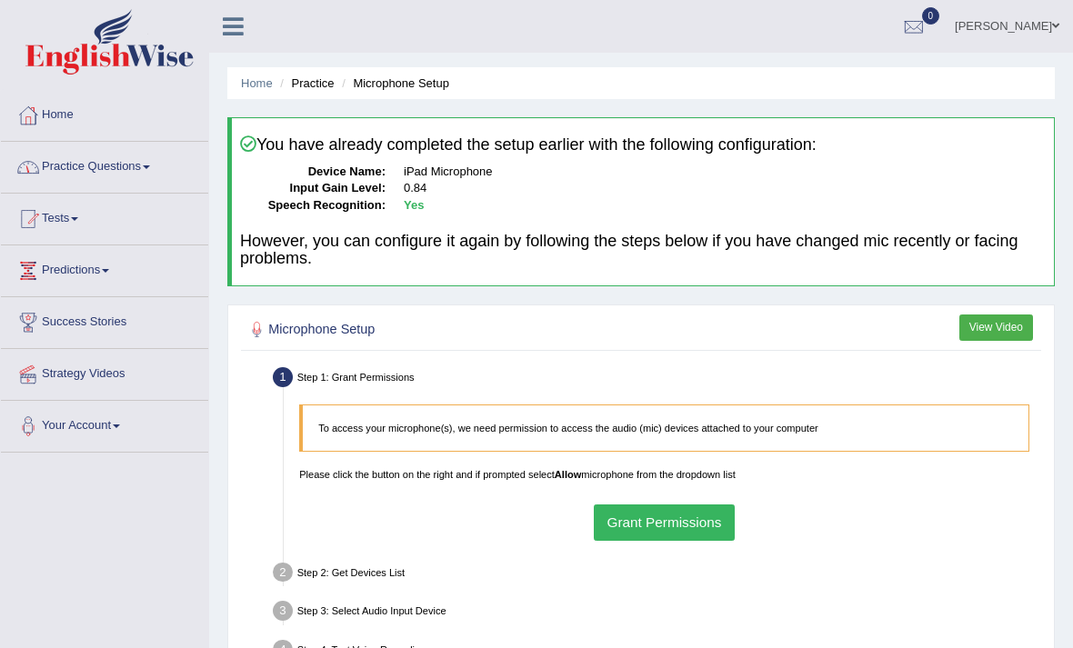
click at [74, 173] on link "Practice Questions" at bounding box center [104, 164] width 207 height 45
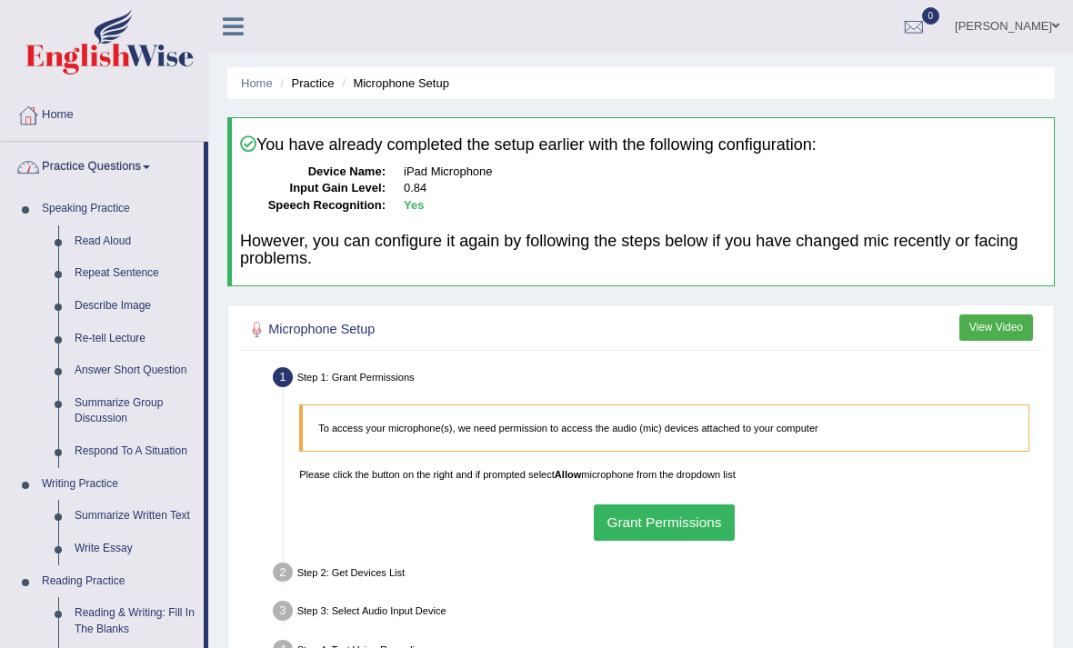
click at [94, 246] on div at bounding box center [536, 324] width 1073 height 648
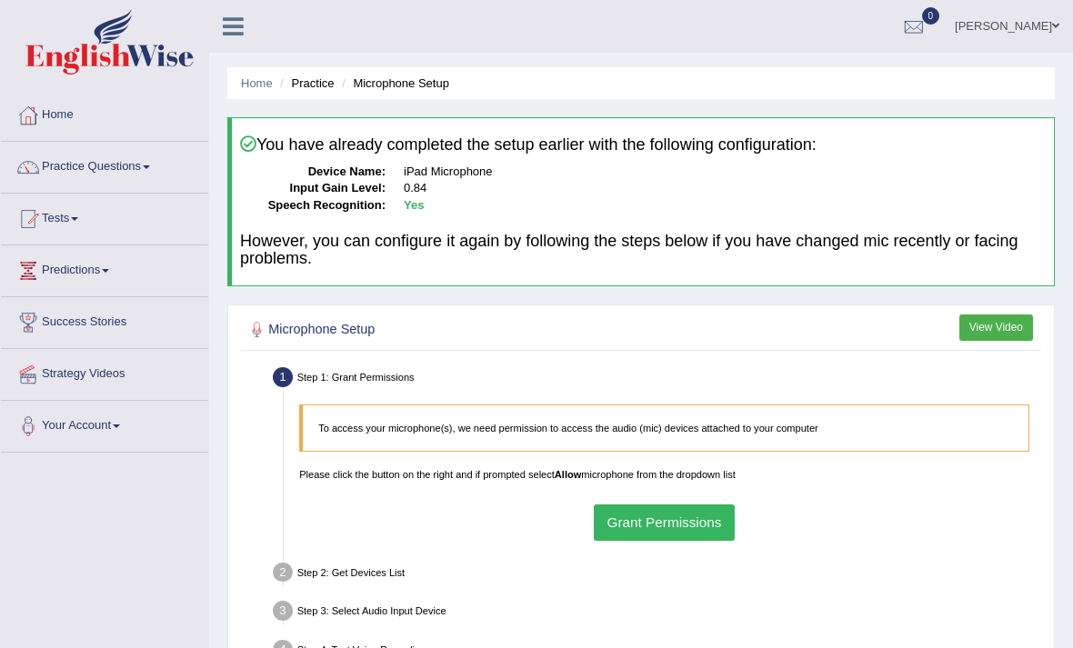
click at [61, 111] on link "Home" at bounding box center [104, 112] width 207 height 45
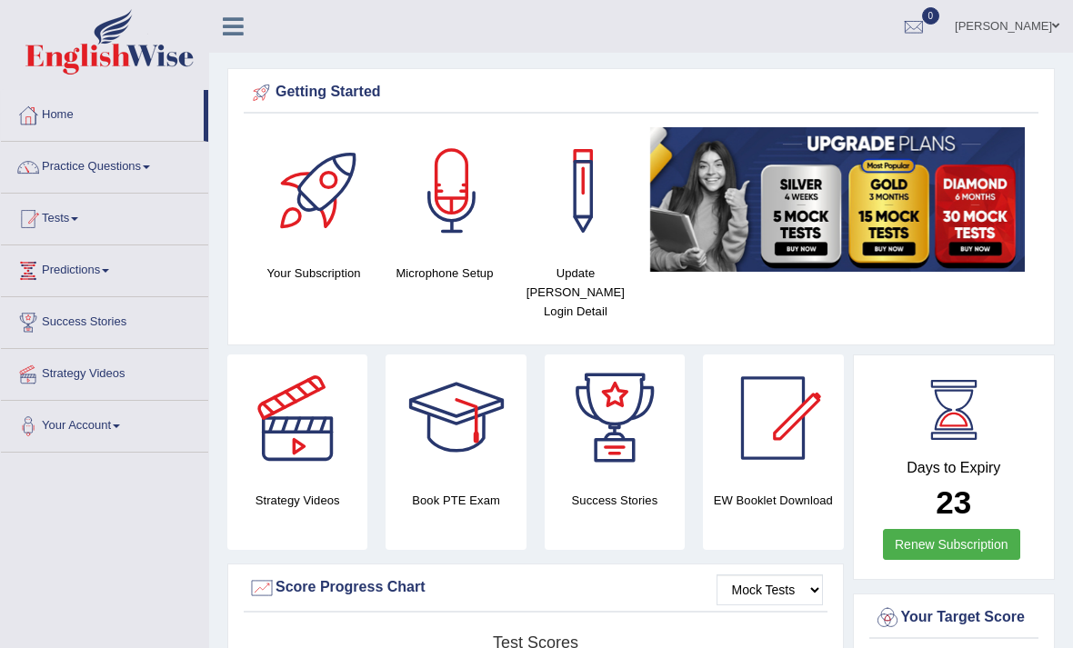
click at [79, 216] on link "Tests" at bounding box center [104, 216] width 207 height 45
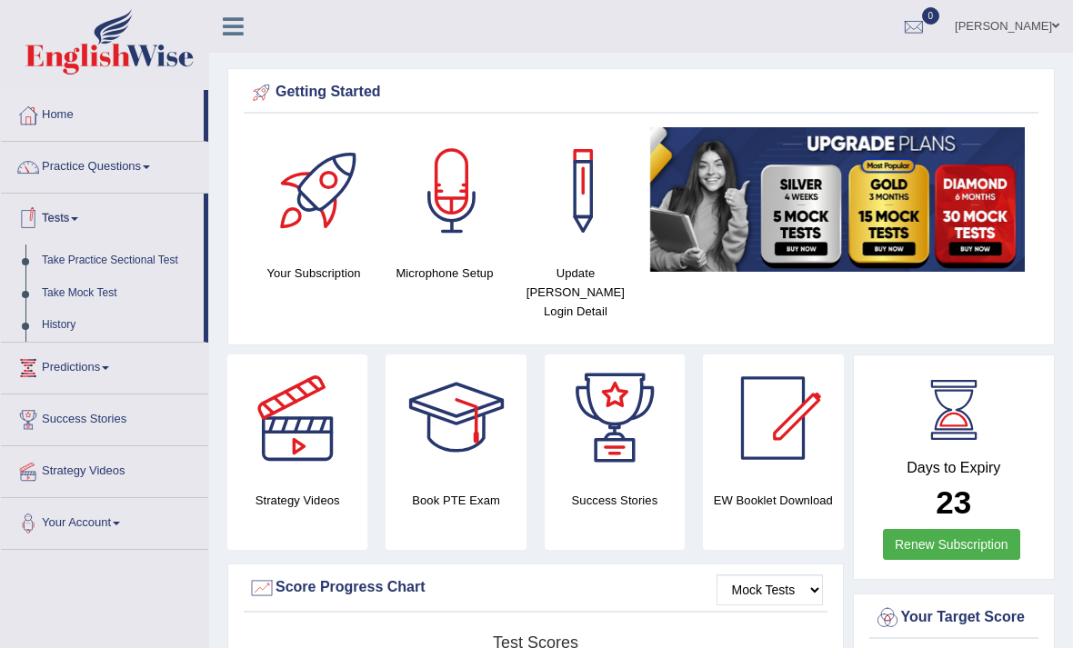
click at [80, 271] on div at bounding box center [536, 324] width 1073 height 648
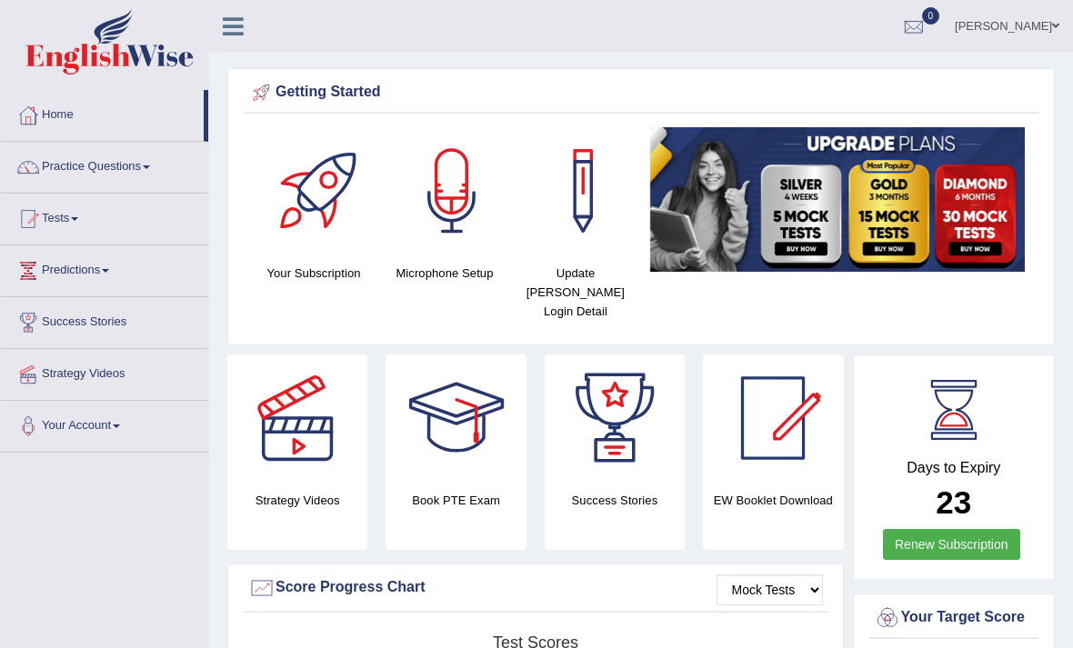
click at [55, 219] on link "Tests" at bounding box center [104, 216] width 207 height 45
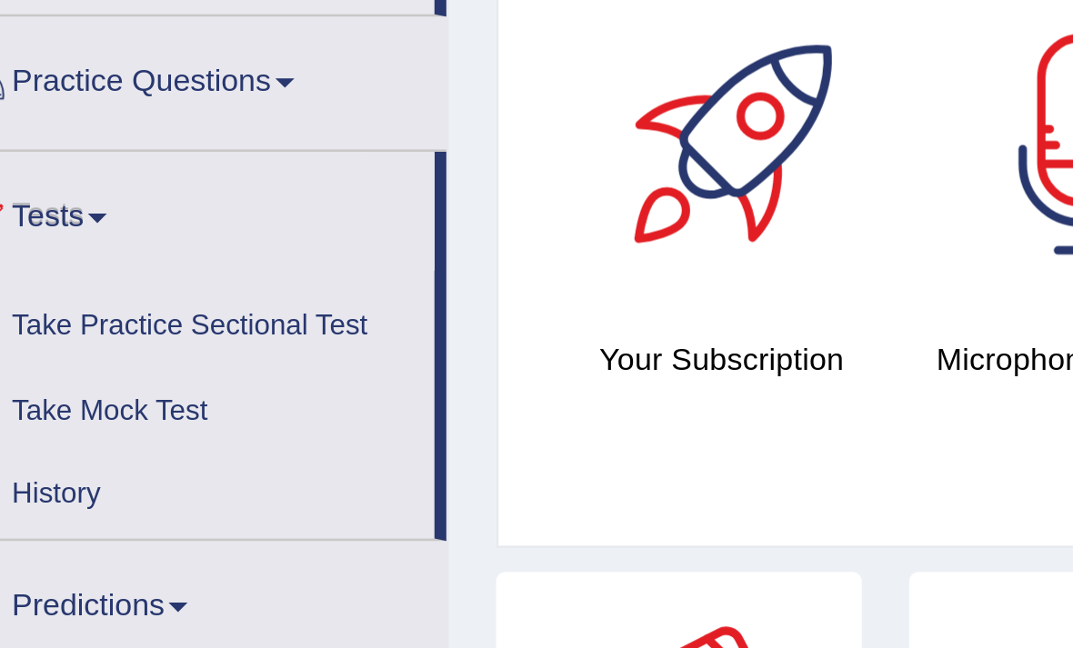
click at [26, 134] on div at bounding box center [536, 324] width 1073 height 648
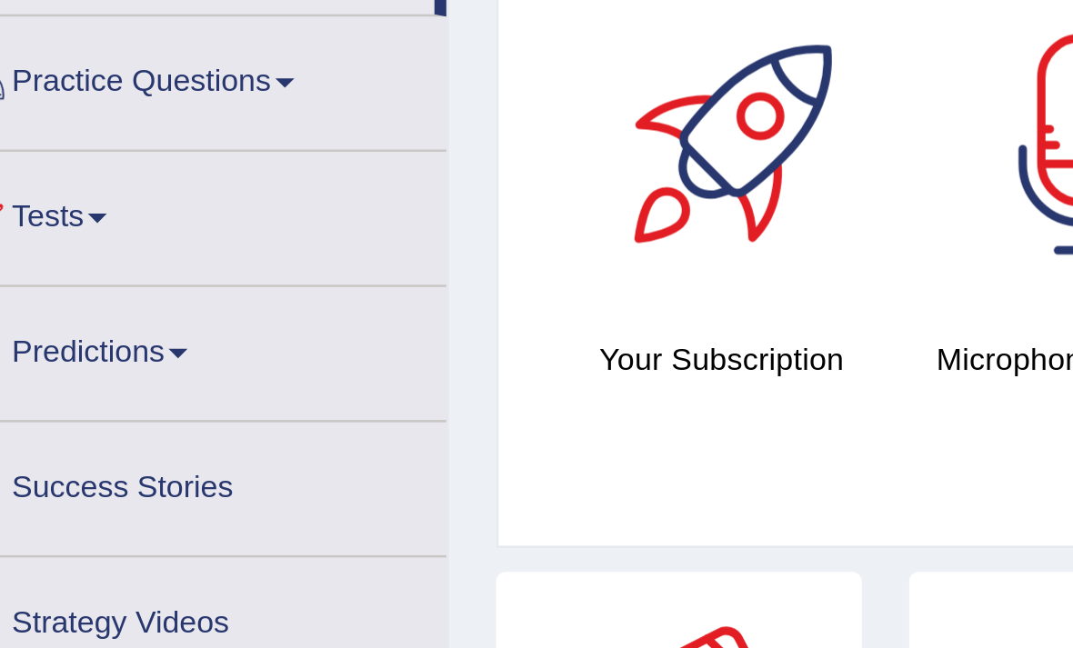
click at [17, 194] on link "Tests" at bounding box center [104, 216] width 207 height 45
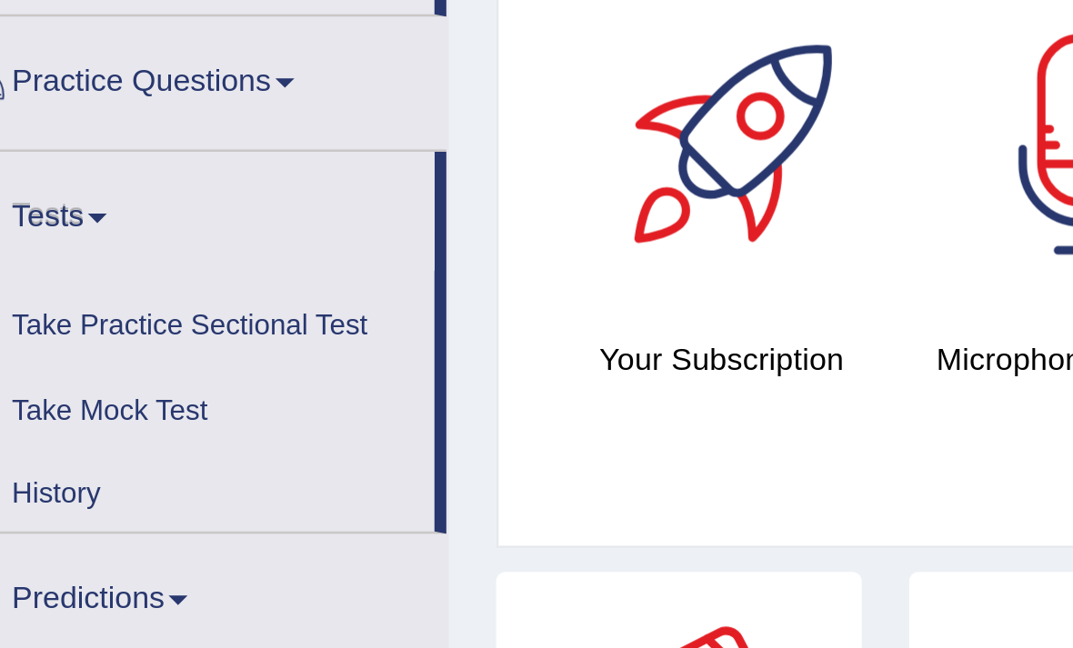
click at [24, 35] on div at bounding box center [536, 324] width 1073 height 648
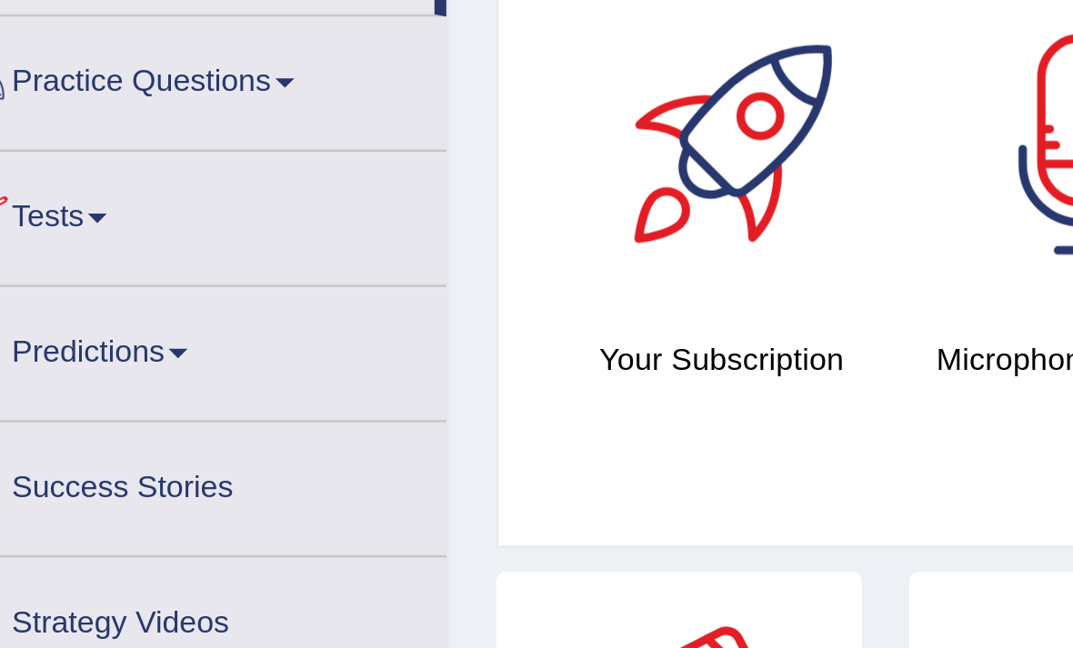
click at [32, 142] on link "Practice Questions" at bounding box center [104, 164] width 207 height 45
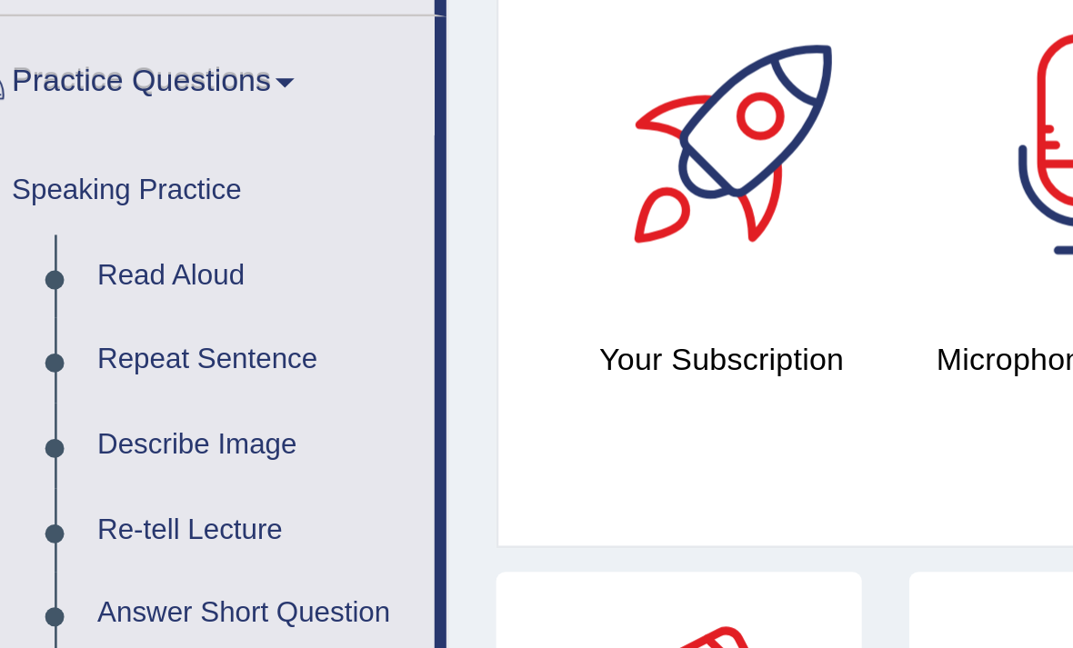
click at [54, 102] on div at bounding box center [536, 324] width 1073 height 648
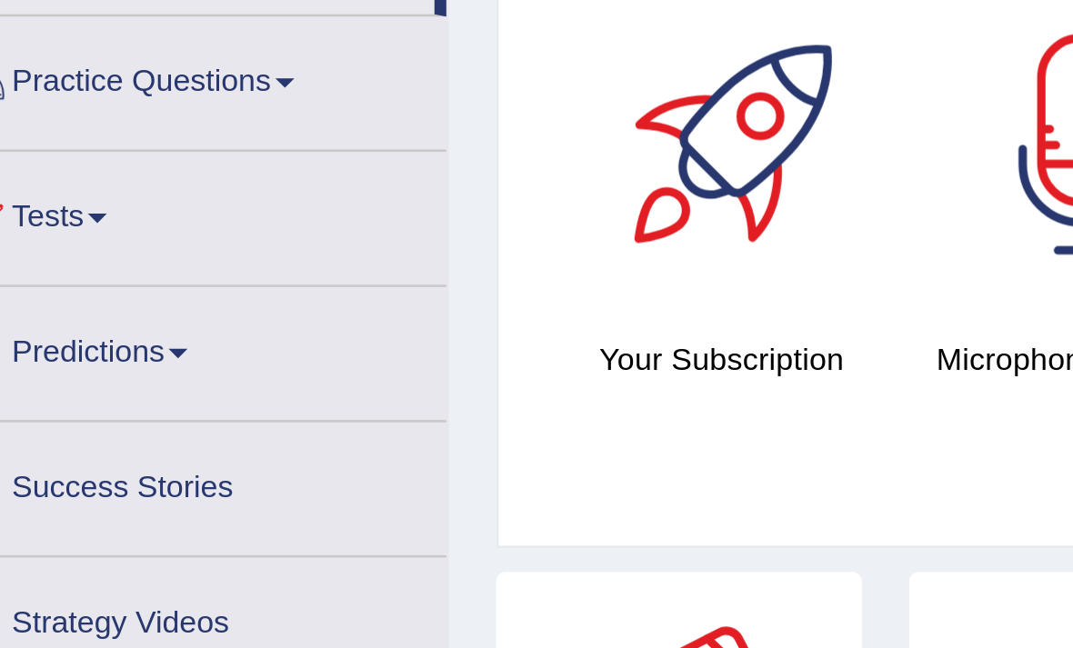
click at [32, 142] on link "Practice Questions" at bounding box center [104, 164] width 207 height 45
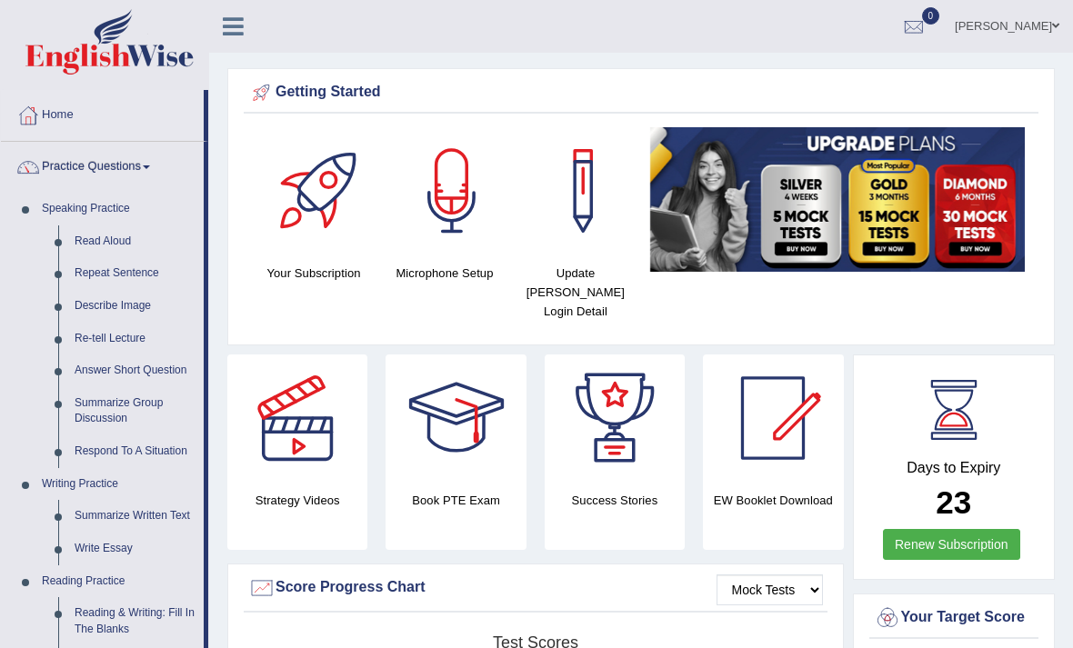
click at [94, 214] on div at bounding box center [536, 324] width 1073 height 648
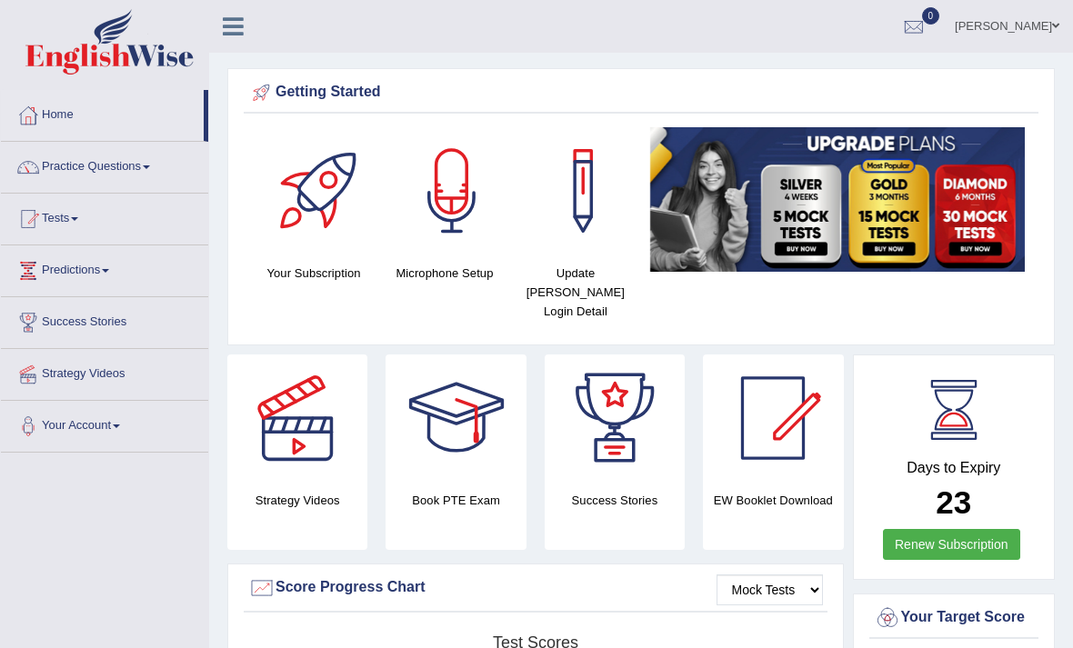
click at [99, 43] on img at bounding box center [109, 41] width 168 height 65
click at [113, 167] on link "Practice Questions" at bounding box center [104, 164] width 207 height 45
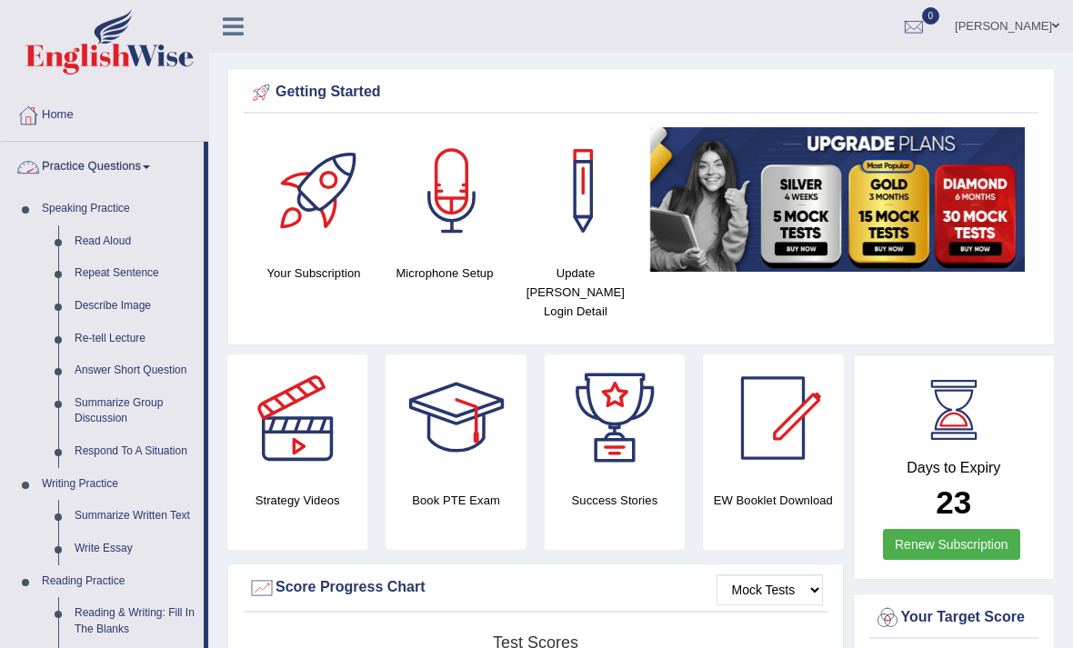
click at [120, 246] on div at bounding box center [536, 324] width 1073 height 648
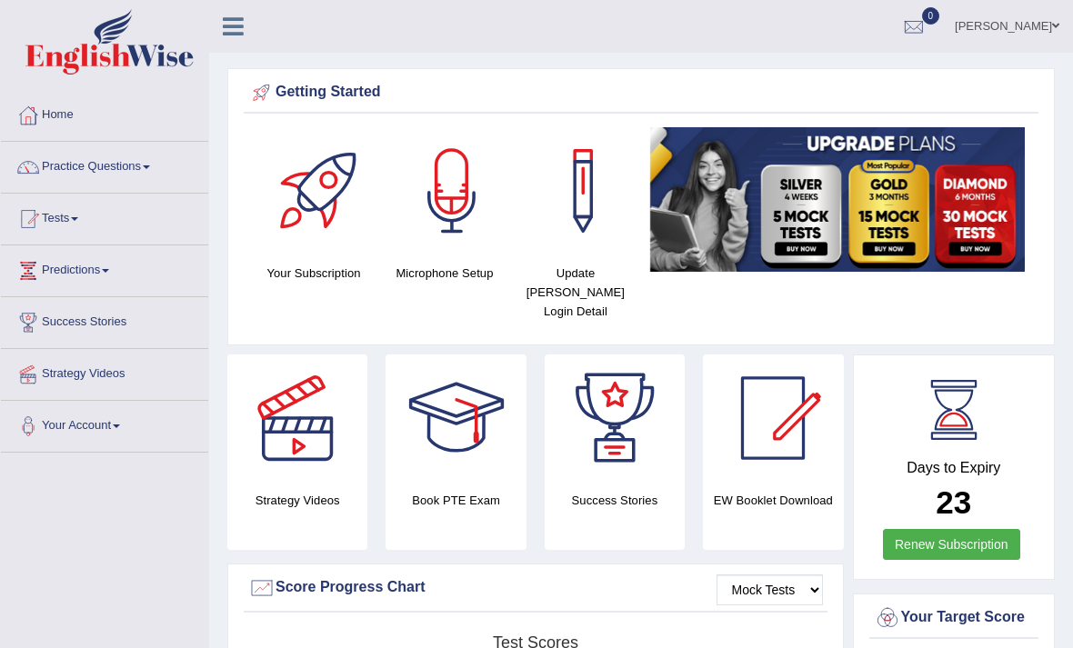
click at [83, 205] on link "Tests" at bounding box center [104, 216] width 207 height 45
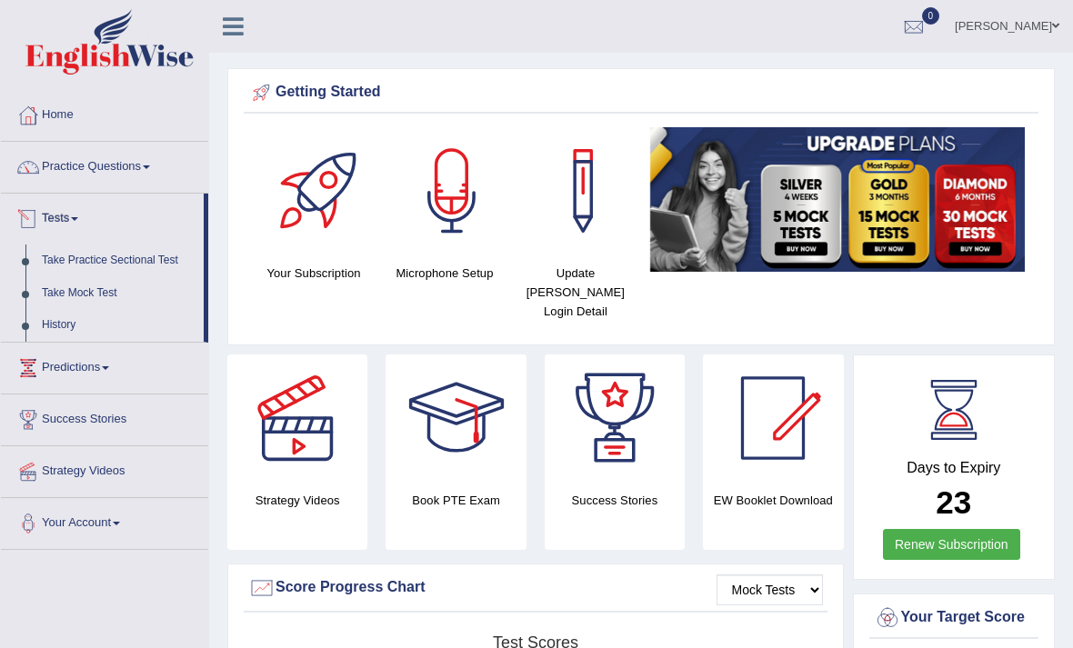
click at [72, 157] on div at bounding box center [536, 324] width 1073 height 648
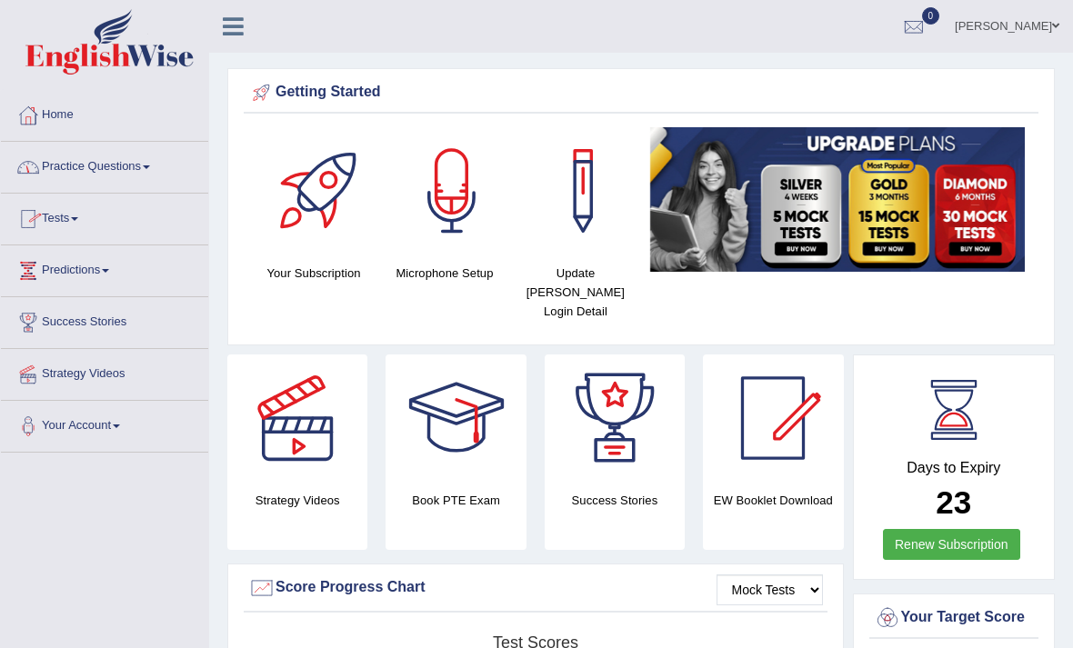
click at [67, 185] on link "Practice Questions" at bounding box center [104, 164] width 207 height 45
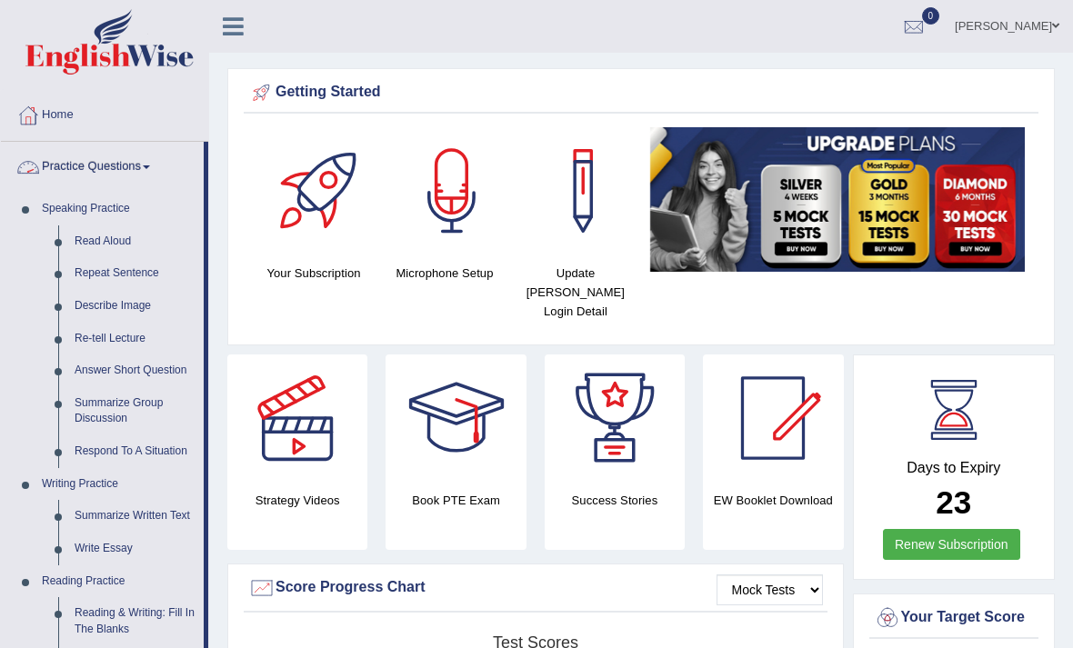
click at [105, 249] on div at bounding box center [536, 324] width 1073 height 648
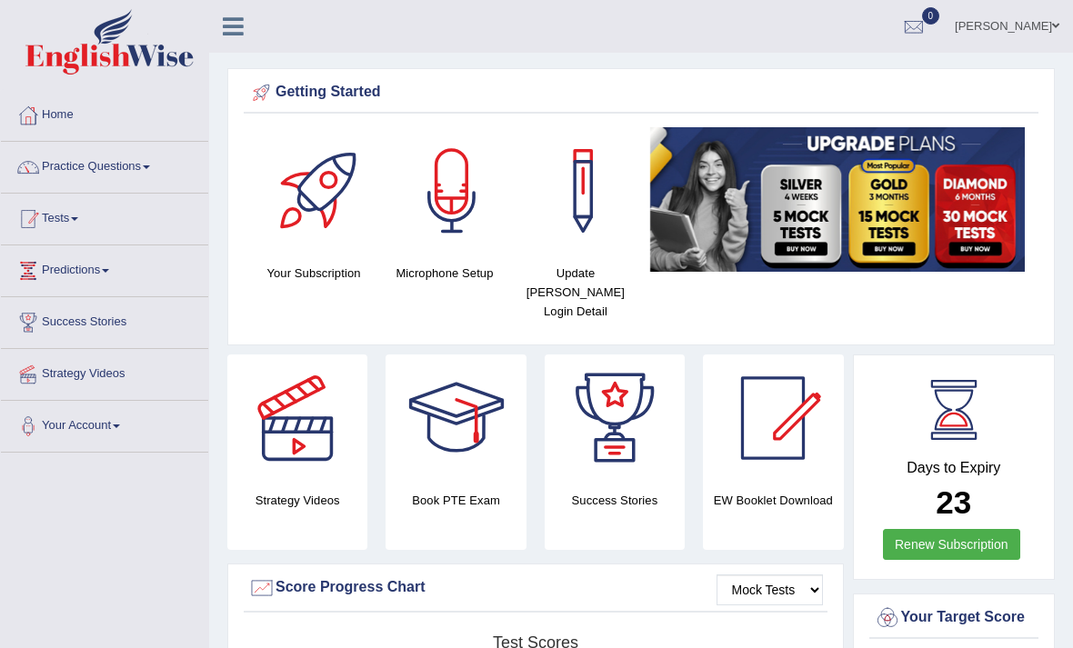
click at [107, 235] on link "Tests" at bounding box center [104, 216] width 207 height 45
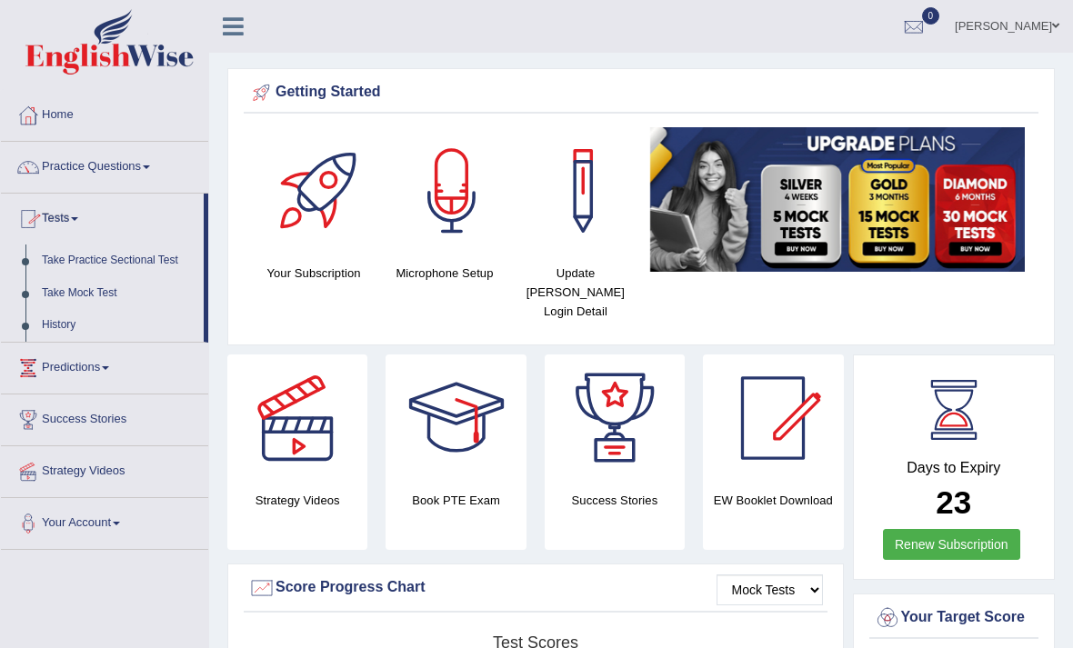
click at [75, 295] on div at bounding box center [536, 324] width 1073 height 648
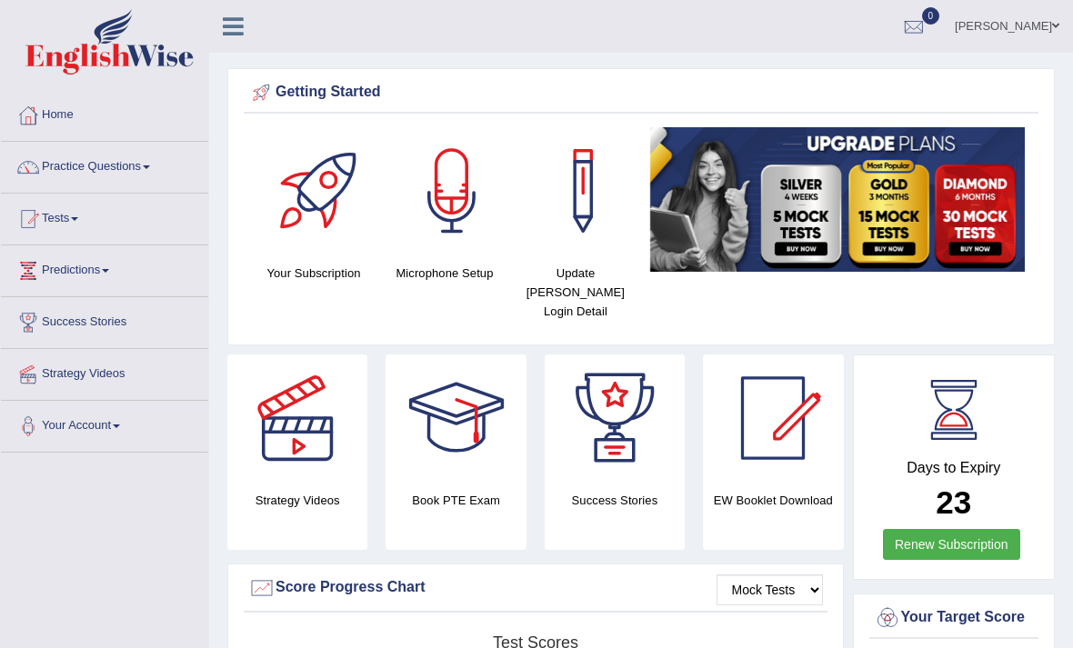
click at [72, 169] on link "Practice Questions" at bounding box center [104, 164] width 207 height 45
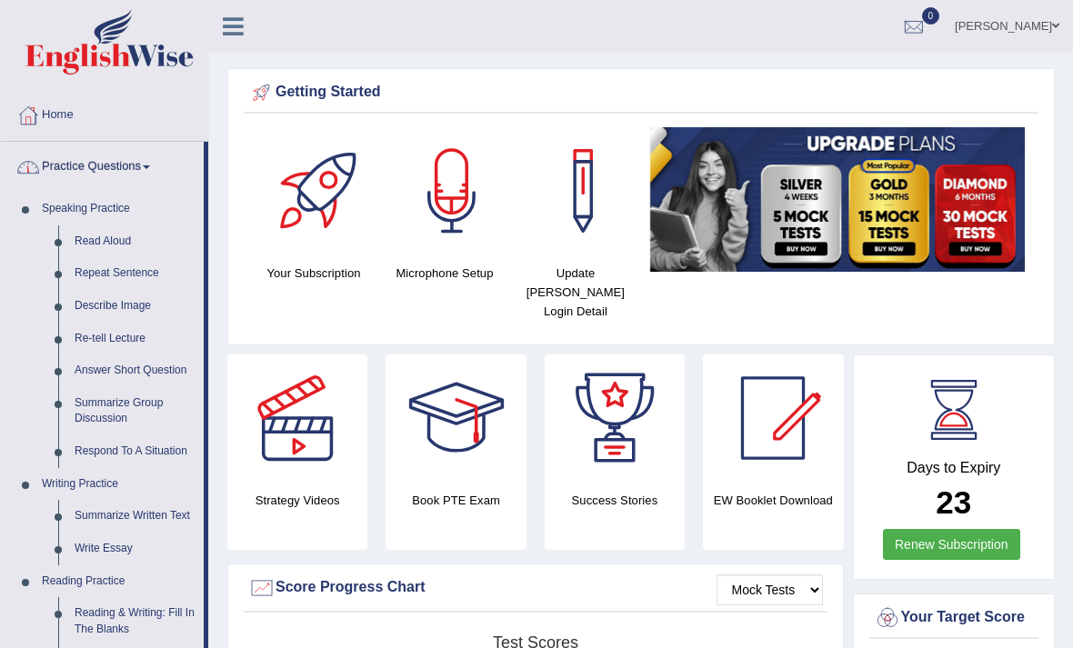
click at [49, 122] on div at bounding box center [536, 324] width 1073 height 648
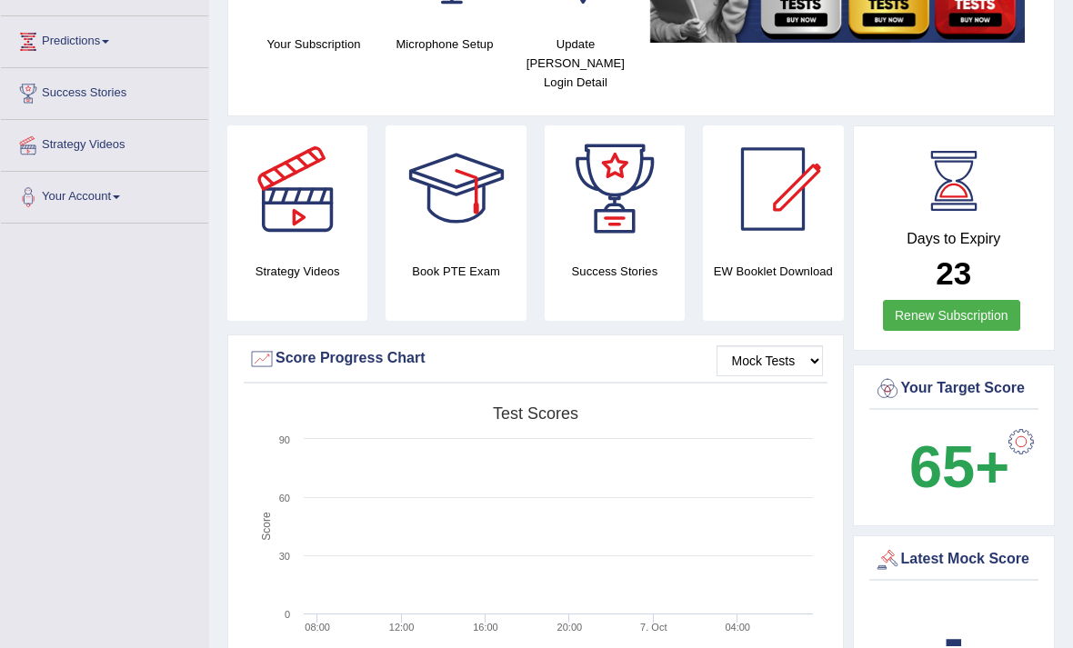
scroll to position [229, 0]
click at [80, 197] on link "Your Account" at bounding box center [104, 194] width 207 height 45
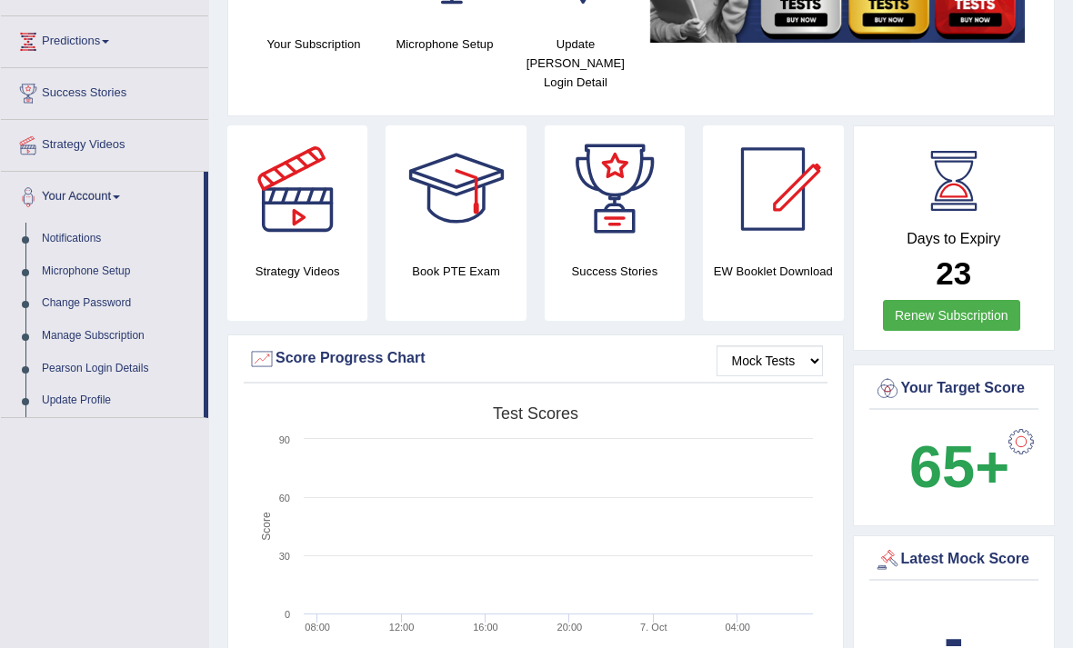
click at [53, 276] on div at bounding box center [536, 324] width 1073 height 648
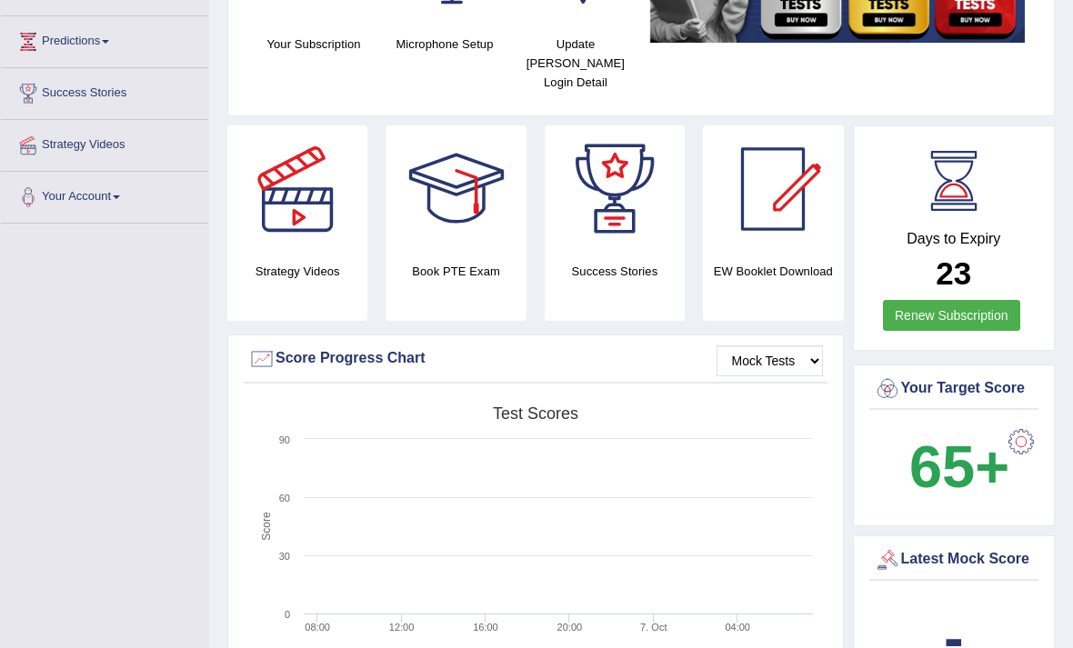
click at [44, 206] on link "Your Account" at bounding box center [104, 194] width 207 height 45
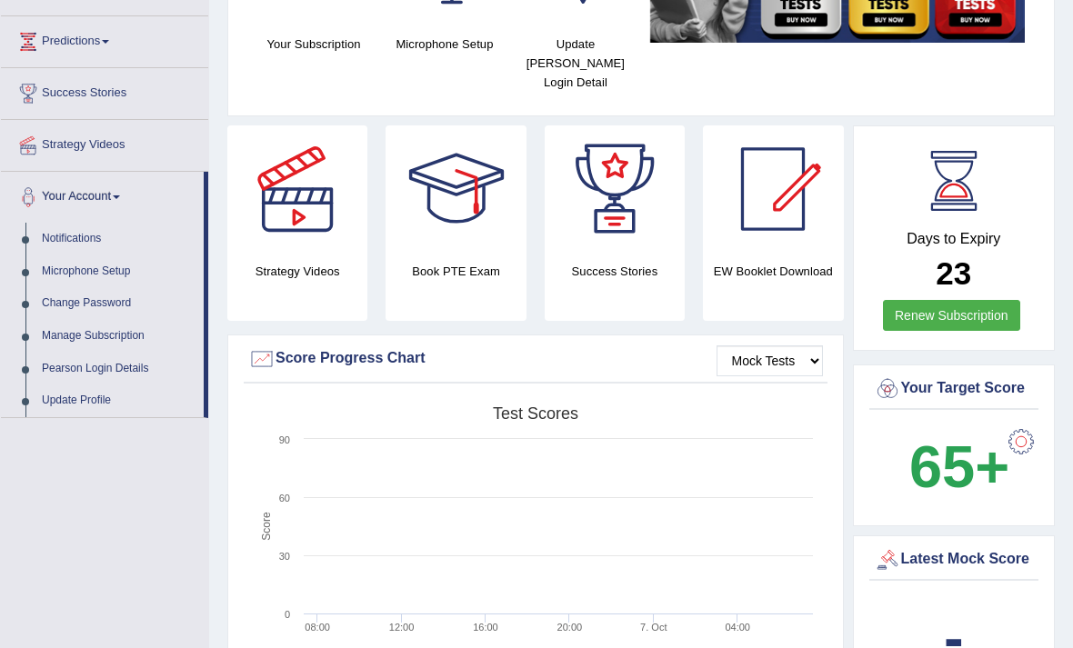
click at [437, 59] on div at bounding box center [536, 324] width 1073 height 648
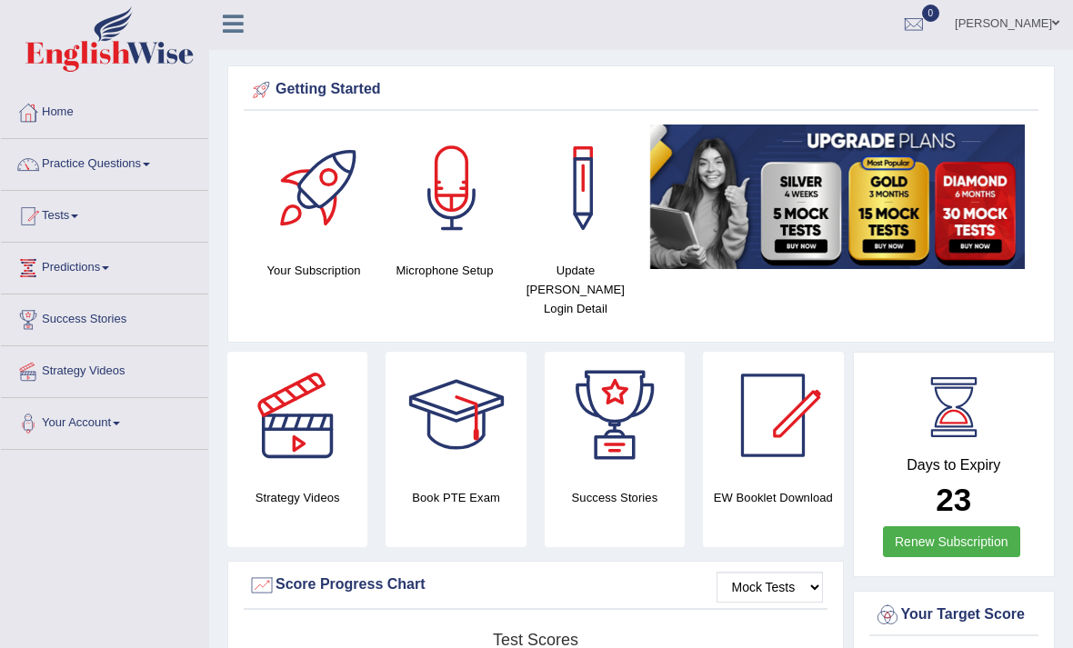
scroll to position [3, 0]
click at [443, 198] on div at bounding box center [451, 188] width 127 height 127
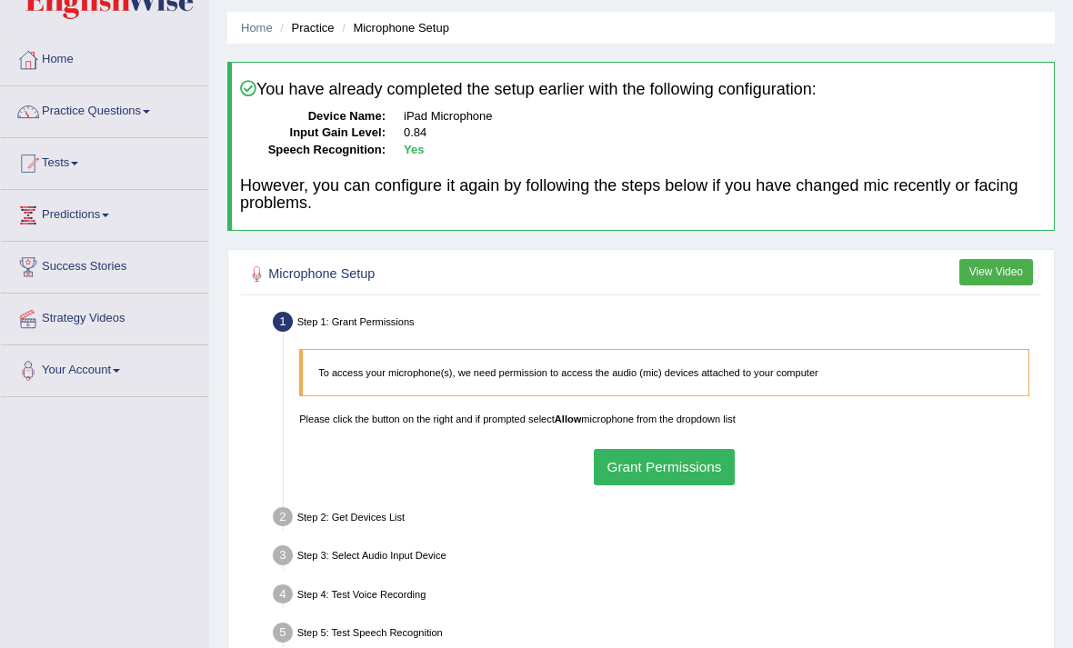
scroll to position [58, 0]
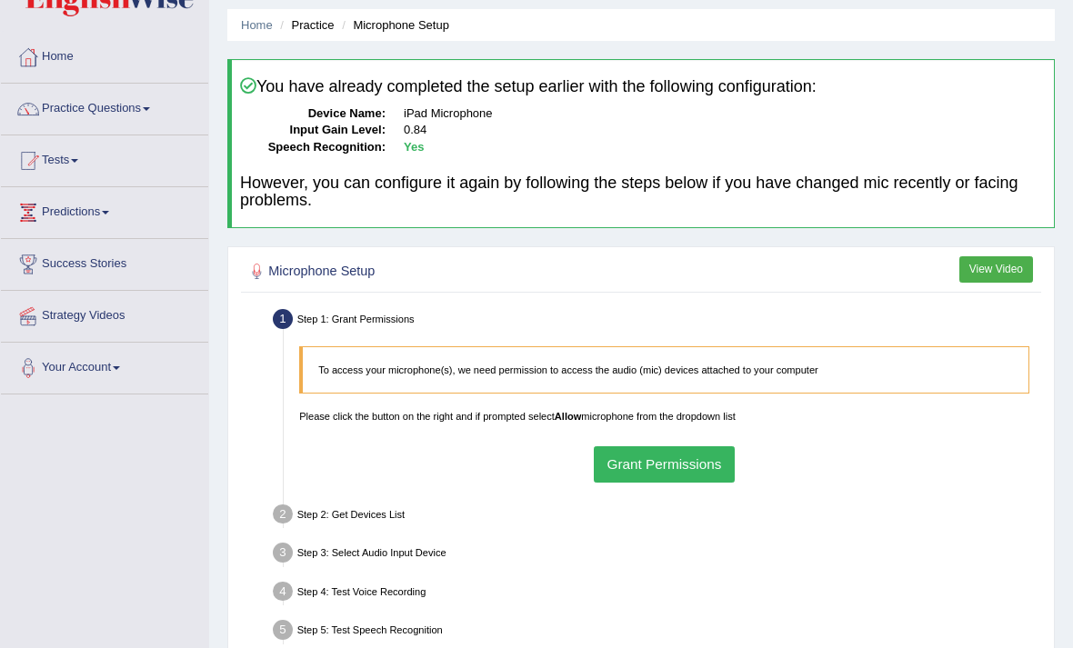
click at [982, 275] on button "View Video" at bounding box center [996, 269] width 74 height 26
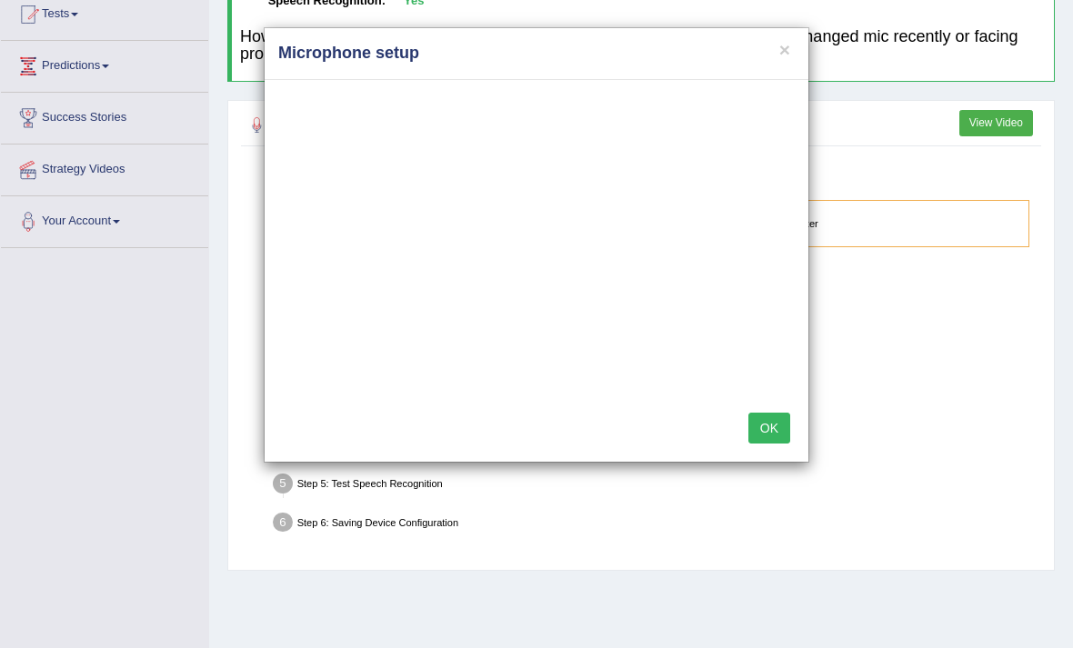
scroll to position [204, 0]
click at [788, 53] on button "×" at bounding box center [784, 49] width 11 height 19
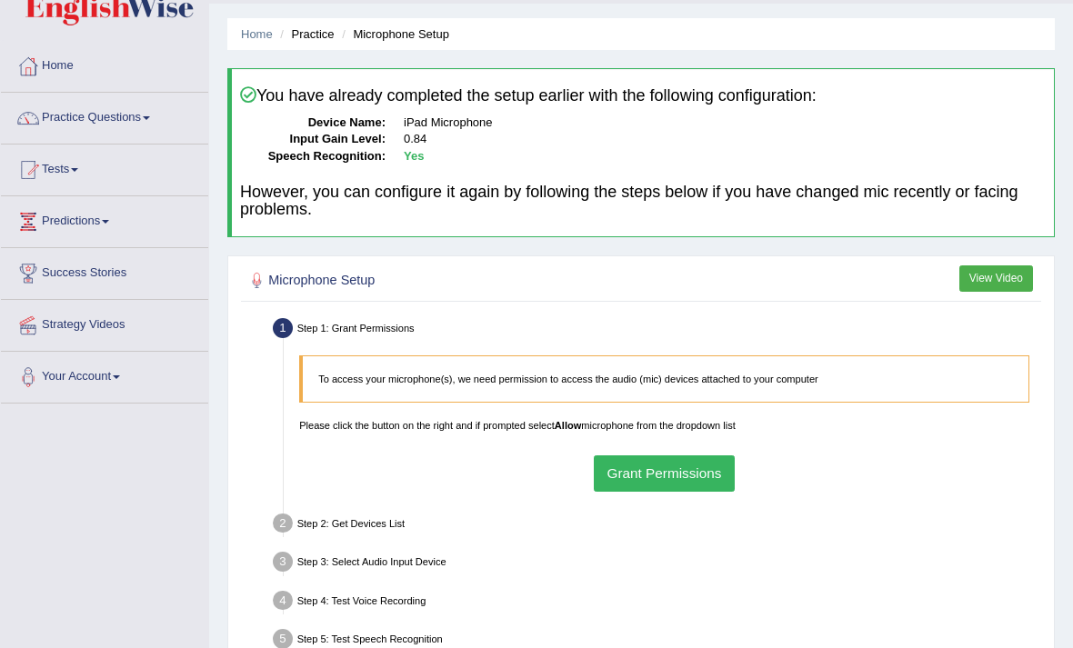
scroll to position [49, 0]
click at [65, 110] on link "Practice Questions" at bounding box center [104, 115] width 207 height 45
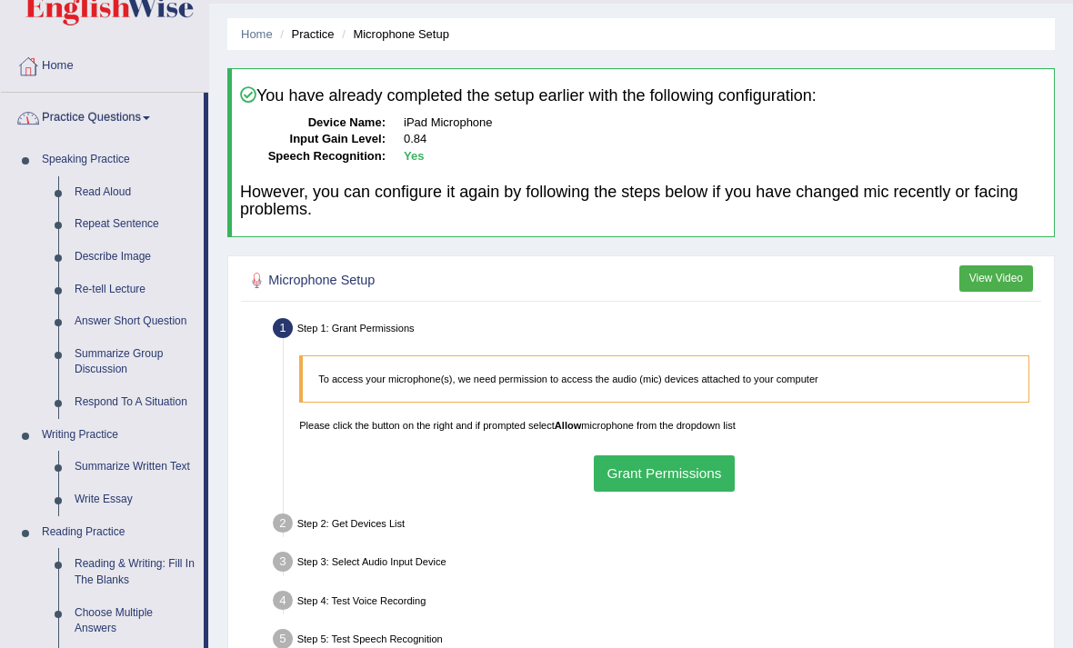
click at [90, 187] on div at bounding box center [536, 324] width 1073 height 648
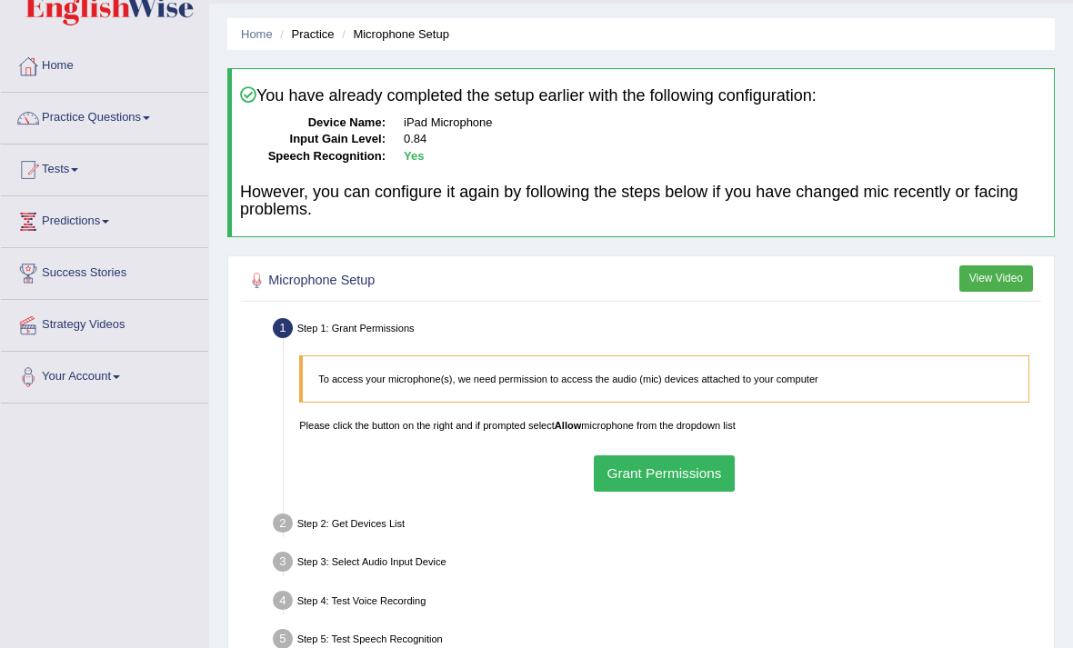
click at [67, 110] on link "Practice Questions" at bounding box center [104, 115] width 207 height 45
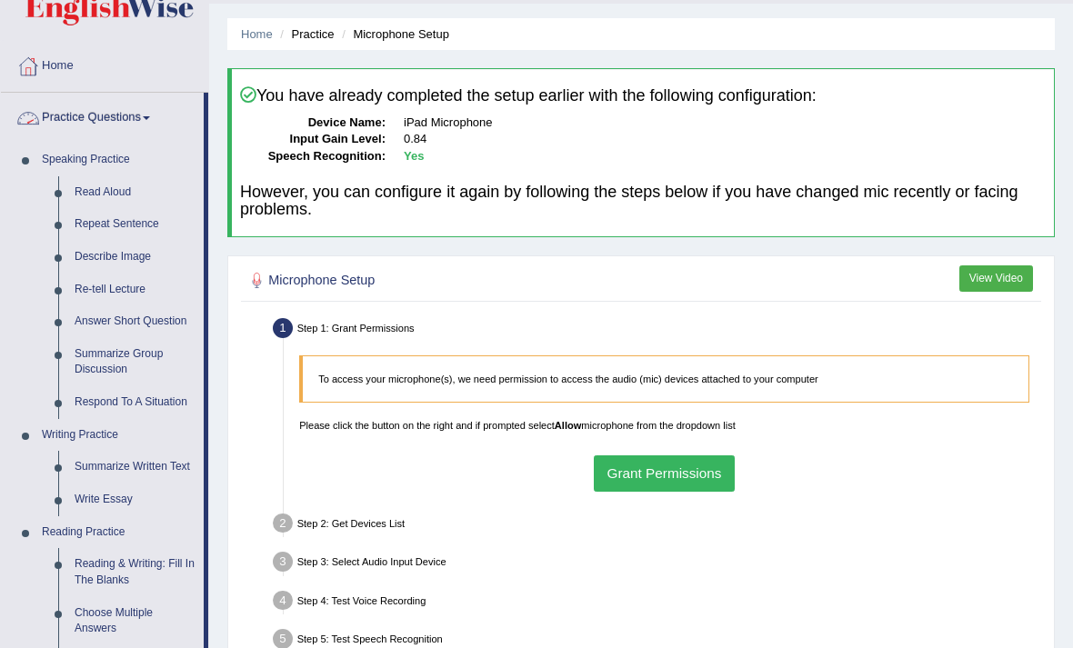
scroll to position [48, 0]
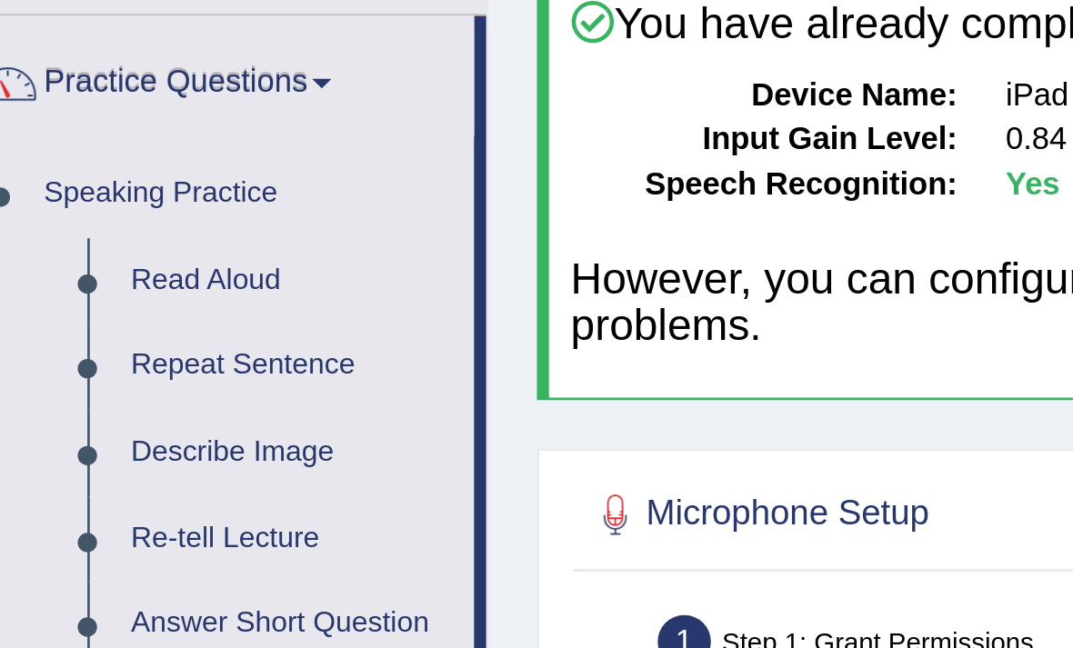
click at [85, 104] on div at bounding box center [536, 324] width 1073 height 648
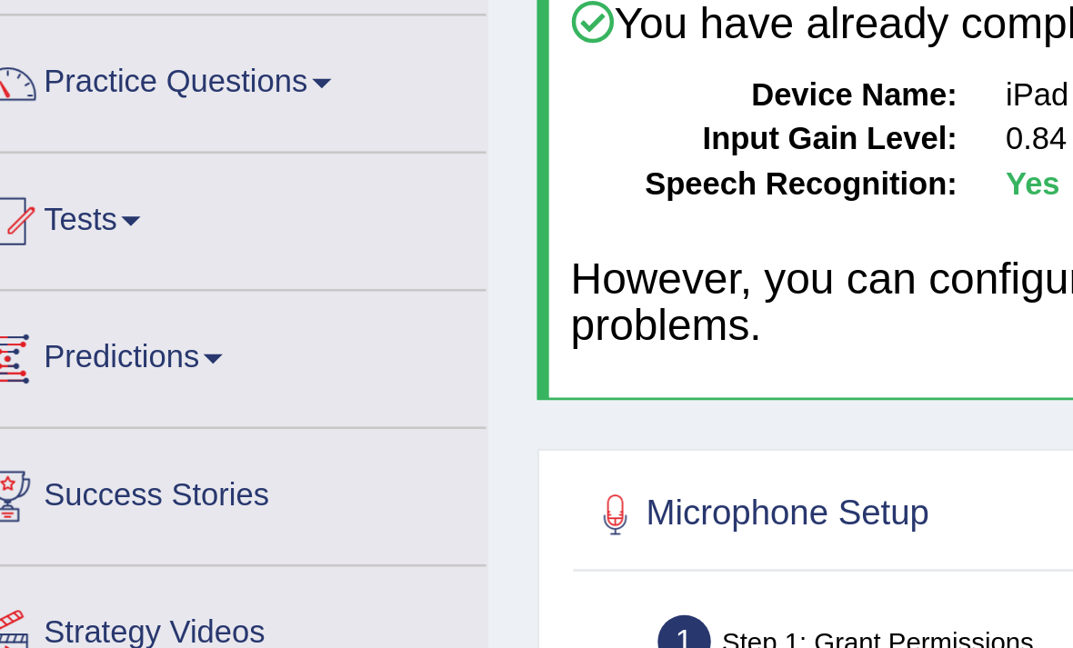
click at [143, 117] on span at bounding box center [146, 119] width 7 height 4
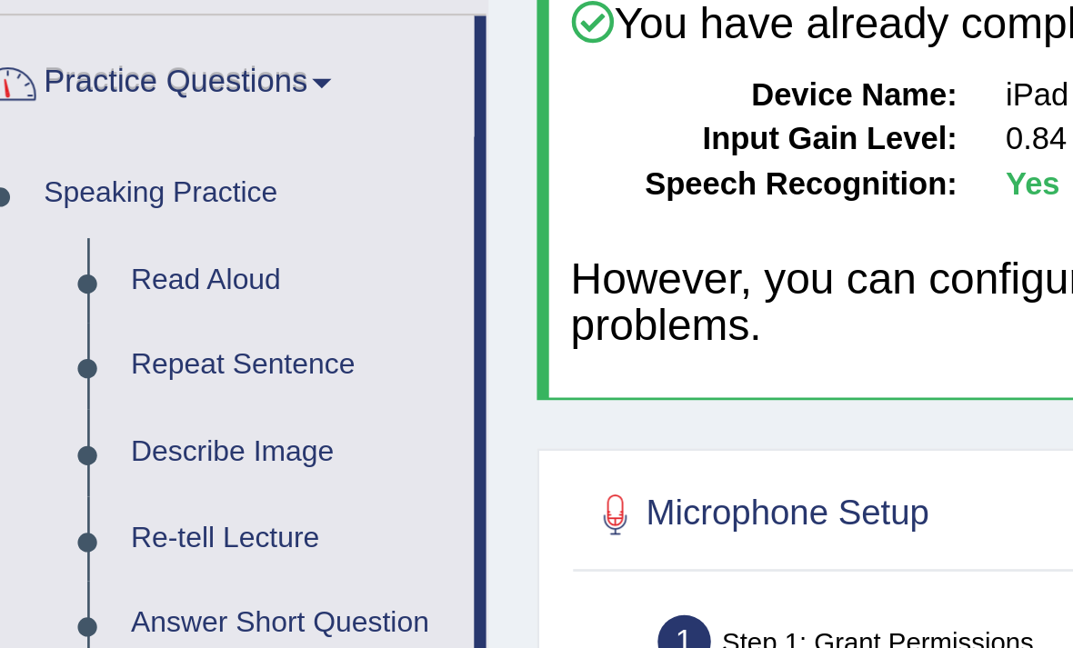
click at [59, 105] on div at bounding box center [536, 324] width 1073 height 648
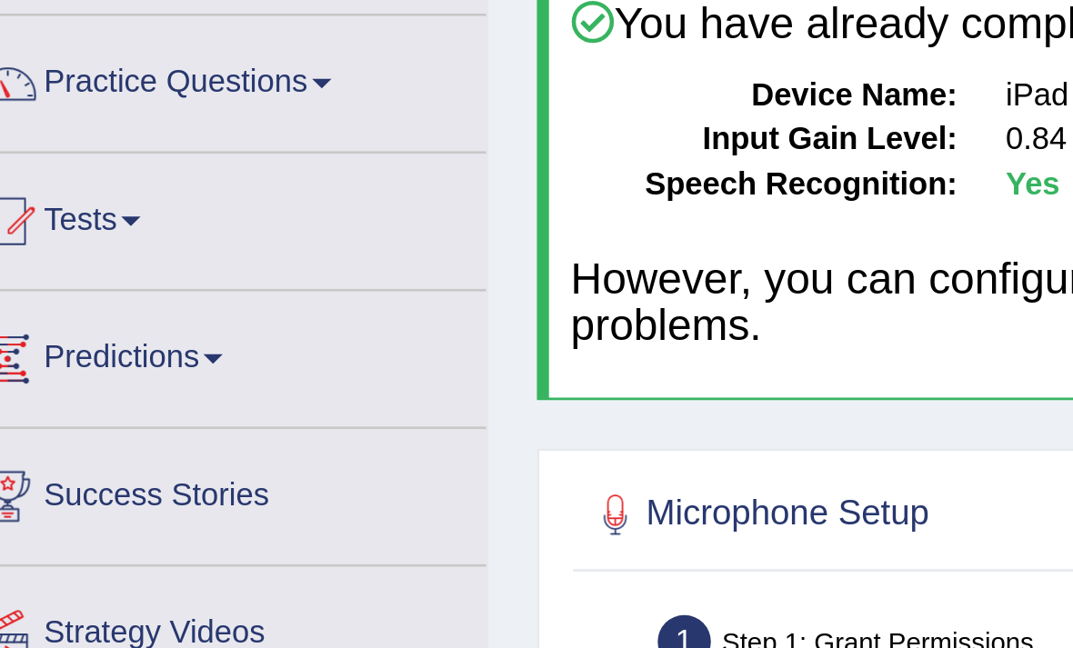
click at [125, 94] on link "Practice Questions" at bounding box center [104, 116] width 207 height 45
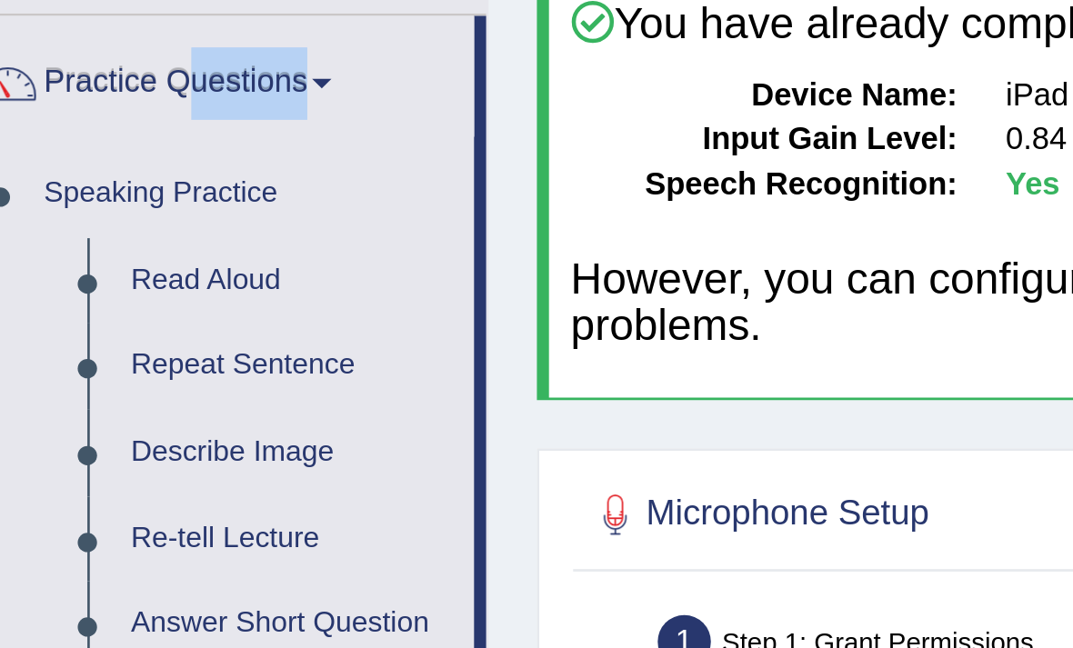
click at [116, 74] on div at bounding box center [536, 324] width 1073 height 648
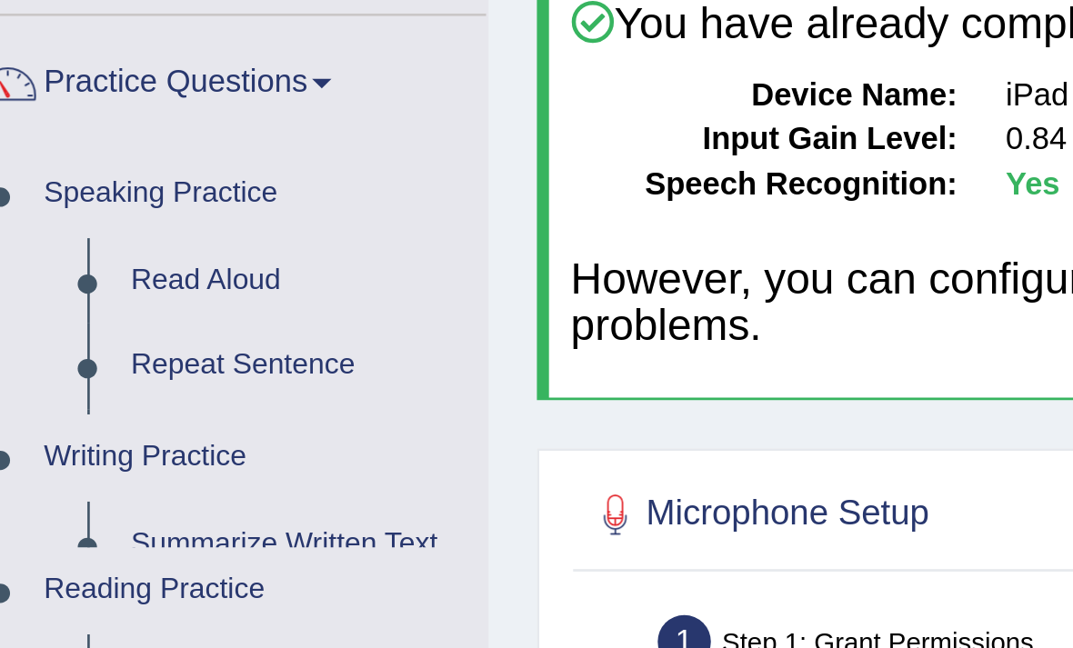
click at [91, 399] on li "Tests Take Practice Sectional Test Take Mock Test History" at bounding box center [104, 425] width 207 height 52
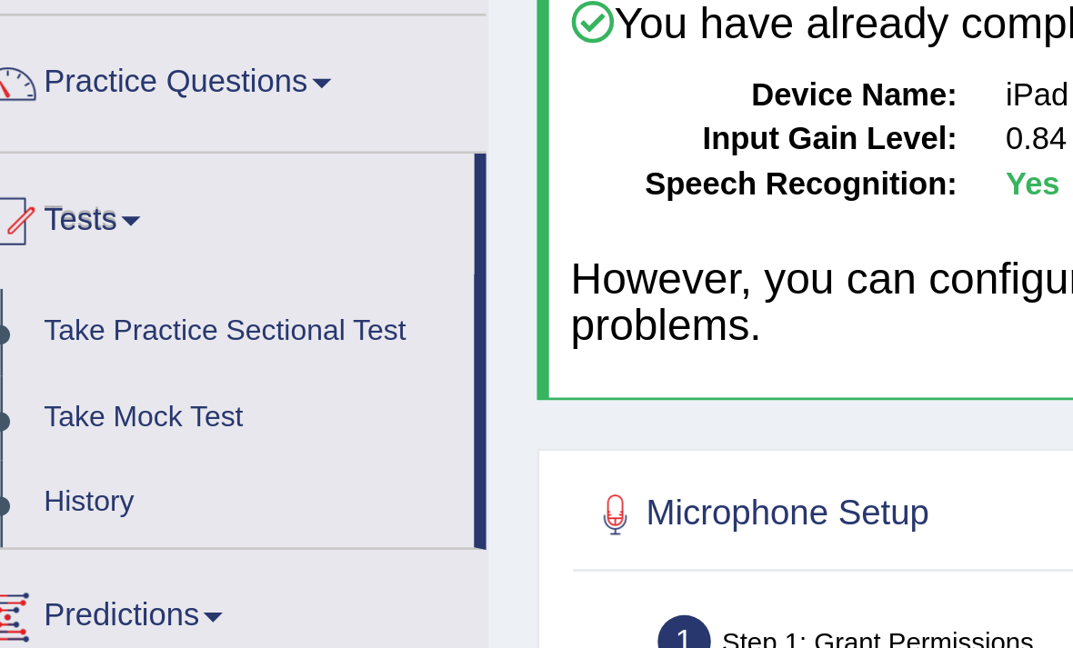
click at [123, 94] on link "Practice Questions" at bounding box center [104, 116] width 207 height 45
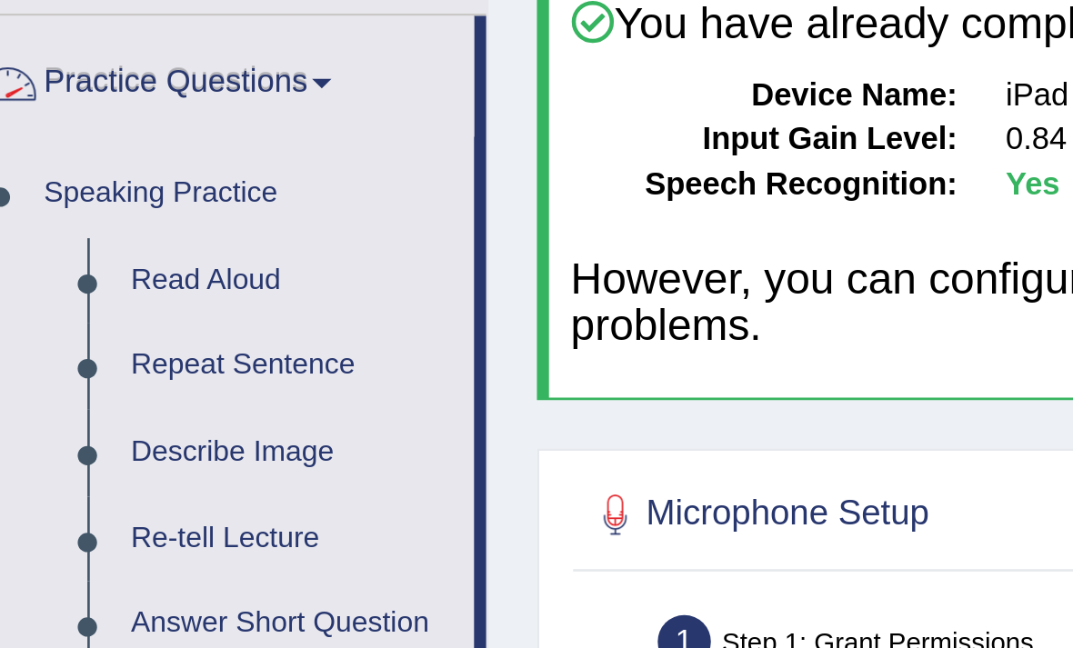
click at [85, 107] on div at bounding box center [536, 324] width 1073 height 648
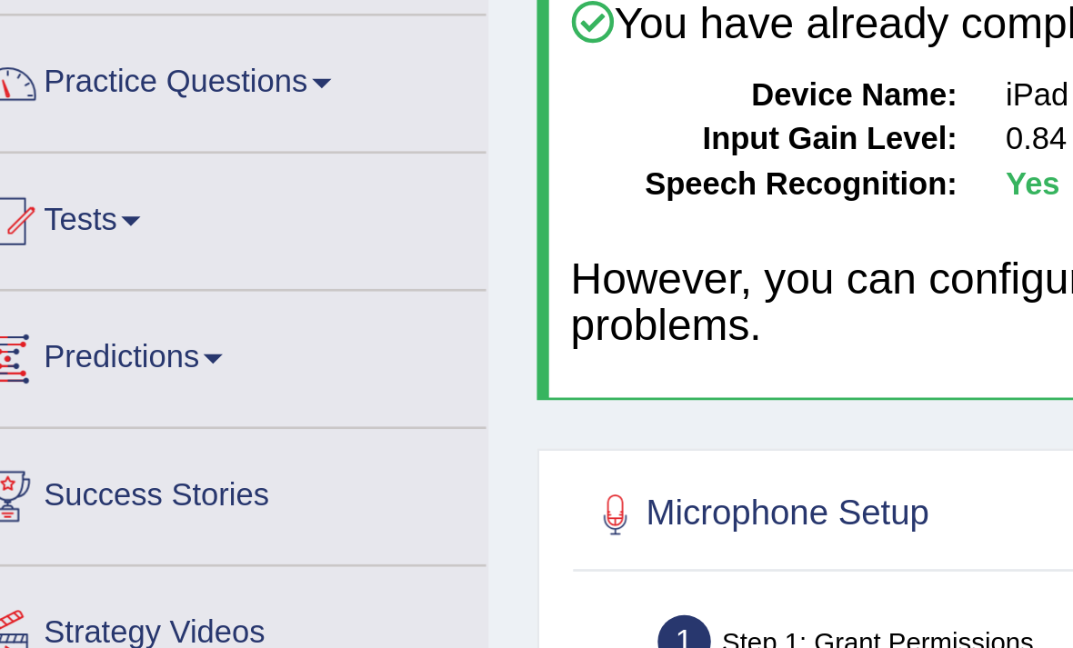
click at [39, 94] on link "Practice Questions" at bounding box center [104, 116] width 207 height 45
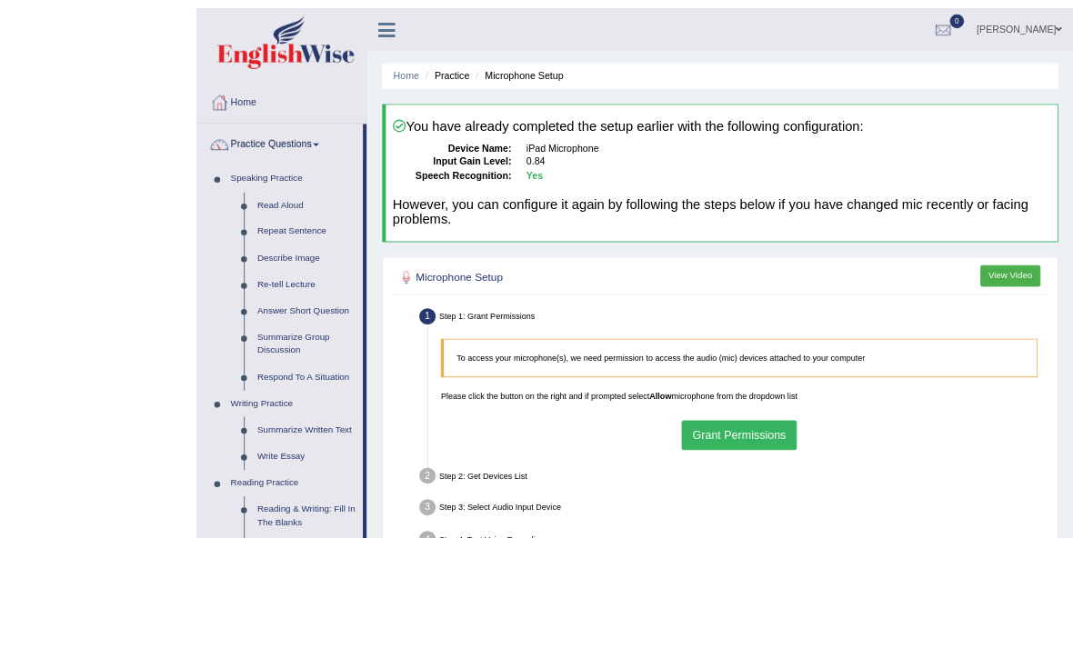
scroll to position [25, 0]
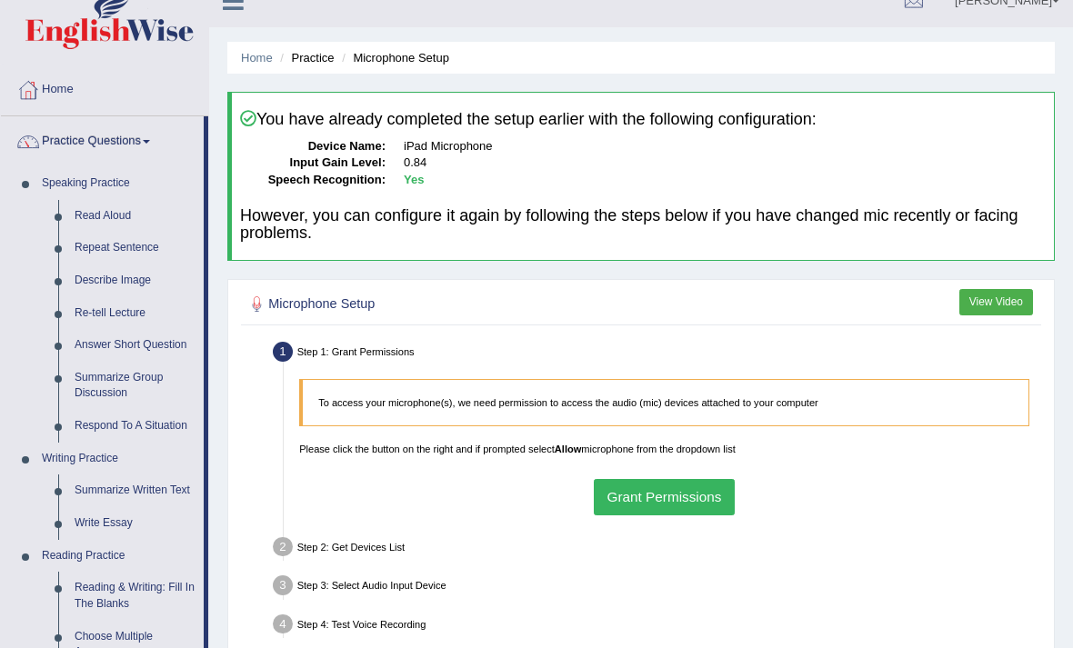
click at [116, 220] on div at bounding box center [536, 324] width 1073 height 648
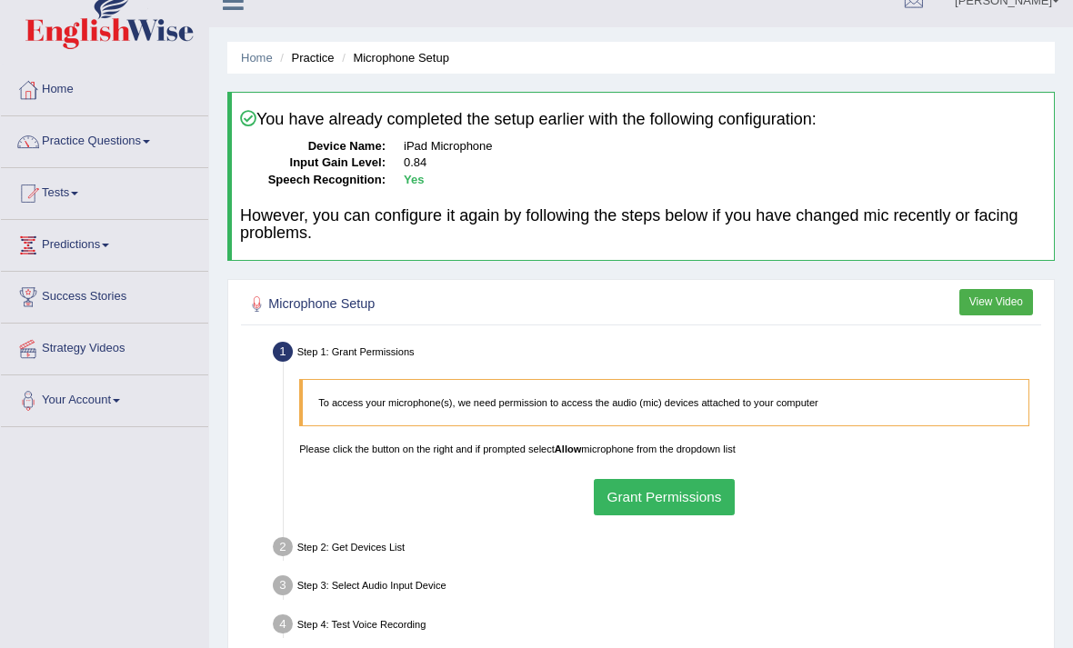
click at [171, 184] on link "Tests" at bounding box center [104, 190] width 207 height 45
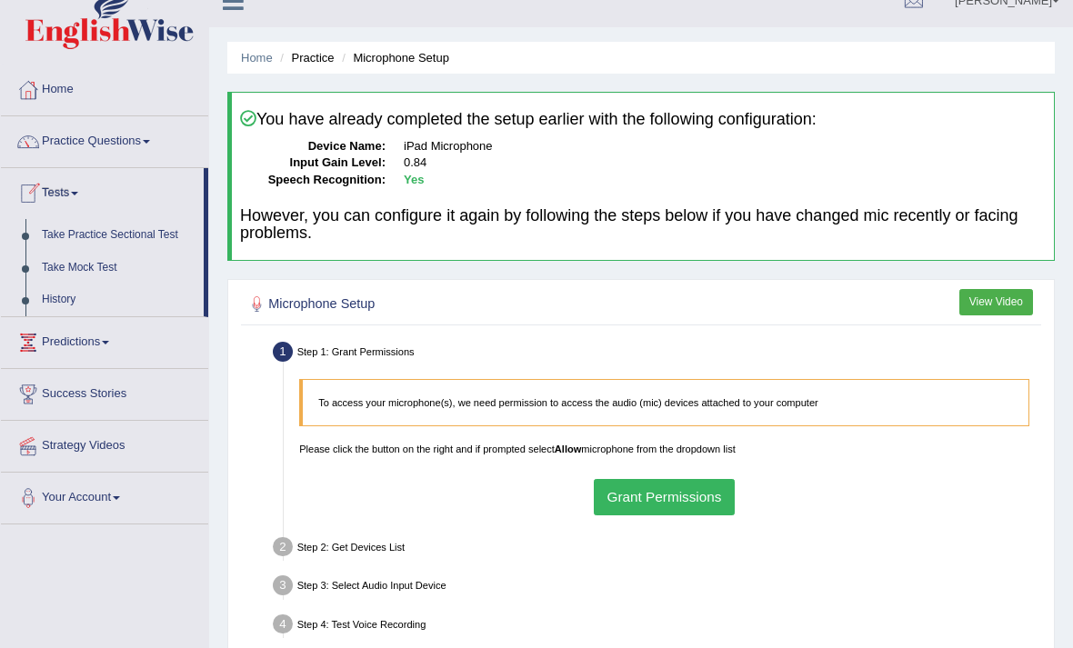
click at [159, 244] on div at bounding box center [536, 324] width 1073 height 648
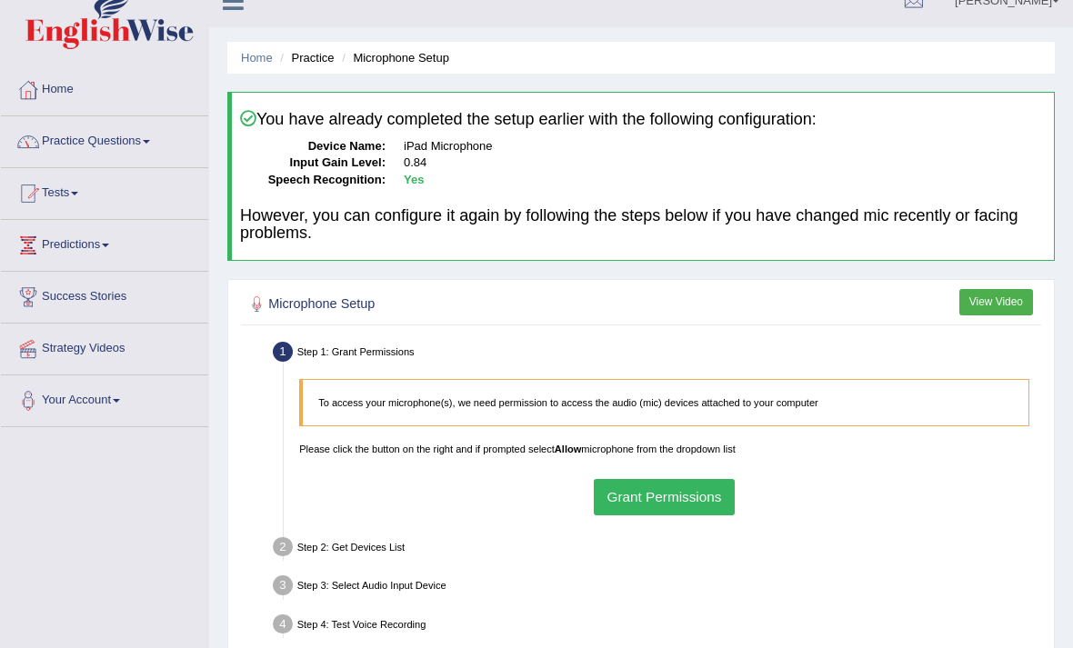
click at [156, 147] on link "Practice Questions" at bounding box center [104, 138] width 207 height 45
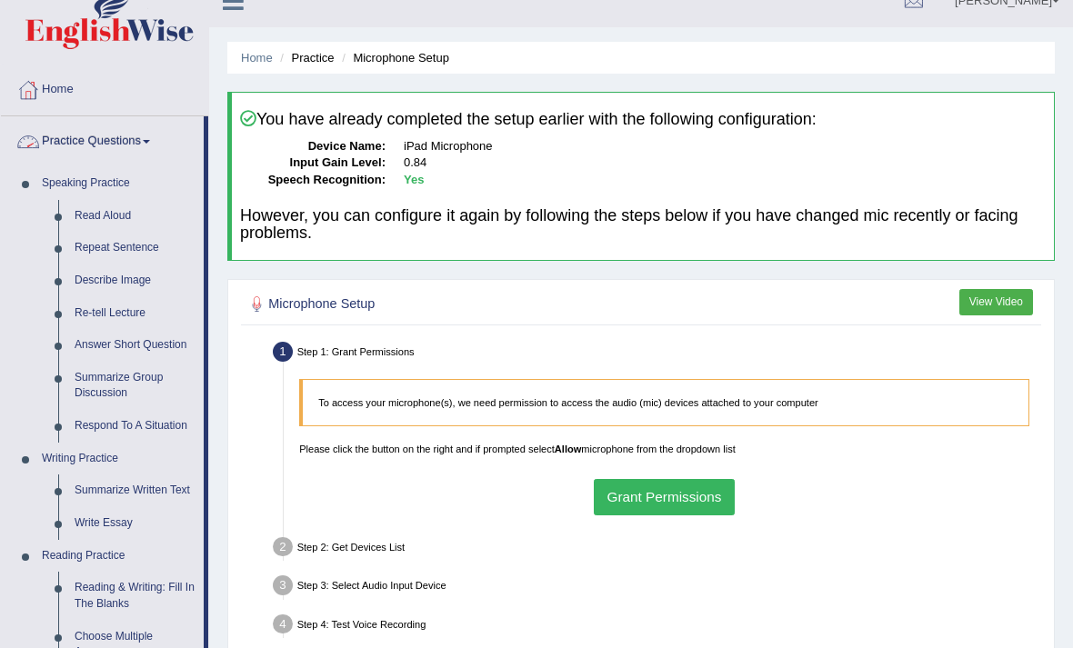
click at [127, 209] on div at bounding box center [536, 324] width 1073 height 648
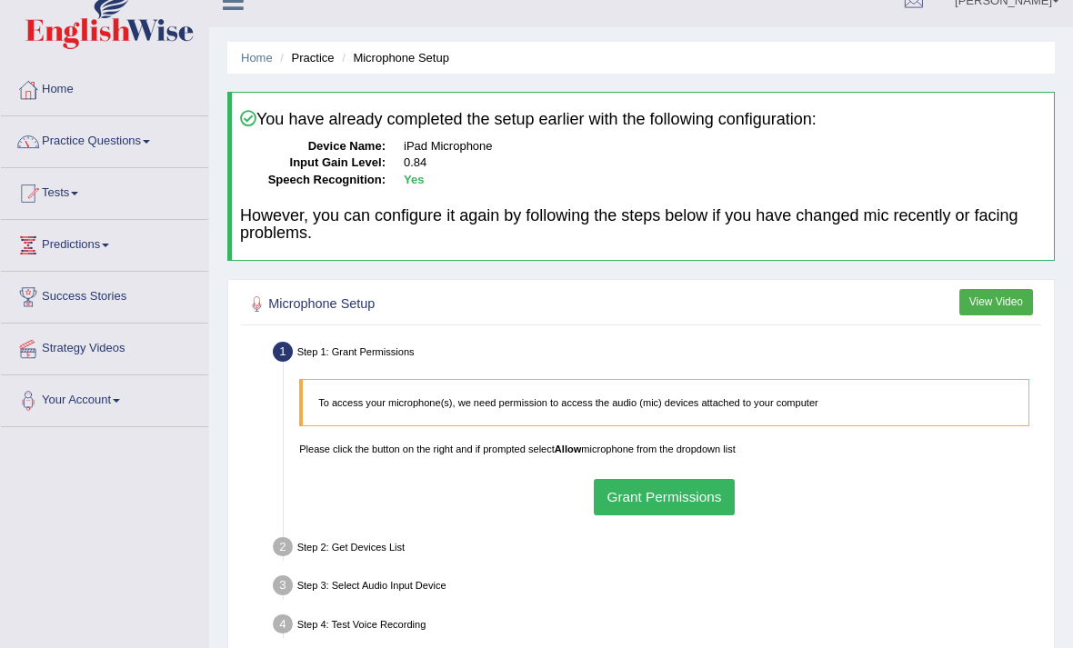
click at [159, 136] on link "Practice Questions" at bounding box center [104, 138] width 207 height 45
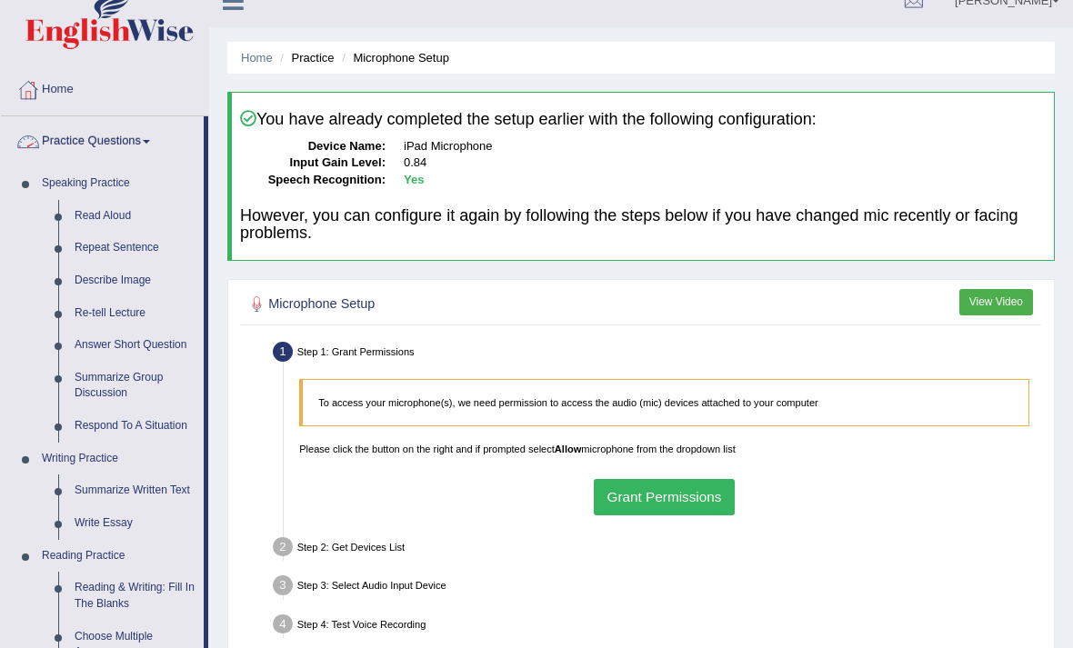
click at [124, 216] on div at bounding box center [536, 324] width 1073 height 648
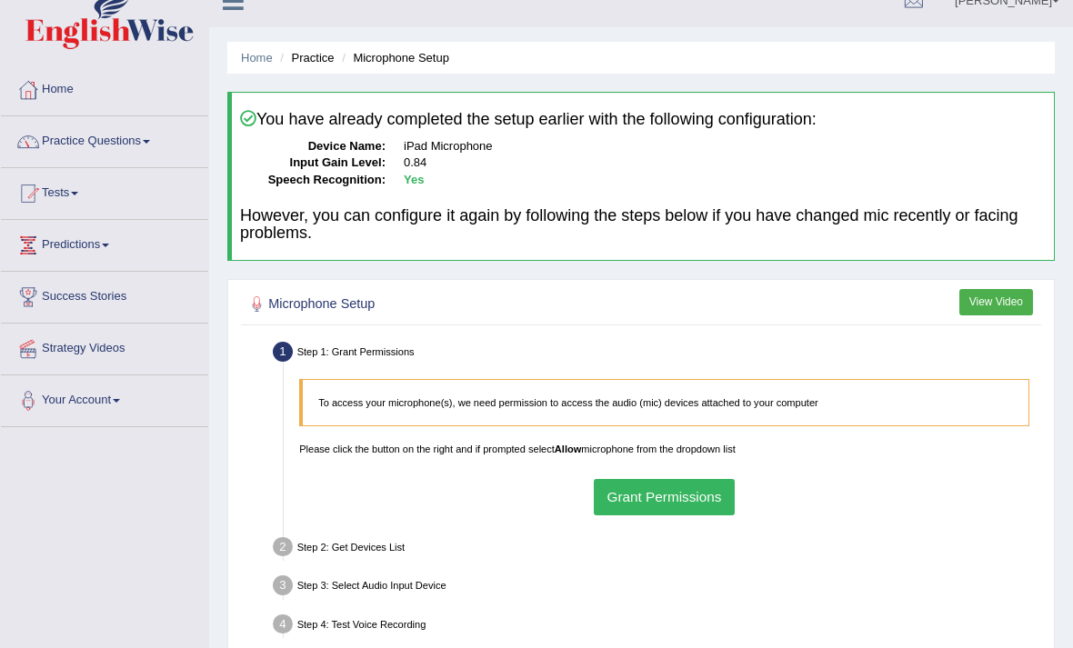
click at [166, 134] on link "Practice Questions" at bounding box center [104, 138] width 207 height 45
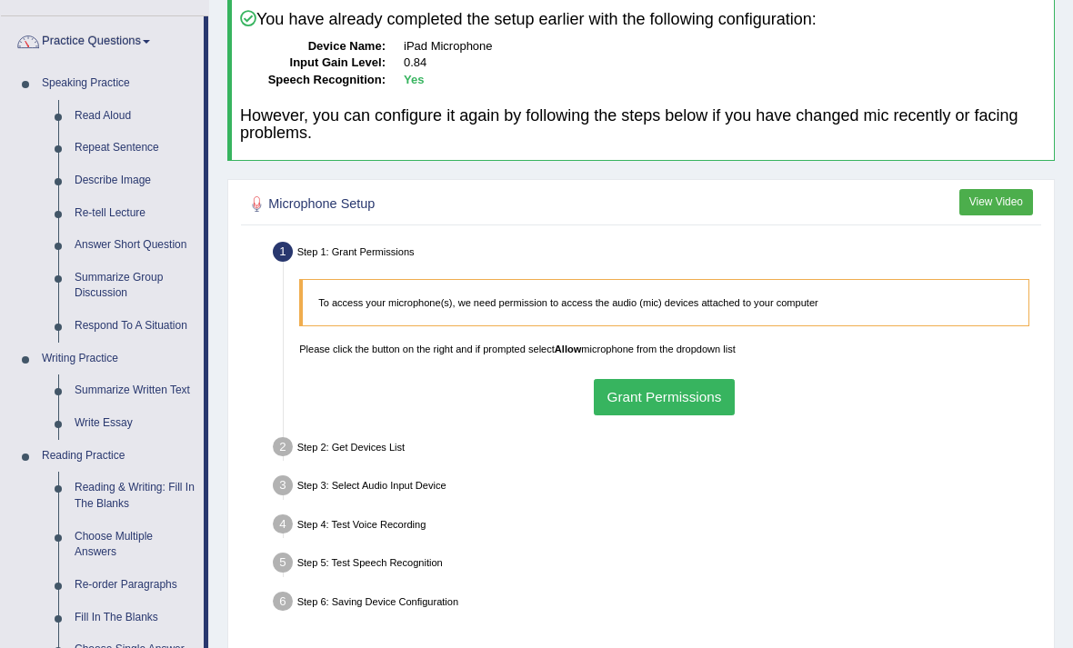
click at [129, 424] on div at bounding box center [536, 324] width 1073 height 648
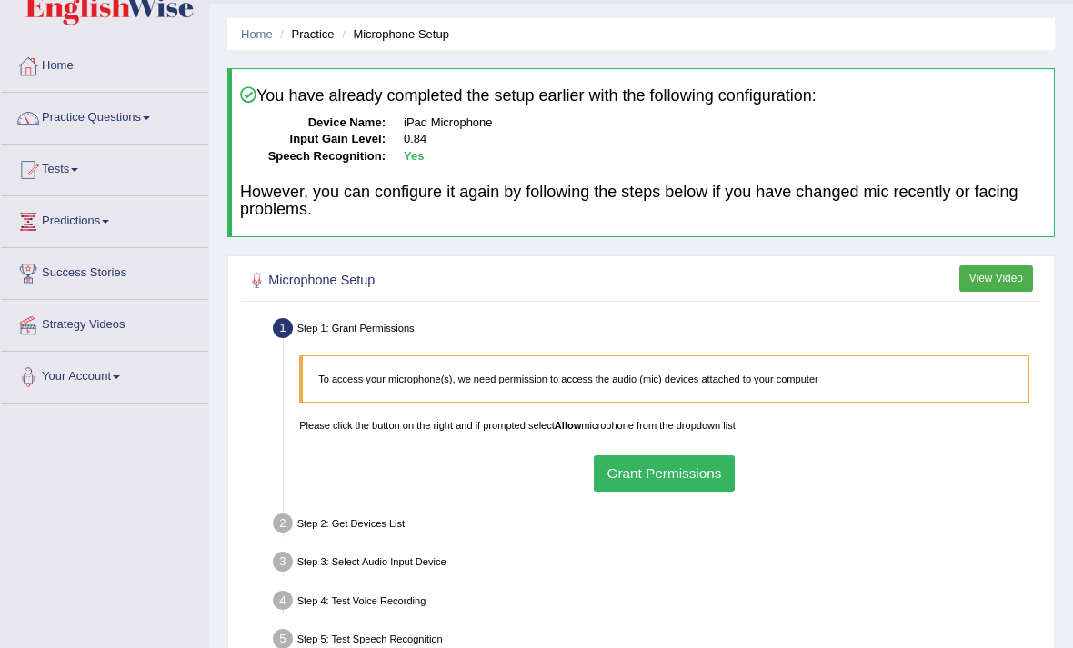
scroll to position [0, 0]
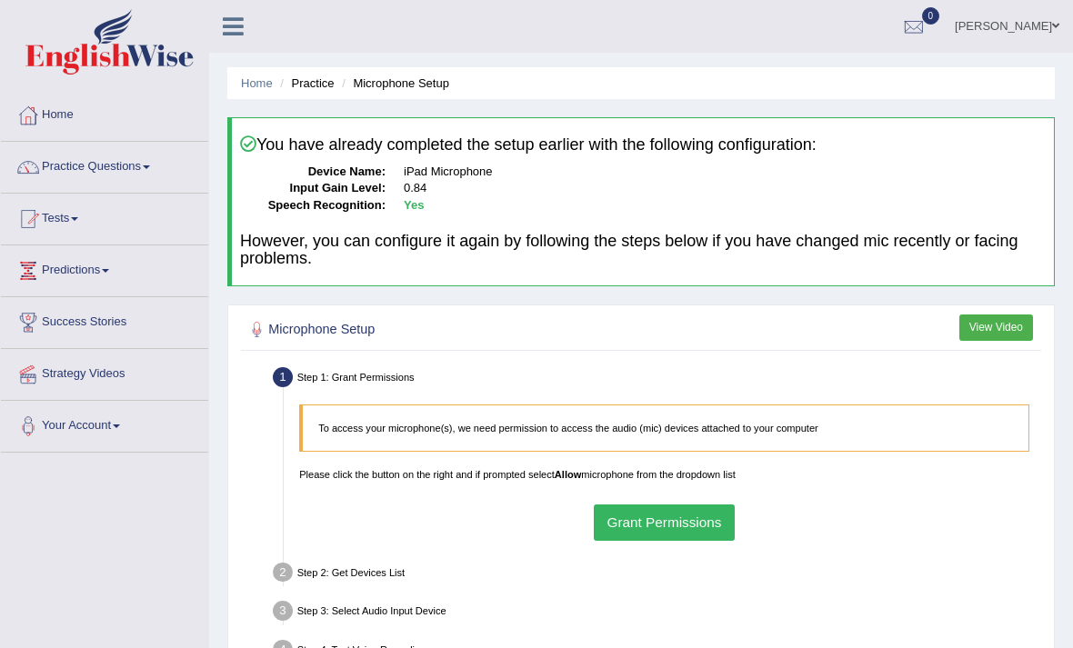
click at [81, 152] on link "Practice Questions" at bounding box center [104, 164] width 207 height 45
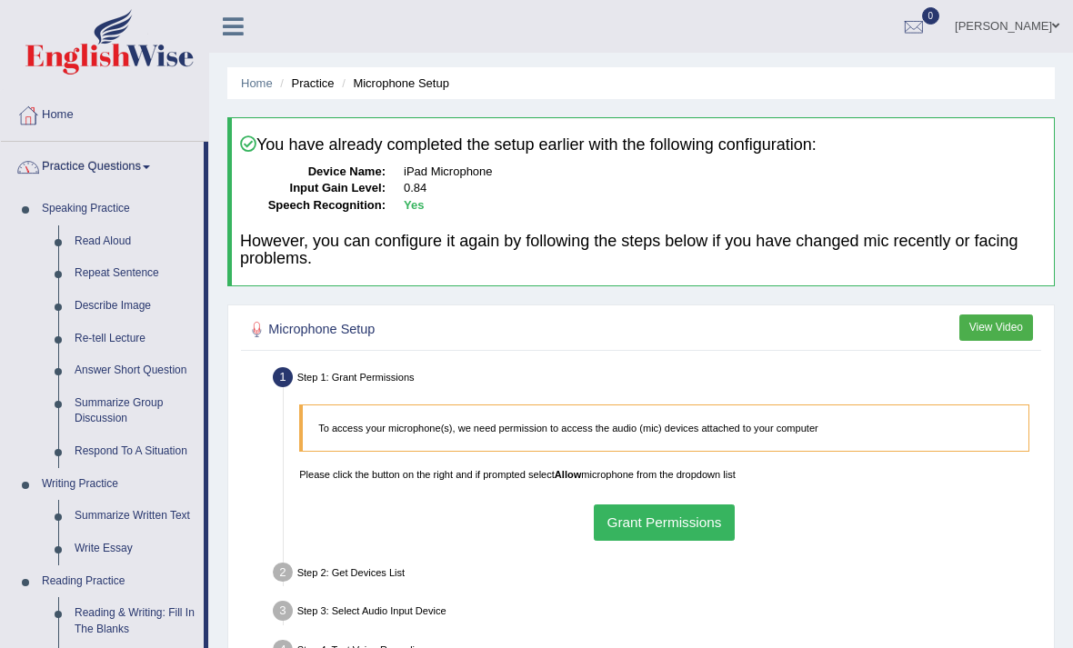
click at [86, 240] on div at bounding box center [536, 324] width 1073 height 648
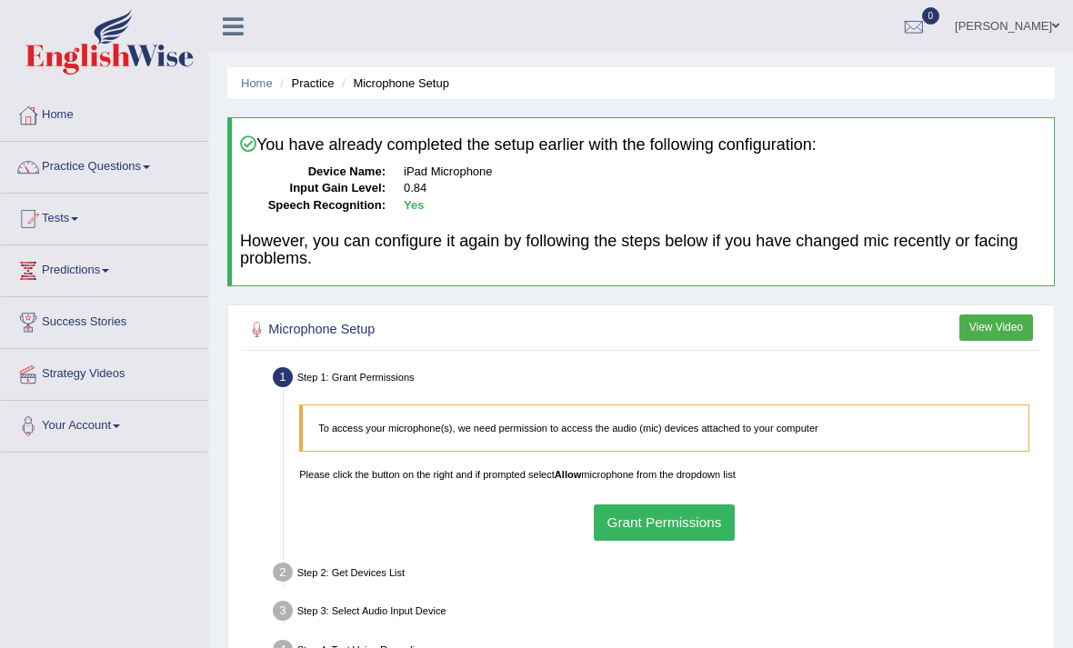
click at [44, 161] on link "Practice Questions" at bounding box center [104, 164] width 207 height 45
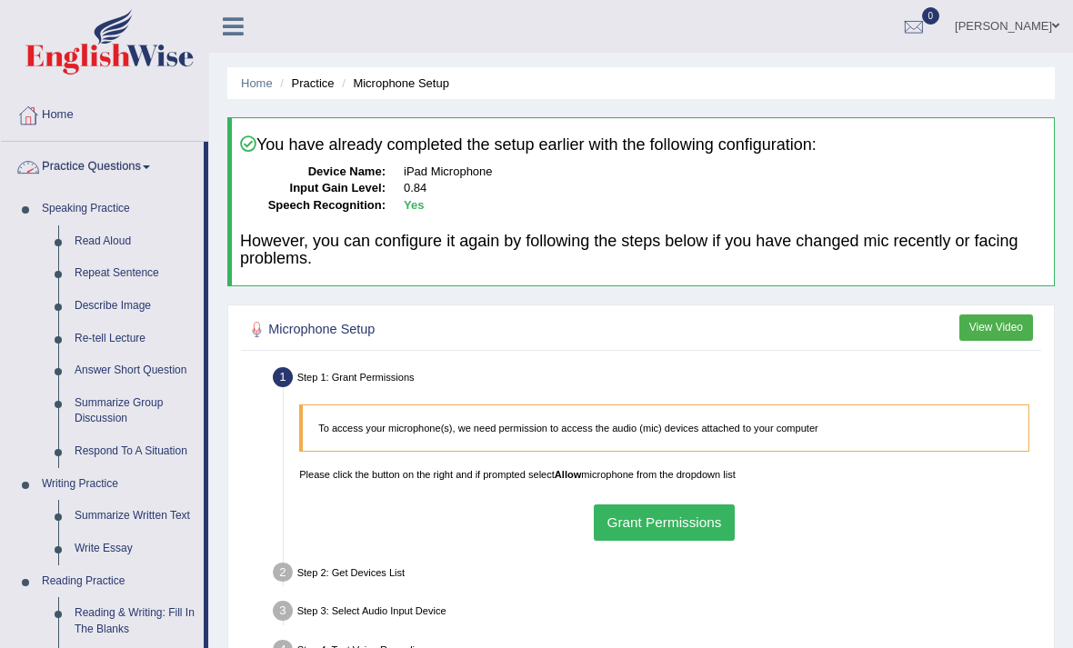
click at [82, 233] on div at bounding box center [536, 324] width 1073 height 648
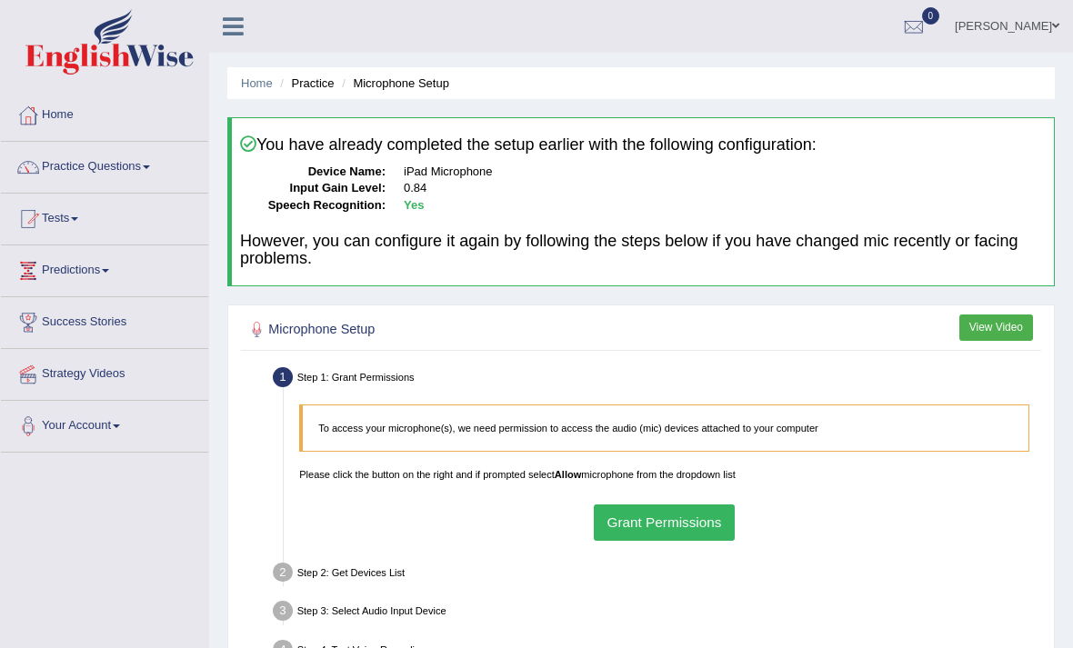
click at [293, 356] on div "Microphone Setup View Video Step 1: Grant Permissions To access your microphone…" at bounding box center [641, 540] width 828 height 470
